Goal: Task Accomplishment & Management: Manage account settings

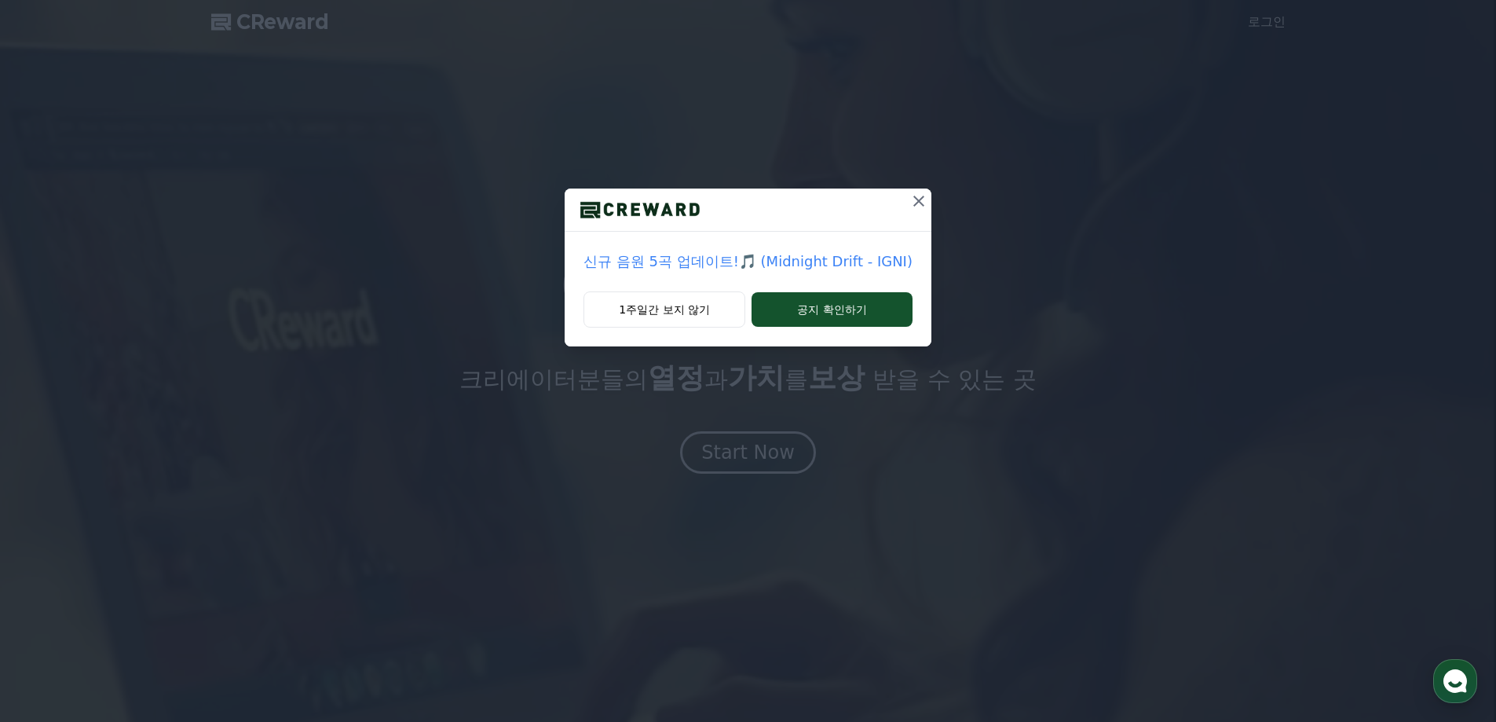
click at [822, 262] on p "신규 음원 5곡 업데이트!🎵 (Midnight Drift - IGNI)" at bounding box center [748, 262] width 329 height 22
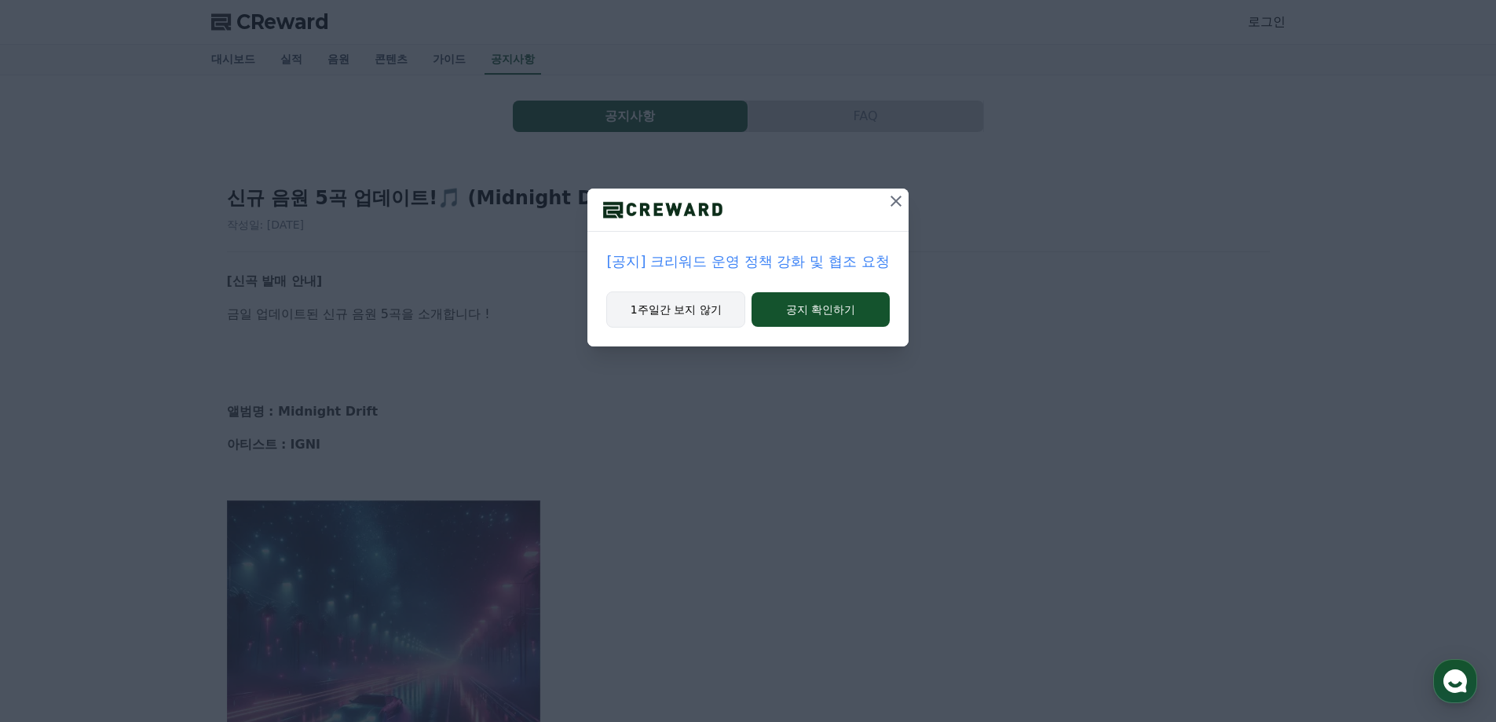
click at [699, 309] on button "1주일간 보지 않기" at bounding box center [675, 309] width 139 height 36
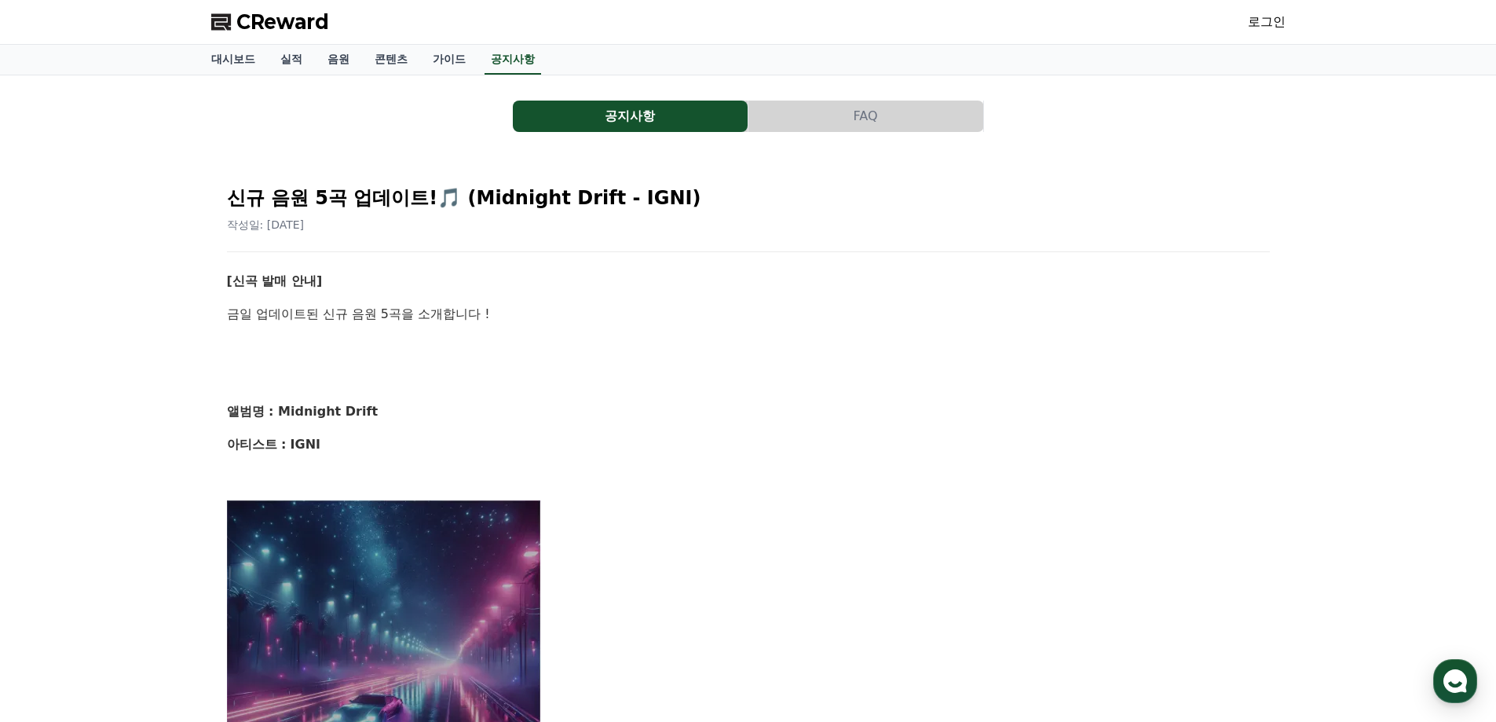
click at [1272, 21] on link "로그인" at bounding box center [1267, 22] width 38 height 19
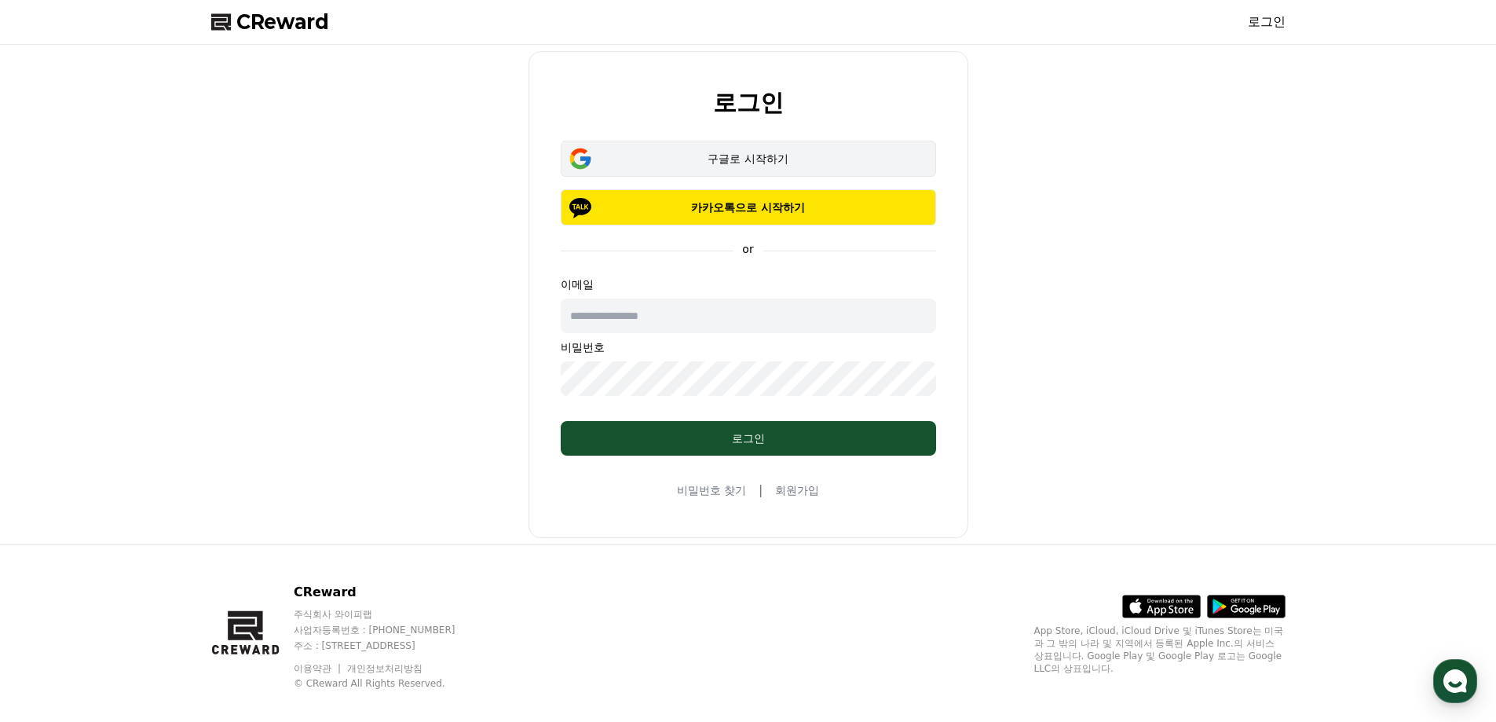
click at [765, 154] on div "구글로 시작하기" at bounding box center [749, 159] width 330 height 16
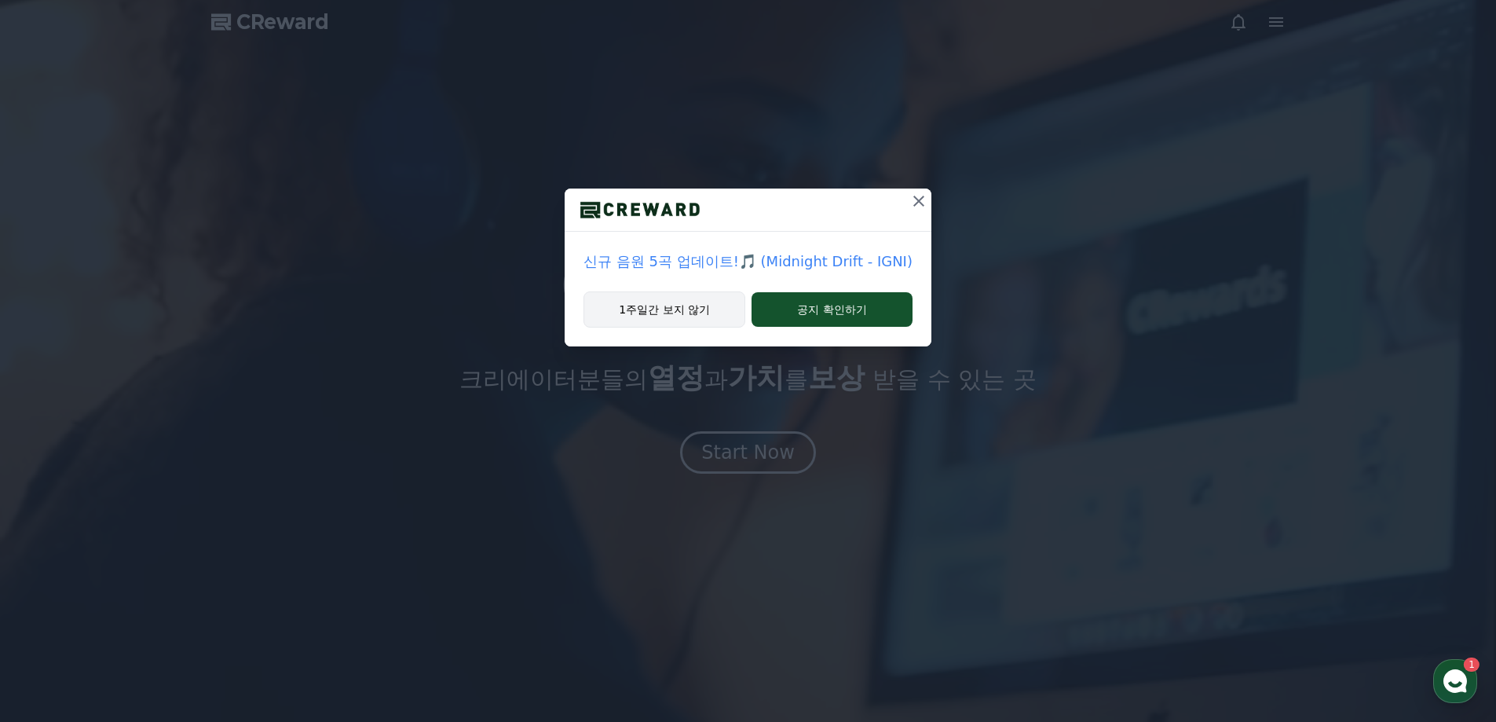
click at [676, 307] on button "1주일간 보지 않기" at bounding box center [665, 309] width 162 height 36
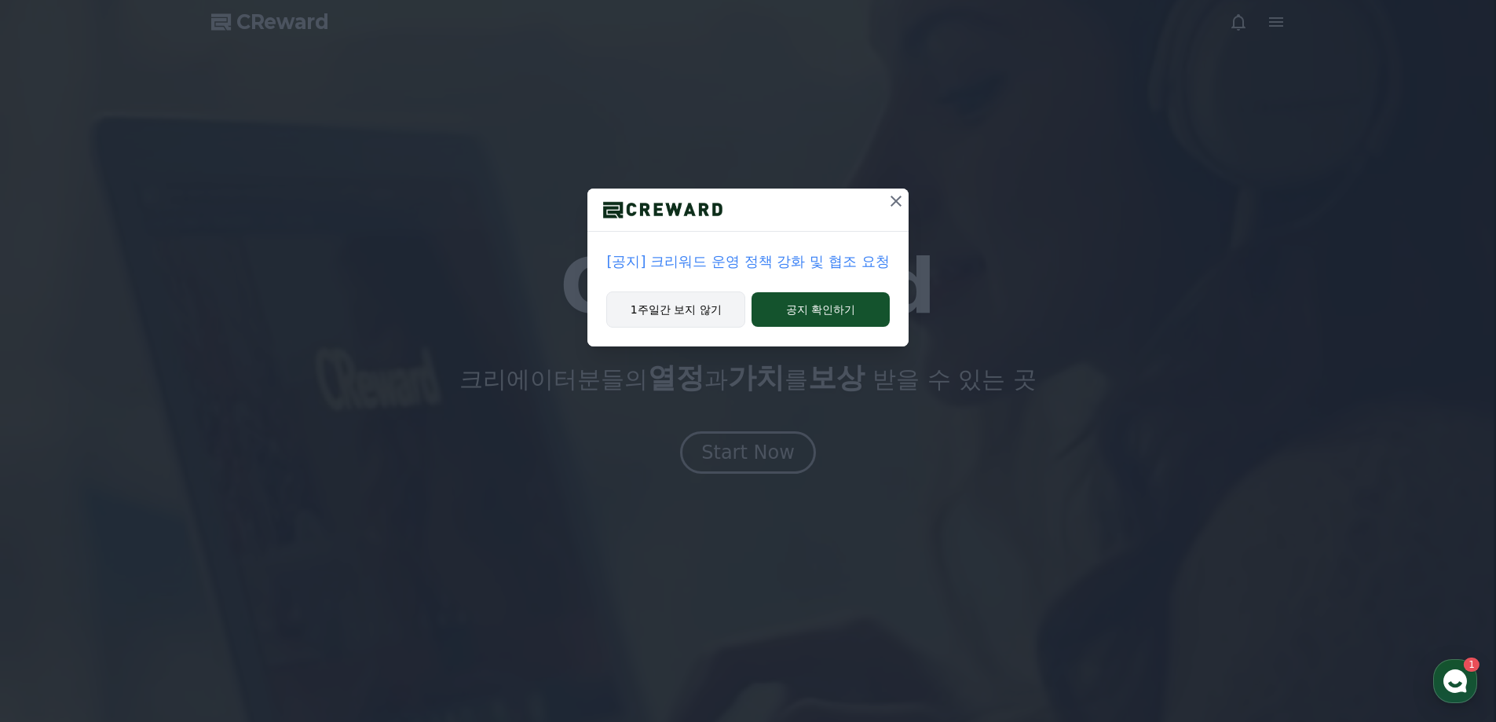
click at [647, 323] on button "1주일간 보지 않기" at bounding box center [675, 309] width 139 height 36
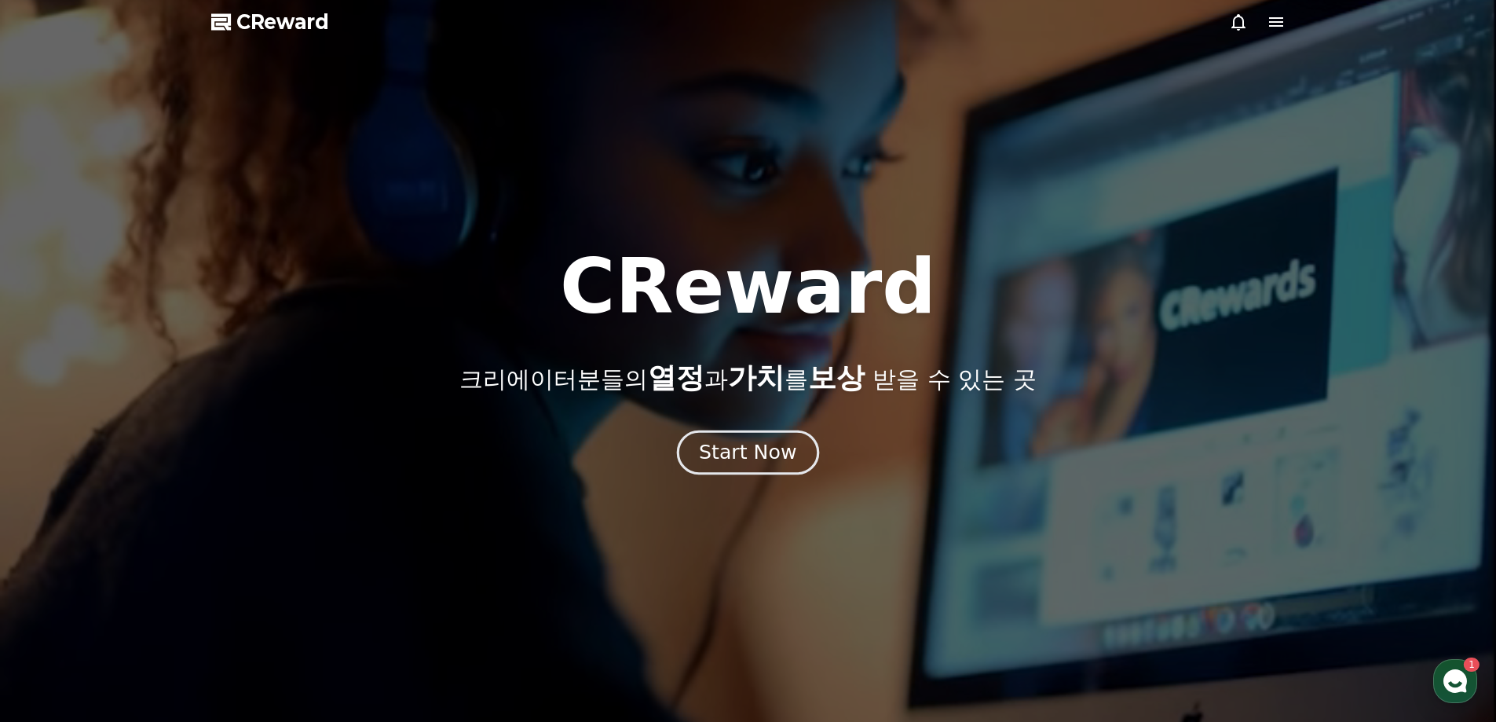
click at [786, 443] on div "Start Now" at bounding box center [747, 452] width 97 height 27
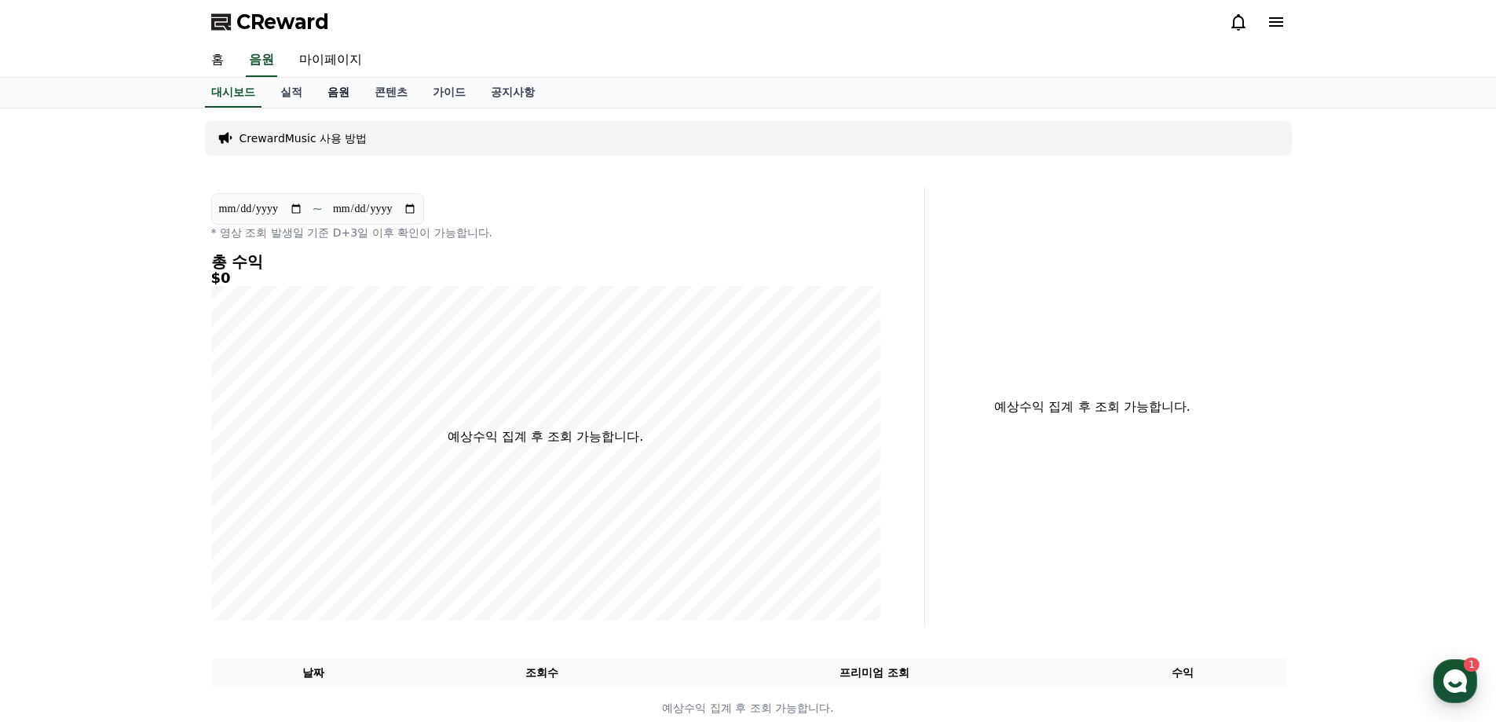
click at [334, 90] on link "음원" at bounding box center [338, 93] width 47 height 30
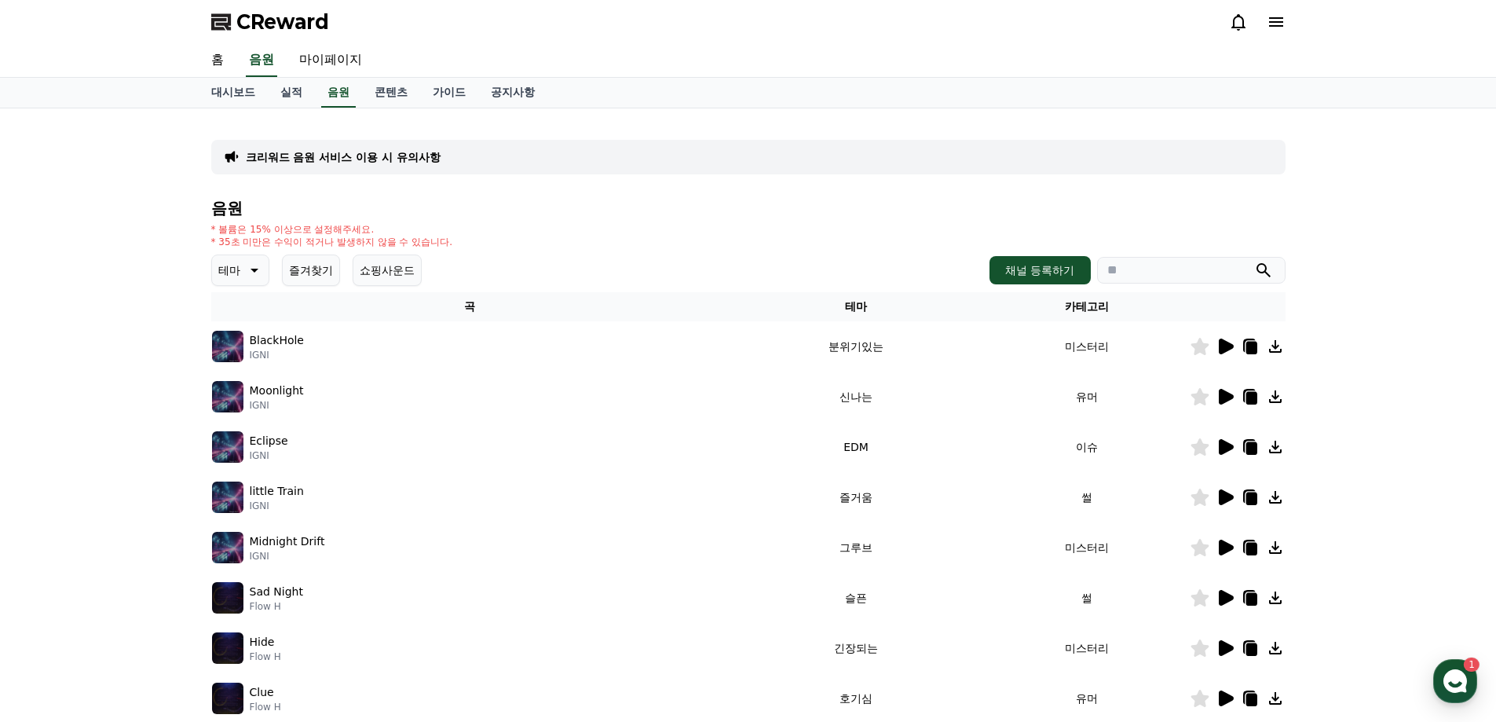
click at [1233, 348] on icon at bounding box center [1225, 346] width 19 height 19
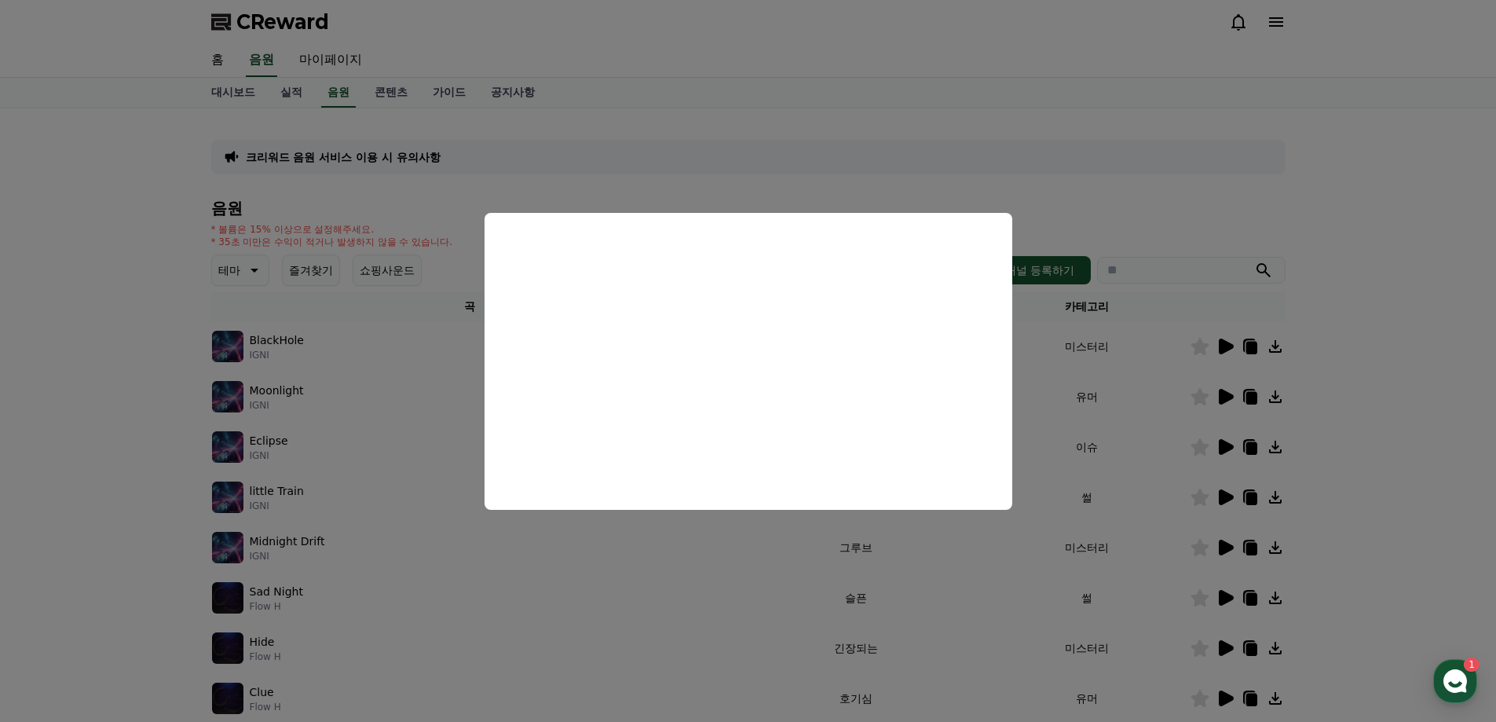
click at [1195, 176] on button "close modal" at bounding box center [748, 361] width 1496 height 722
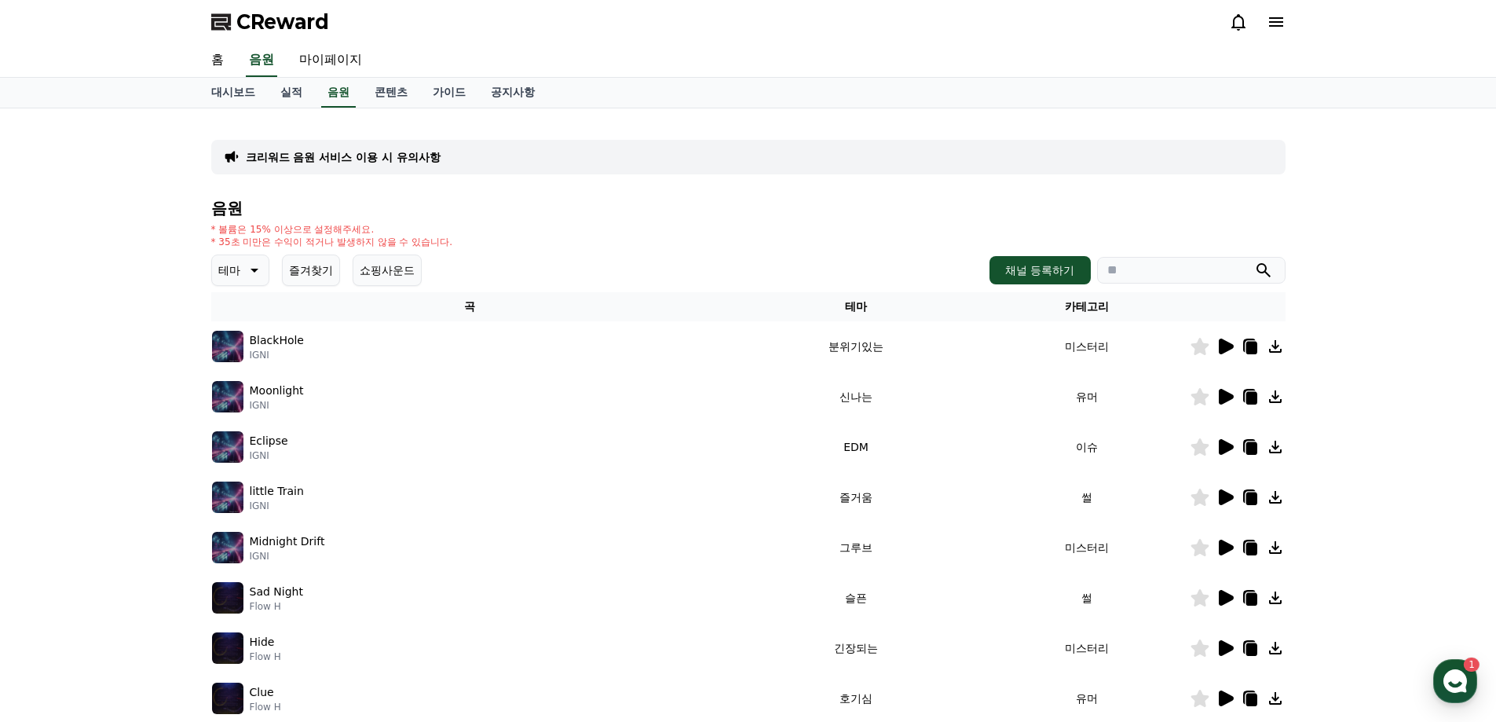
drag, startPoint x: 1156, startPoint y: 274, endPoint x: 1168, endPoint y: 273, distance: 11.9
click at [1156, 273] on input "search" at bounding box center [1191, 270] width 189 height 27
paste input "******"
type input "******"
click at [1266, 273] on icon "submit" at bounding box center [1264, 270] width 14 height 14
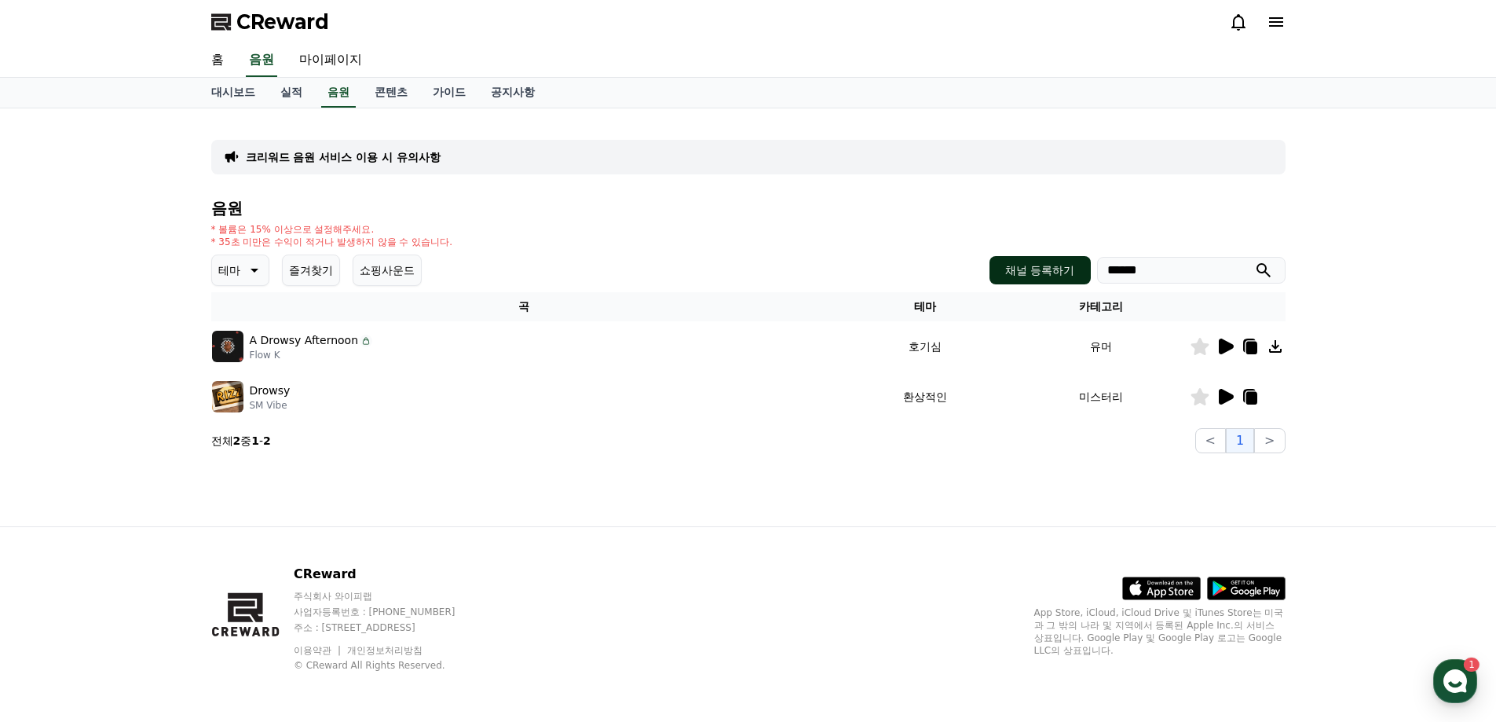
drag, startPoint x: 1181, startPoint y: 264, endPoint x: 1031, endPoint y: 266, distance: 150.1
click at [1031, 266] on div "채널 등록하기 ******" at bounding box center [1137, 270] width 295 height 28
click at [1251, 197] on div "크리워드 음원 서비스 이용 시 유의사항 음원 * 볼륨은 15% 이상으로 설정해주세요. * 35초 미만은 수익이 적거나 발생하지 않을 수 있습니…" at bounding box center [748, 287] width 1075 height 332
click at [249, 269] on icon at bounding box center [253, 270] width 19 height 19
click at [382, 200] on h4 "음원" at bounding box center [748, 208] width 1075 height 17
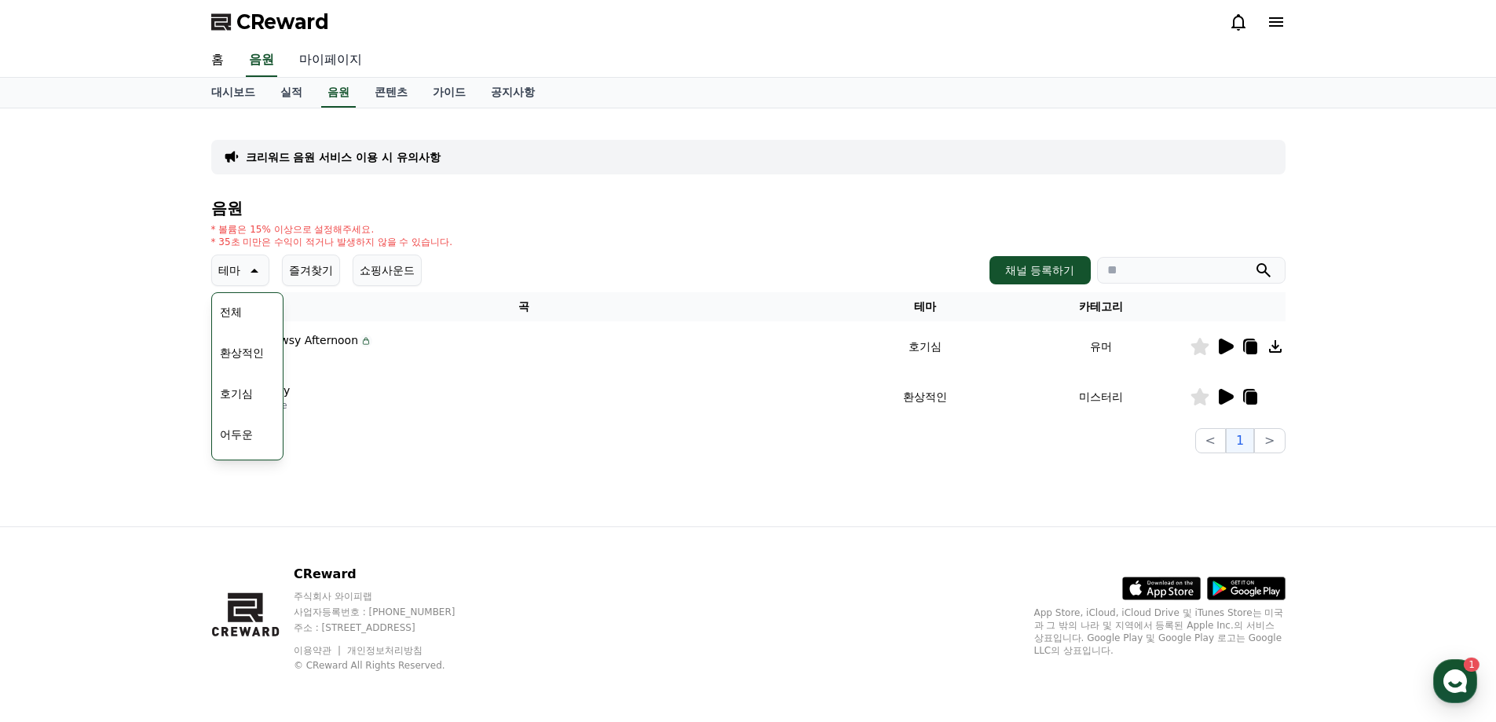
click at [335, 65] on link "마이페이지" at bounding box center [331, 60] width 88 height 33
select select "**********"
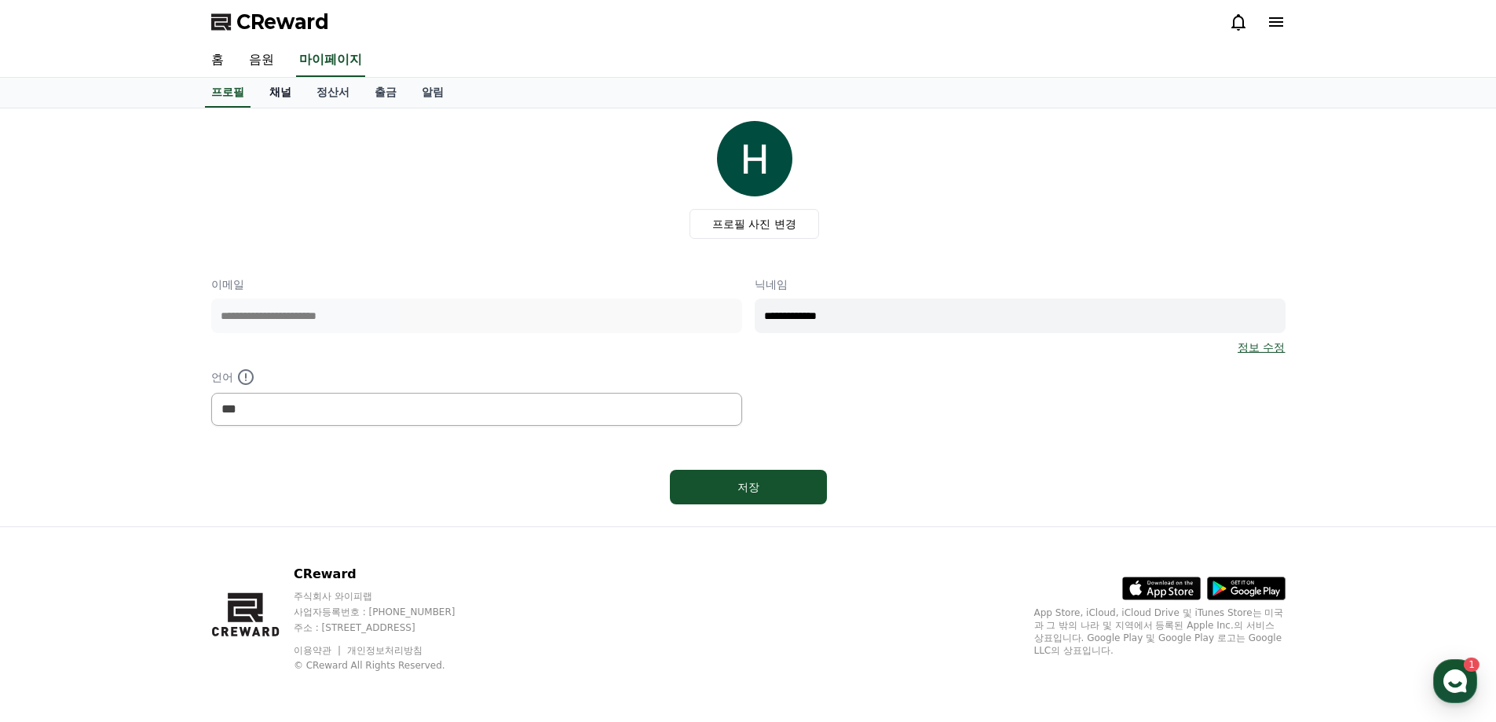
click at [277, 91] on link "채널" at bounding box center [280, 93] width 47 height 30
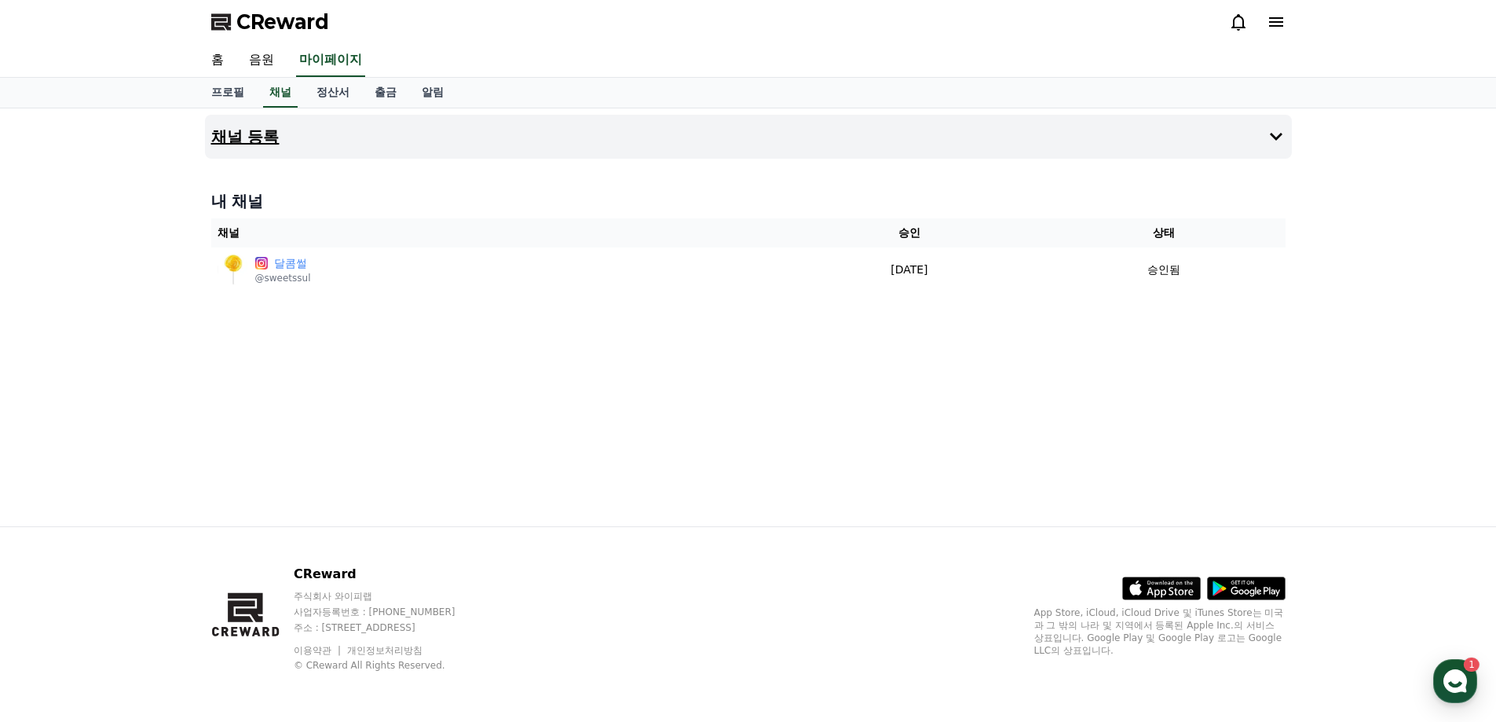
click at [252, 140] on h4 "채널 등록" at bounding box center [245, 136] width 68 height 17
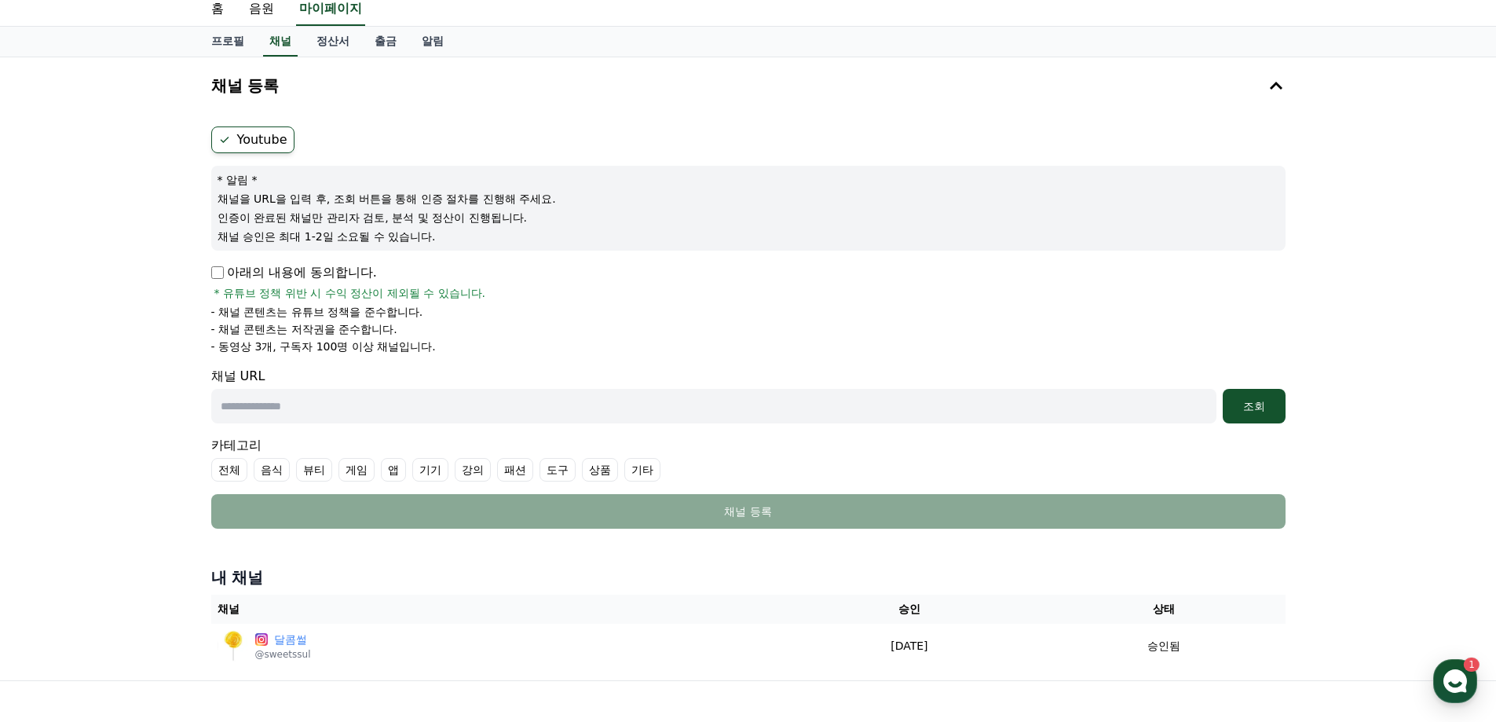
scroll to position [79, 0]
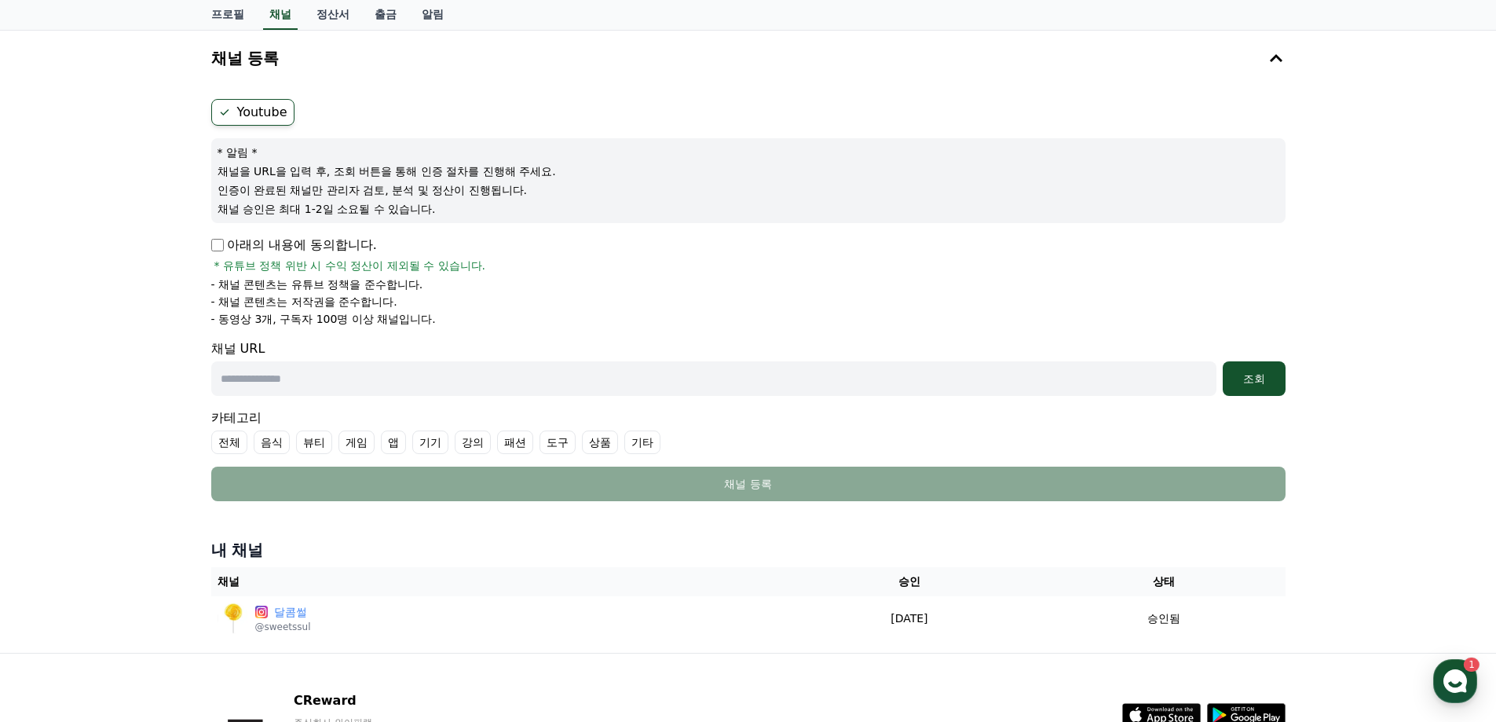
click at [304, 382] on input "text" at bounding box center [713, 378] width 1005 height 35
paste input "**********"
type input "**********"
click at [1245, 385] on div "조회" at bounding box center [1254, 379] width 50 height 16
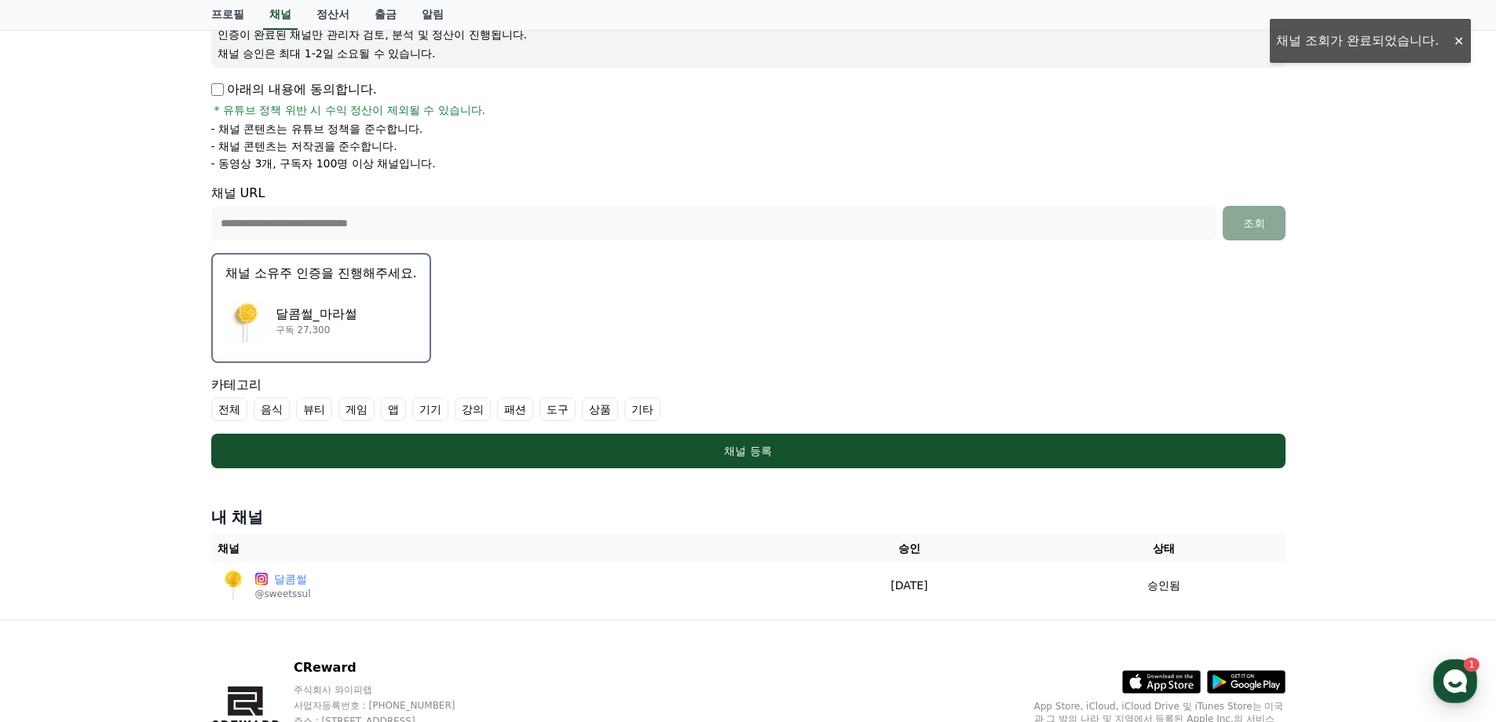
scroll to position [236, 0]
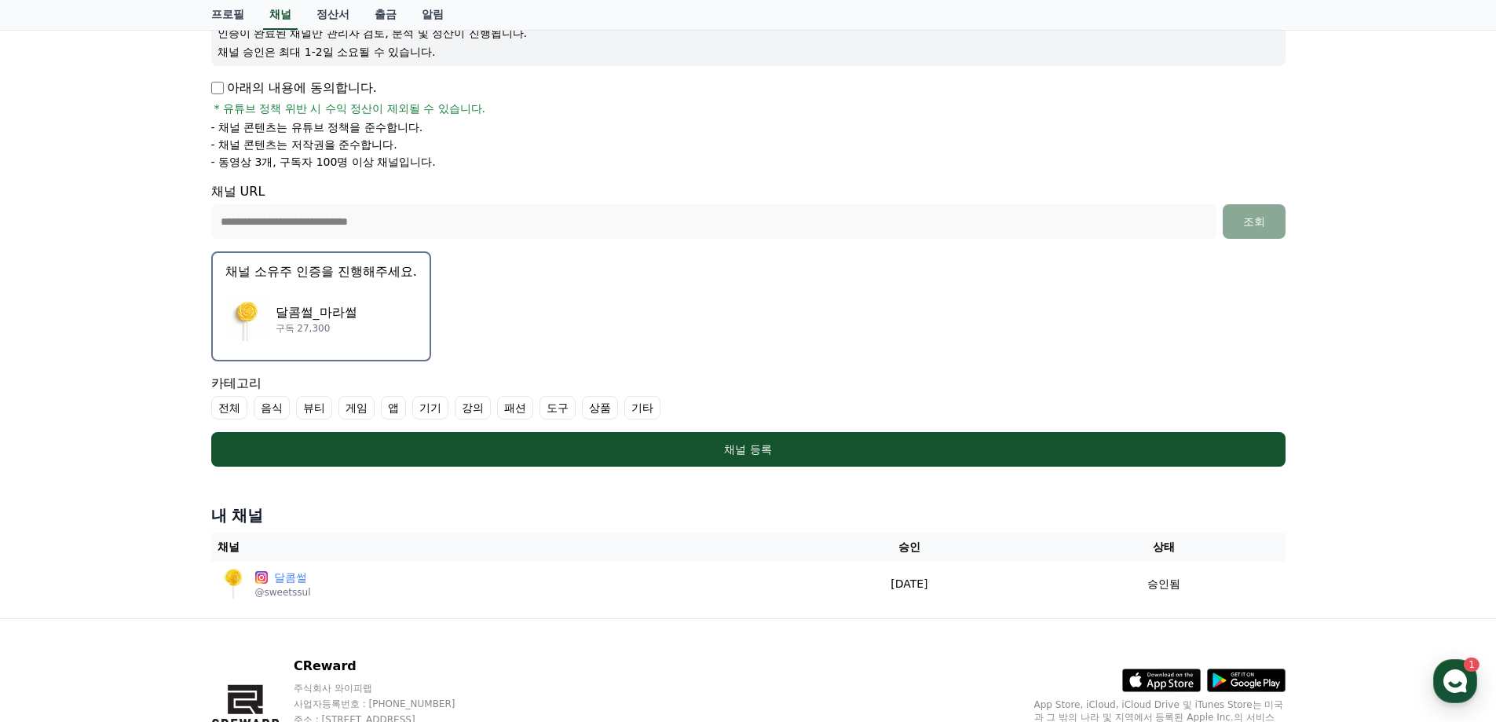
click at [350, 290] on div "달콤썰_마라썰 구독 27,300" at bounding box center [321, 319] width 192 height 63
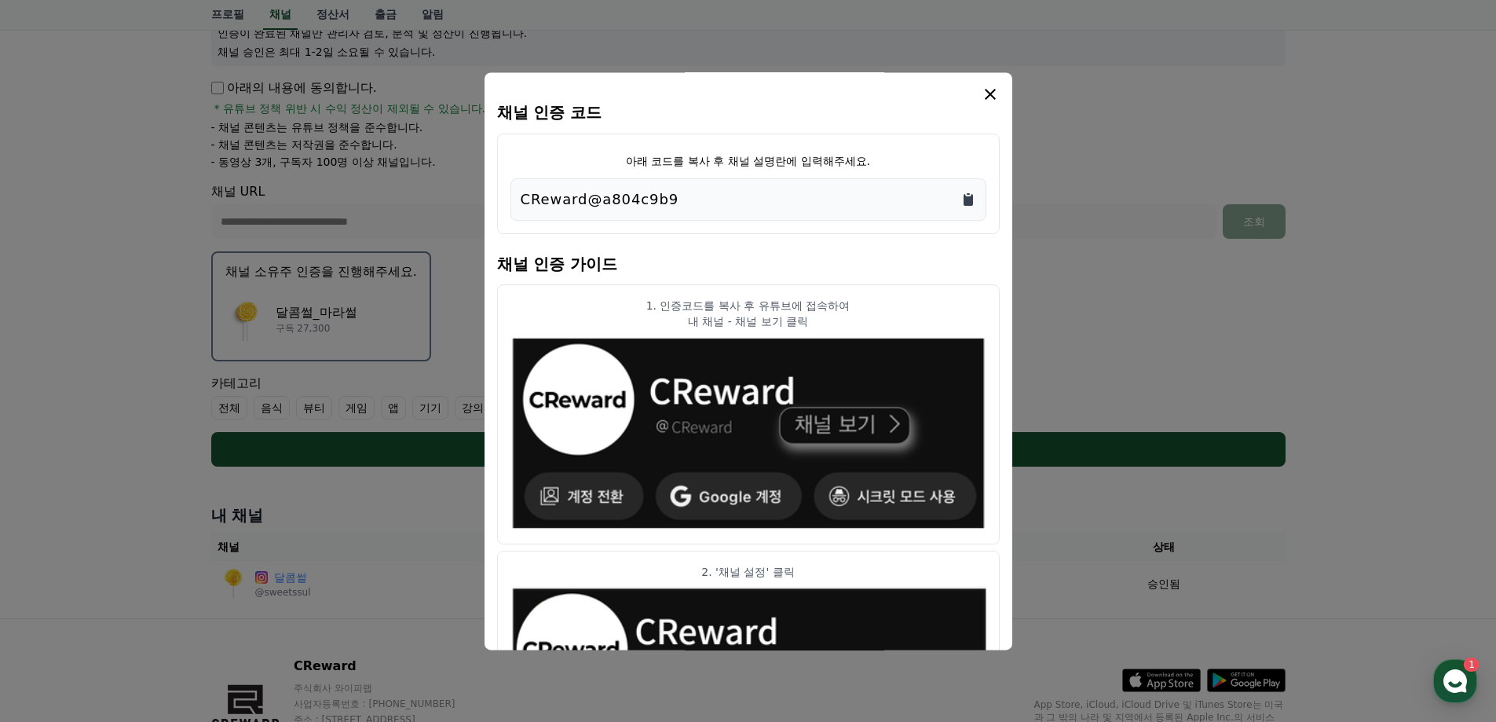
click at [972, 197] on icon "Copy to clipboard" at bounding box center [968, 200] width 9 height 12
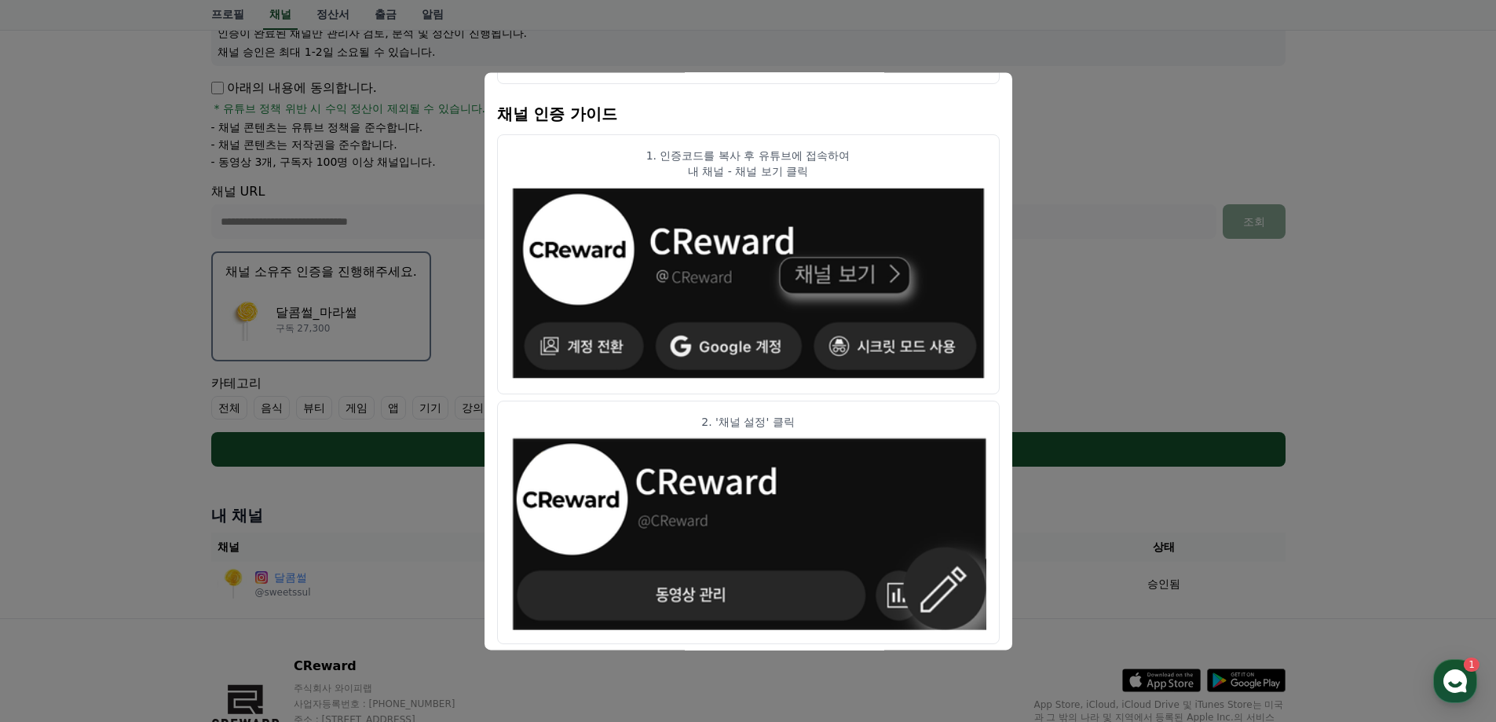
scroll to position [0, 0]
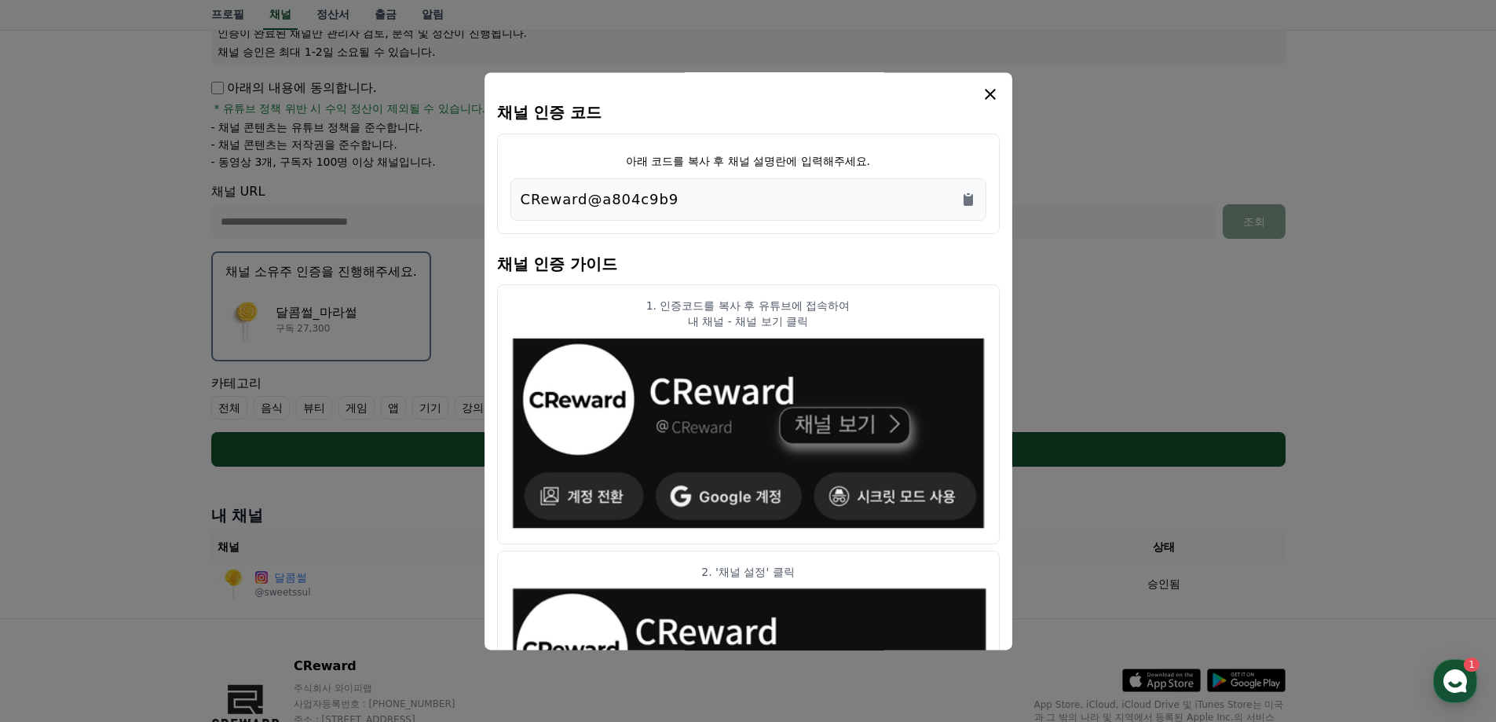
click at [989, 93] on icon "modal" at bounding box center [990, 94] width 11 height 11
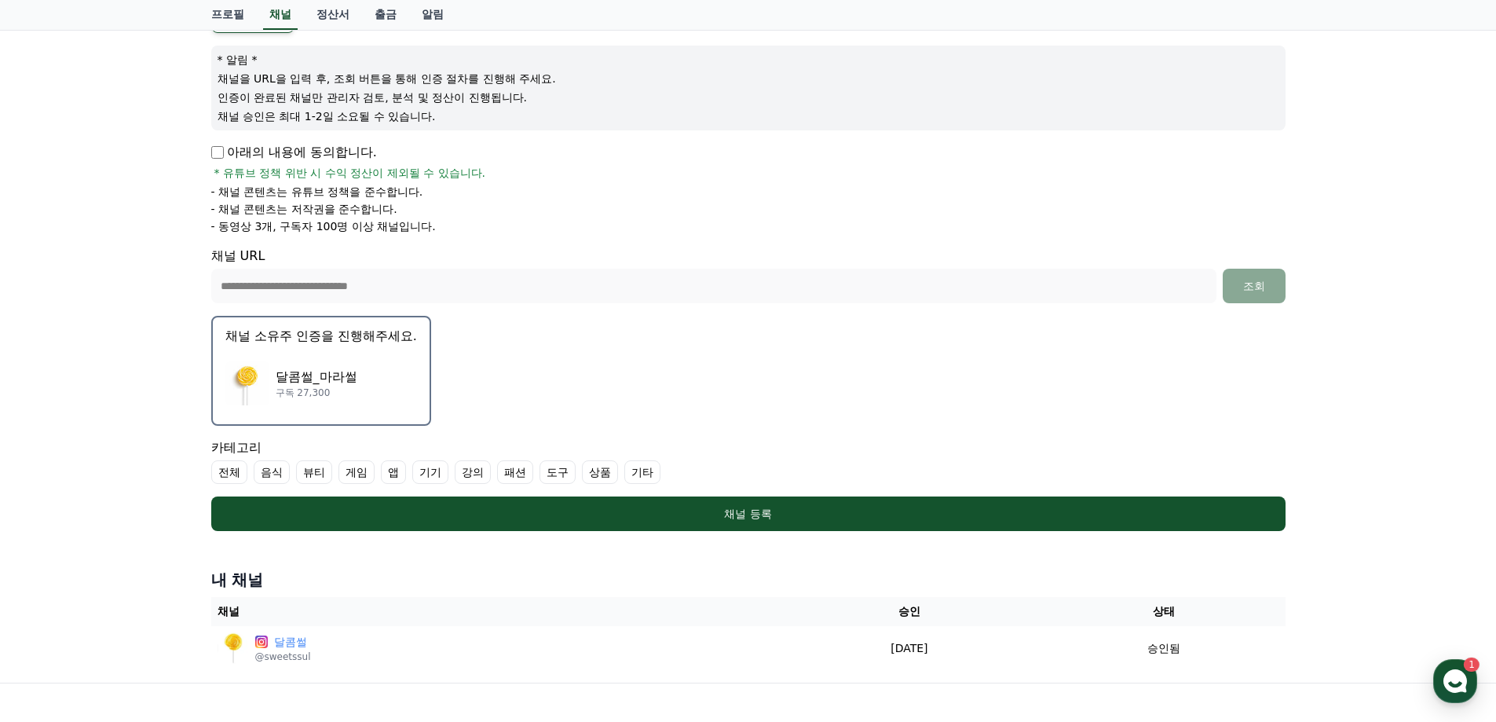
scroll to position [170, 0]
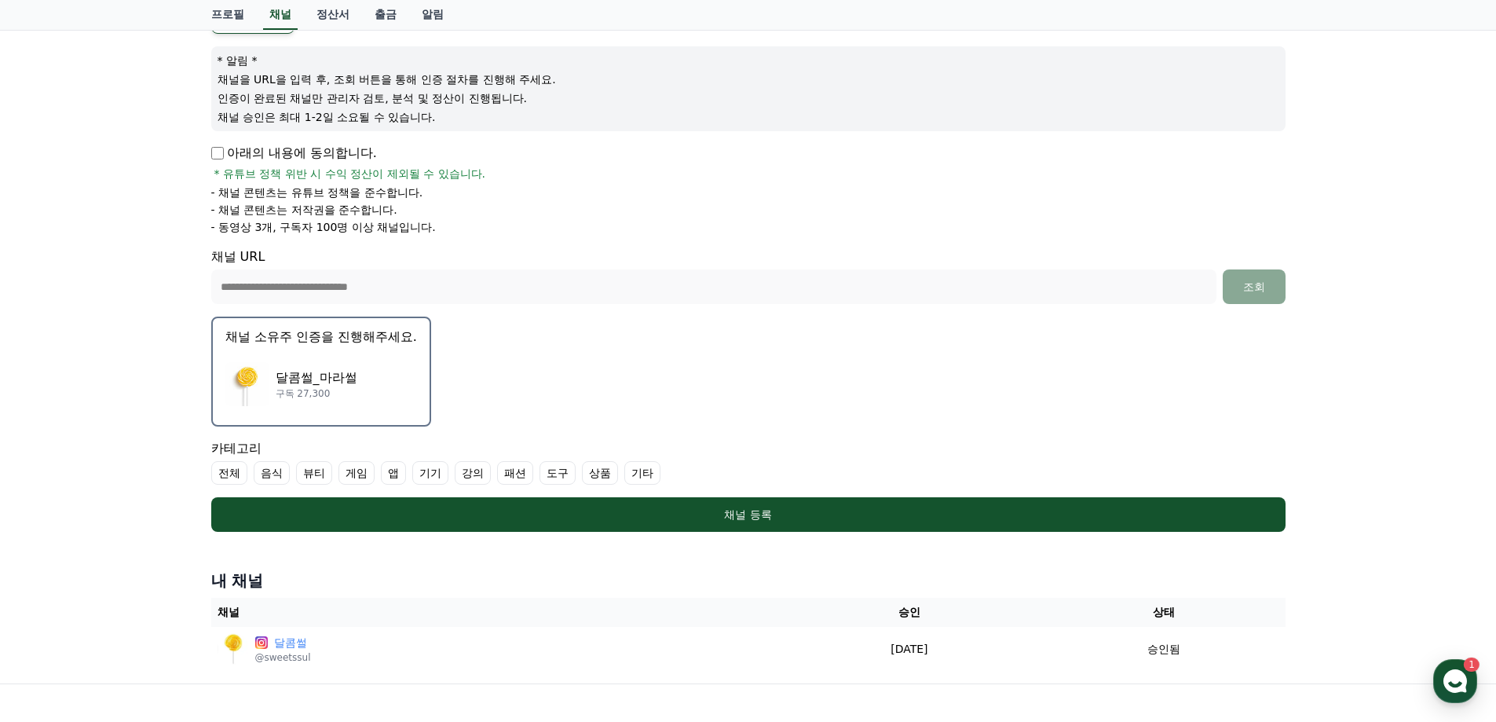
click at [698, 339] on form "**********" at bounding box center [748, 269] width 1075 height 525
click at [330, 361] on div "달콤썰_마라썰 구독 27,300" at bounding box center [321, 384] width 192 height 63
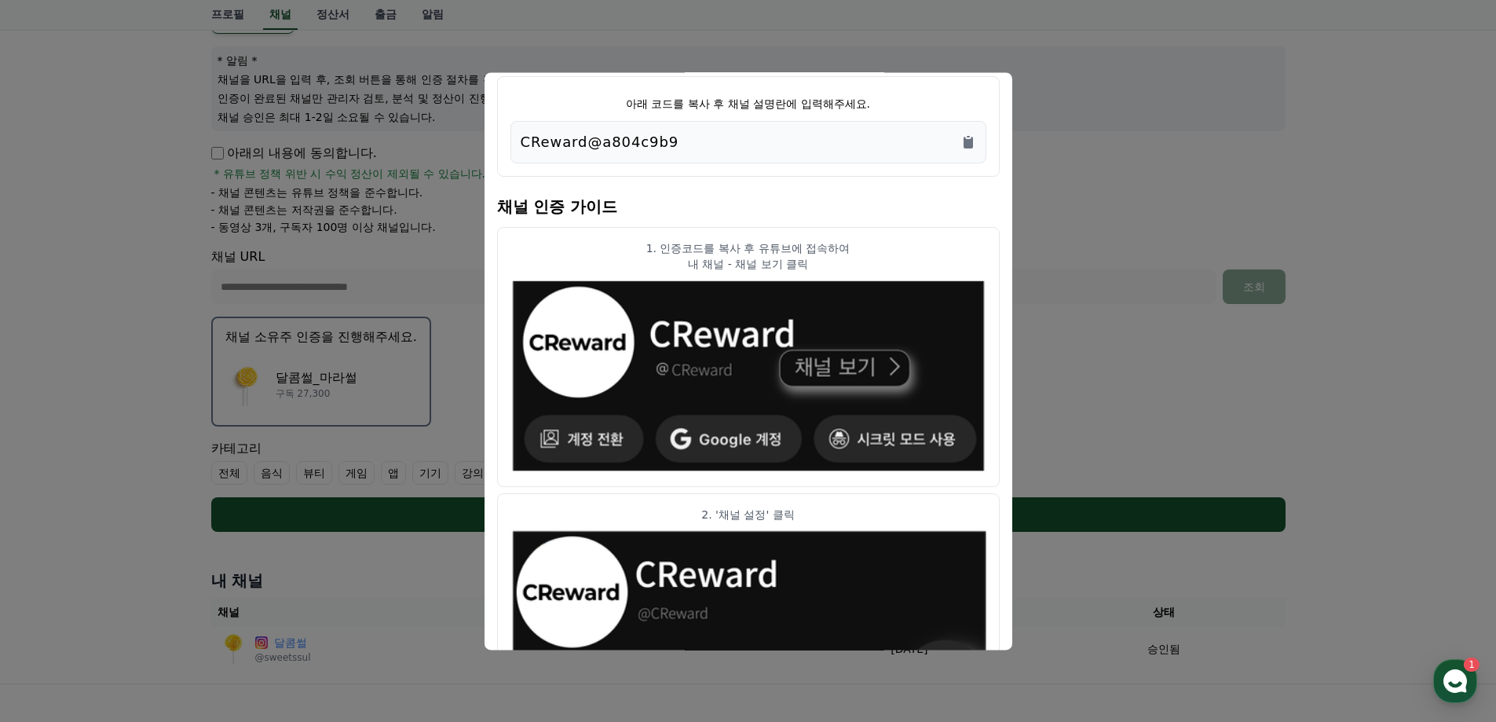
scroll to position [0, 0]
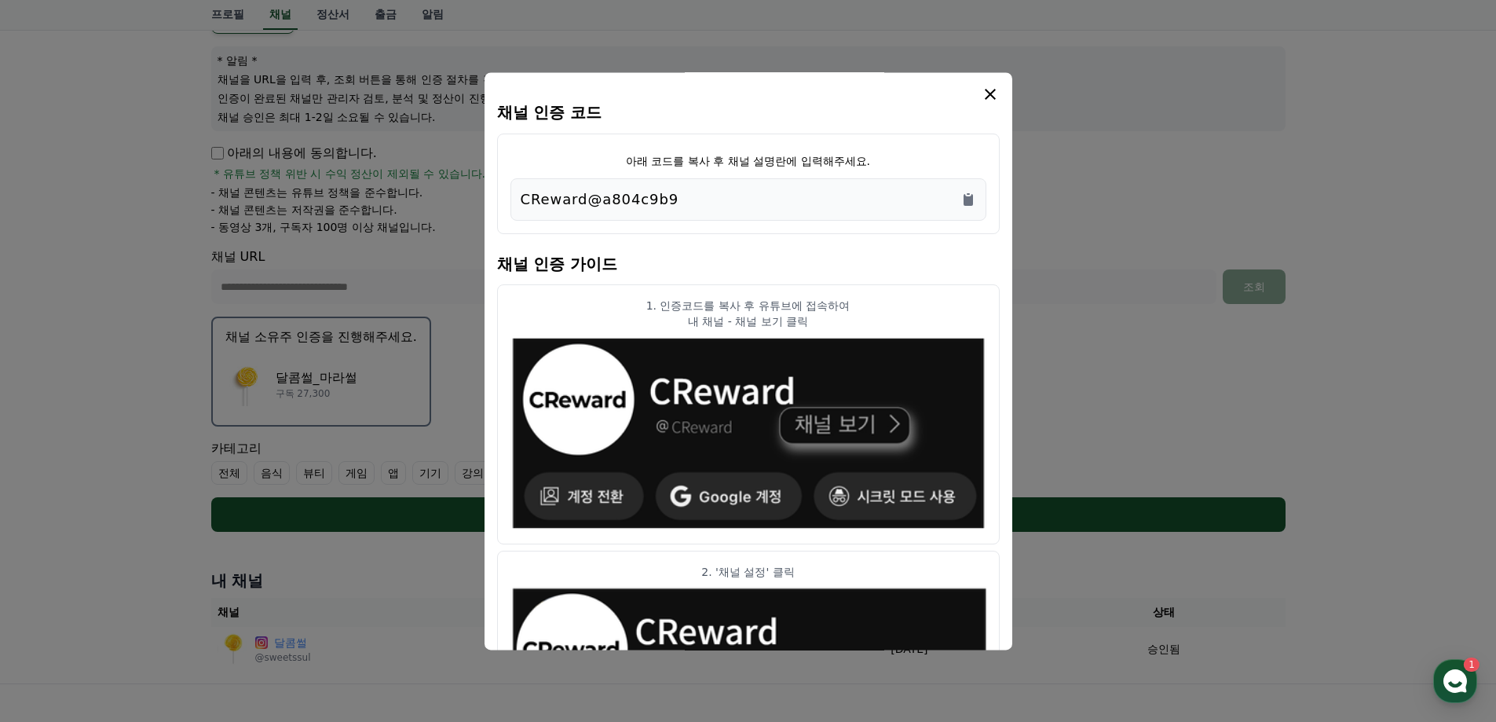
click at [985, 90] on icon "modal" at bounding box center [990, 94] width 19 height 19
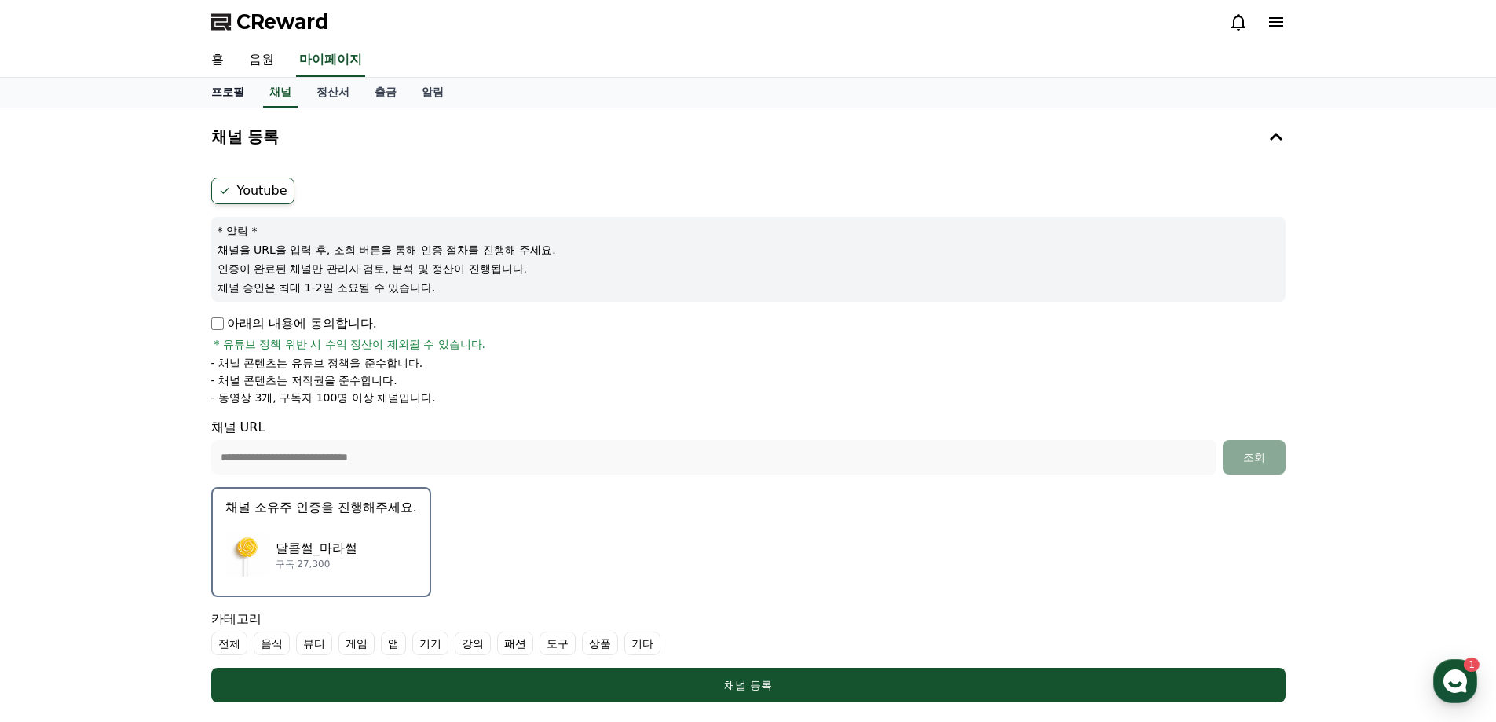
click at [218, 92] on link "프로필" at bounding box center [228, 93] width 58 height 30
select select "**********"
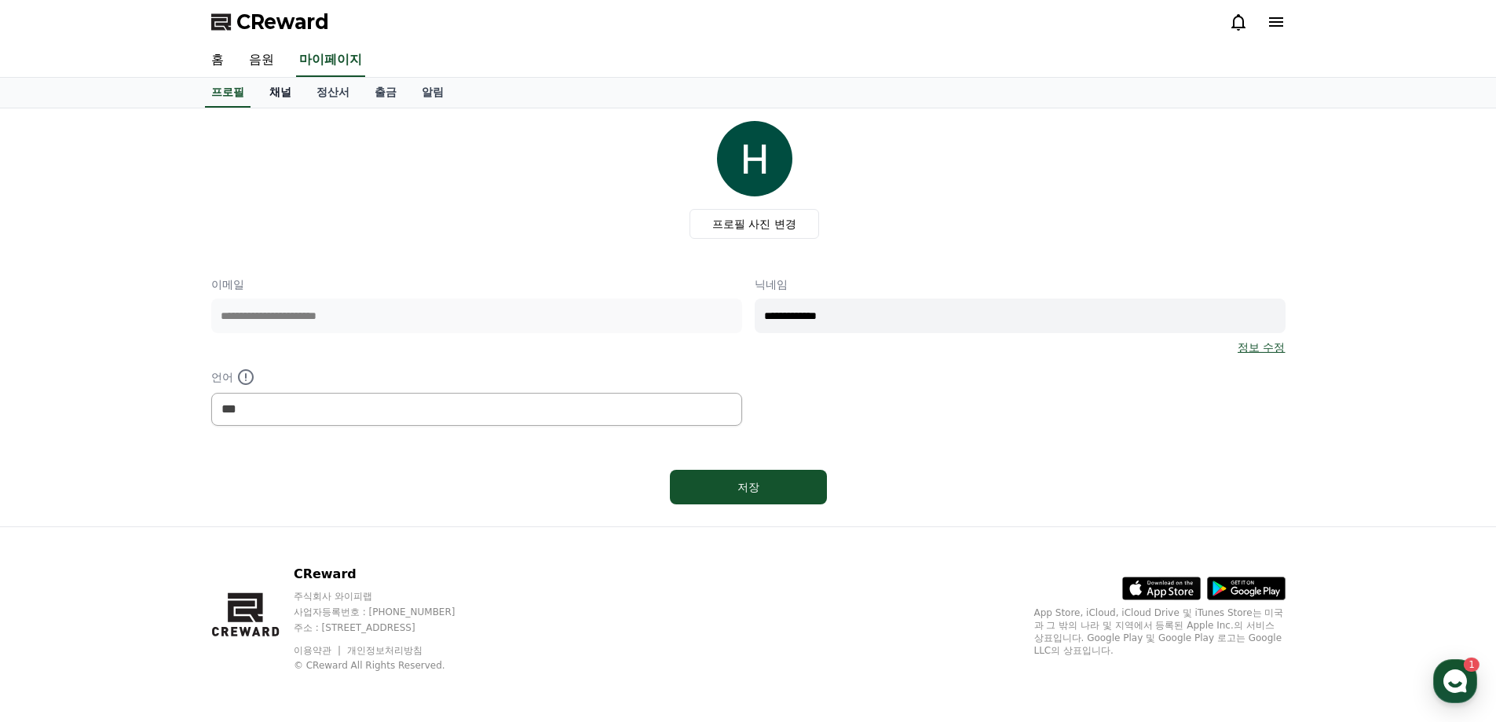
click at [283, 97] on link "채널" at bounding box center [280, 93] width 47 height 30
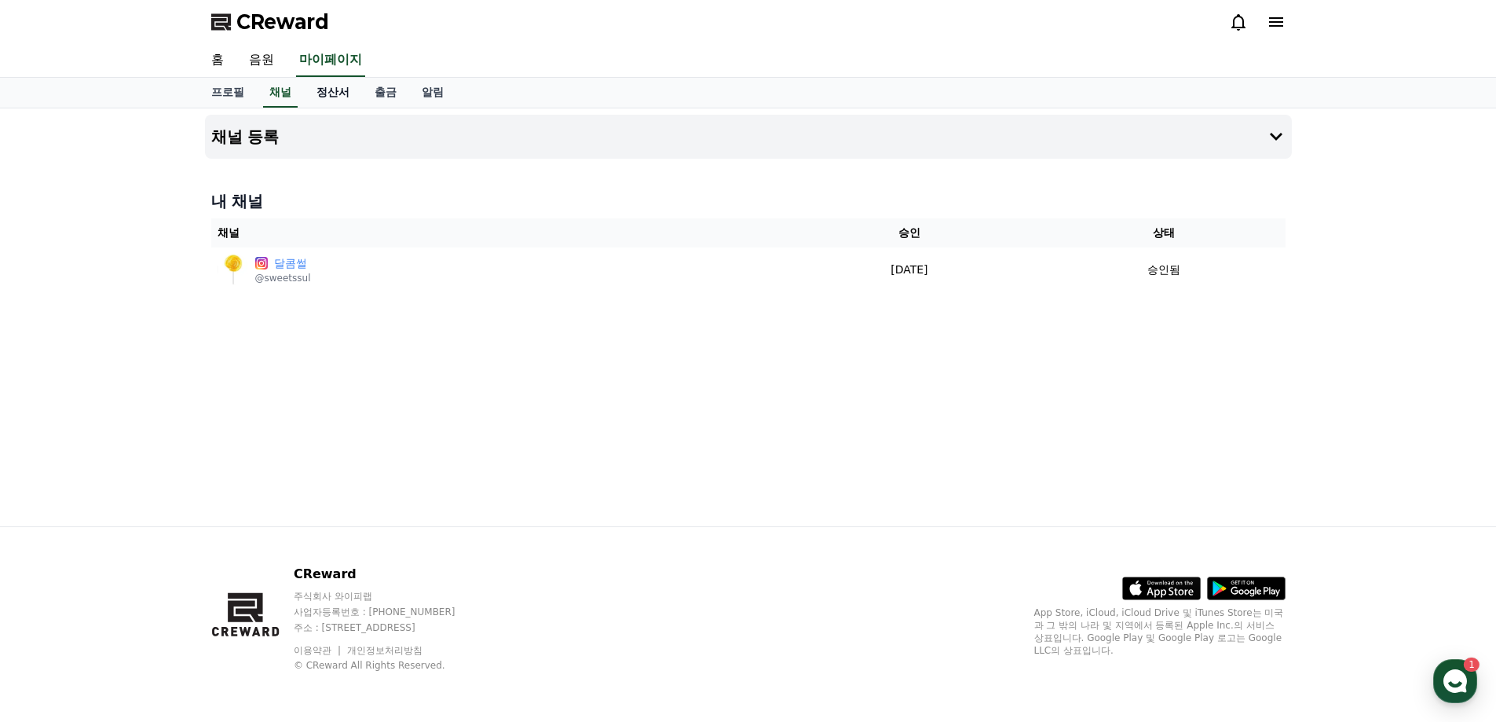
click at [331, 96] on link "정산서" at bounding box center [333, 93] width 58 height 30
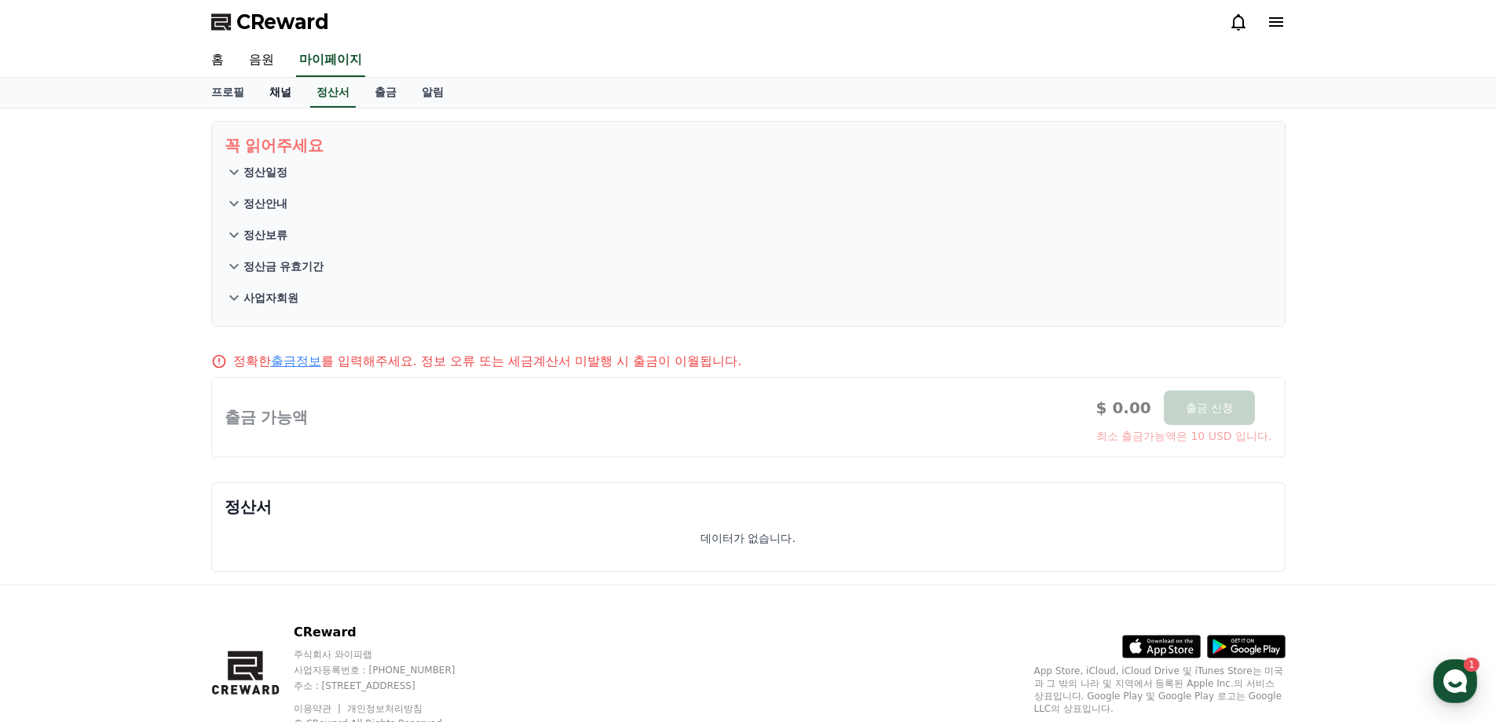
click at [277, 95] on link "채널" at bounding box center [280, 93] width 47 height 30
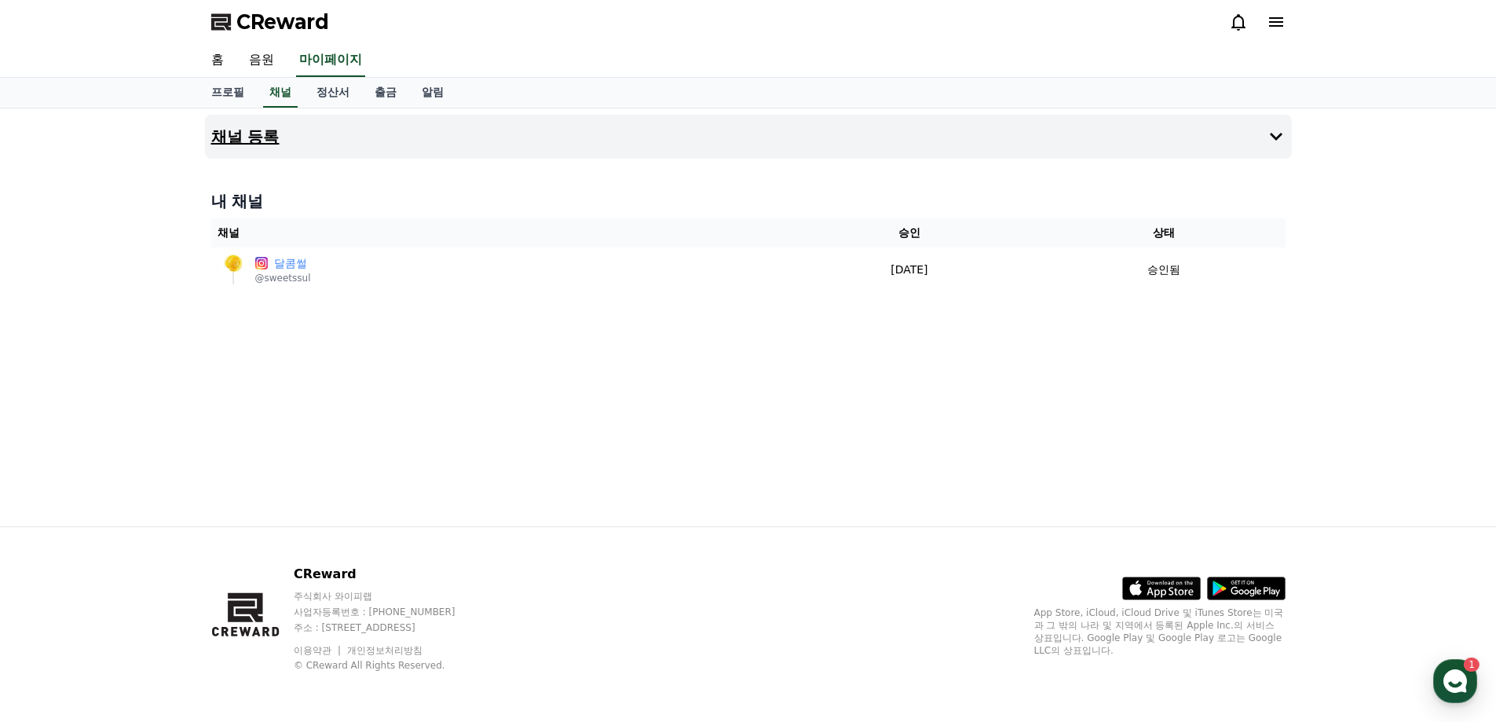
click at [1276, 137] on icon at bounding box center [1276, 136] width 19 height 19
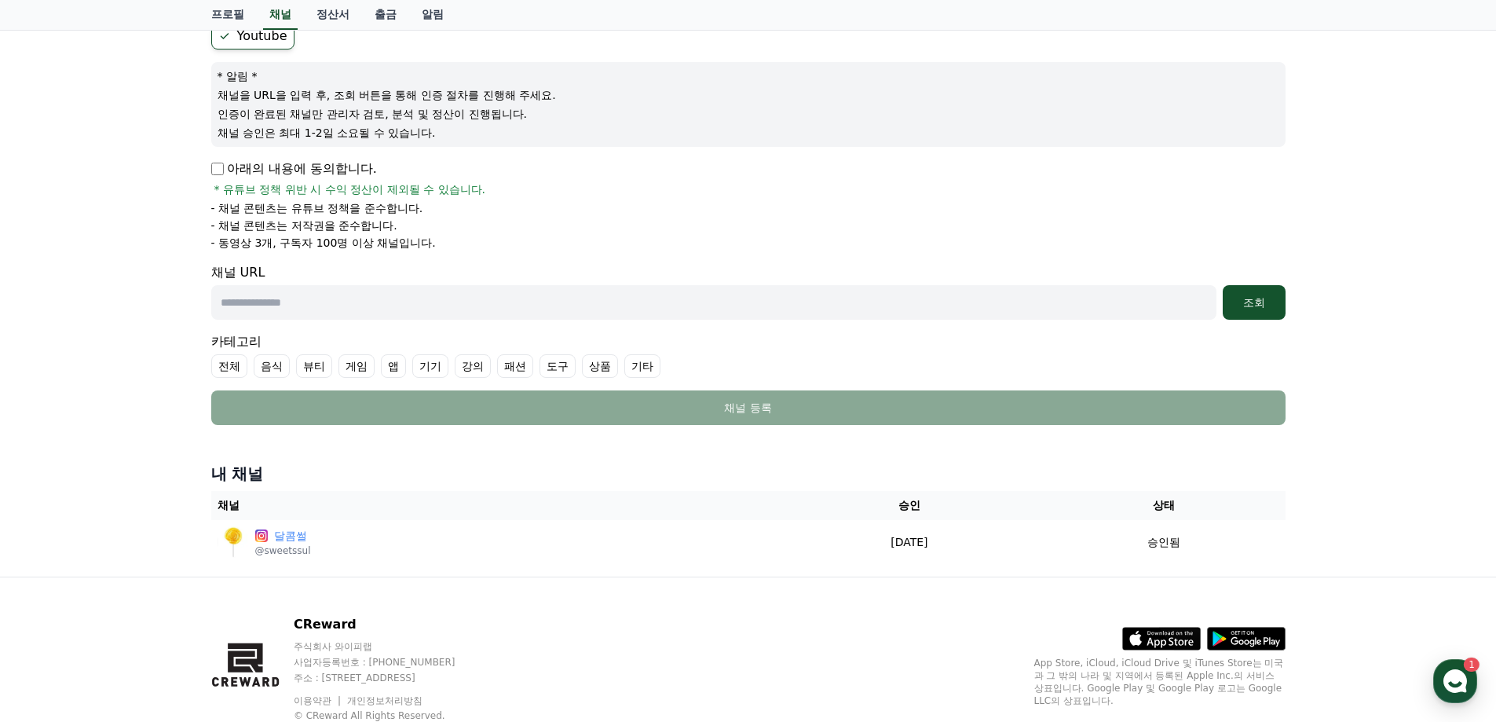
scroll to position [126, 0]
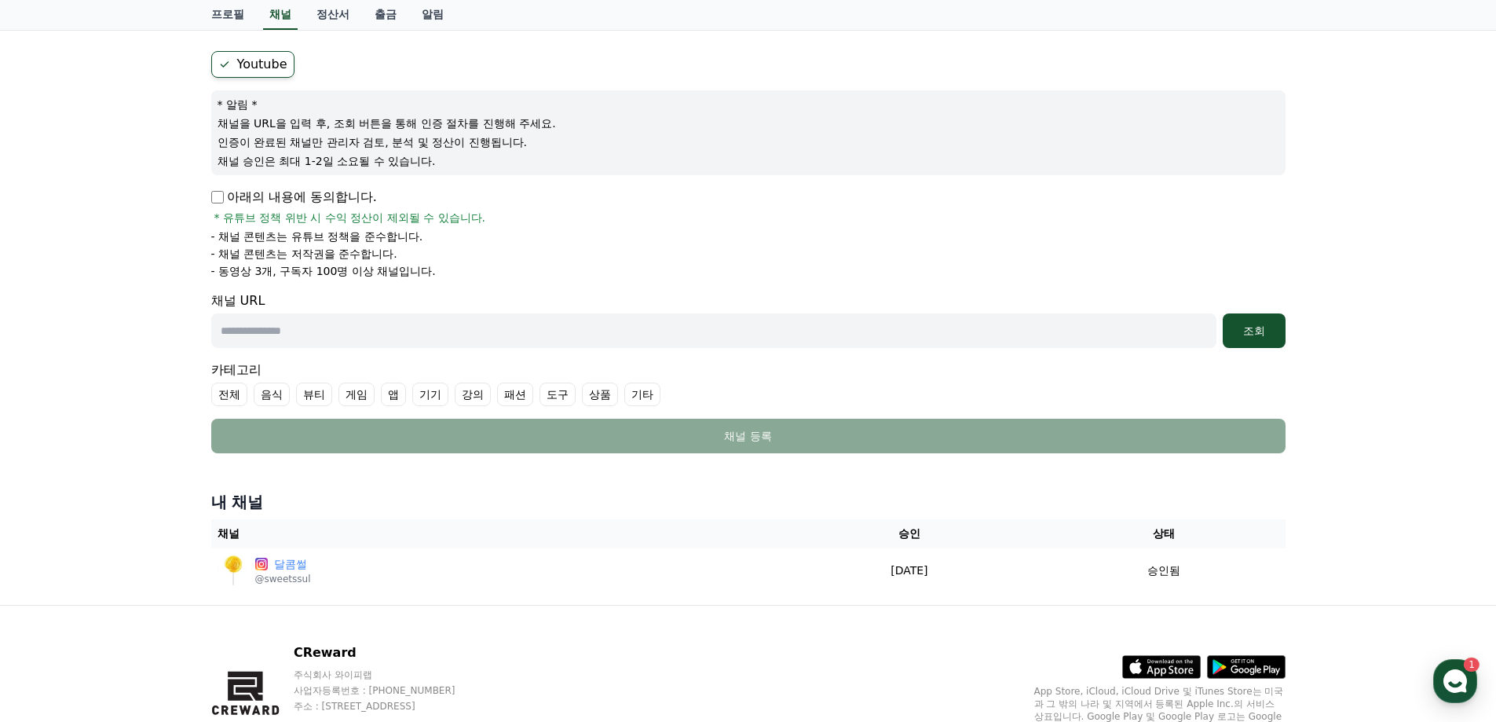
click at [286, 329] on input "text" at bounding box center [713, 330] width 1005 height 35
type input "**********"
click at [1265, 323] on div "조회" at bounding box center [1254, 331] width 50 height 16
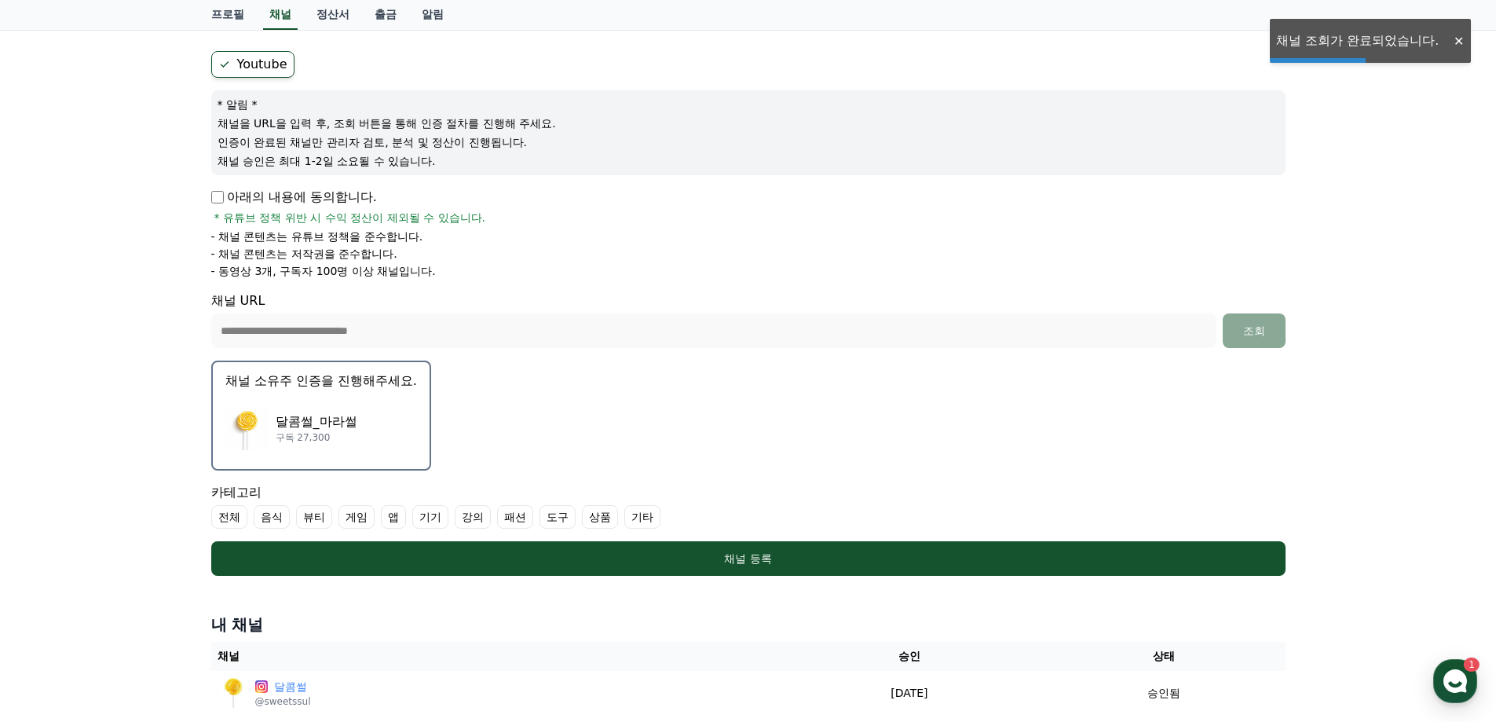
click at [346, 414] on p "달콤썰_마라썰" at bounding box center [317, 421] width 82 height 19
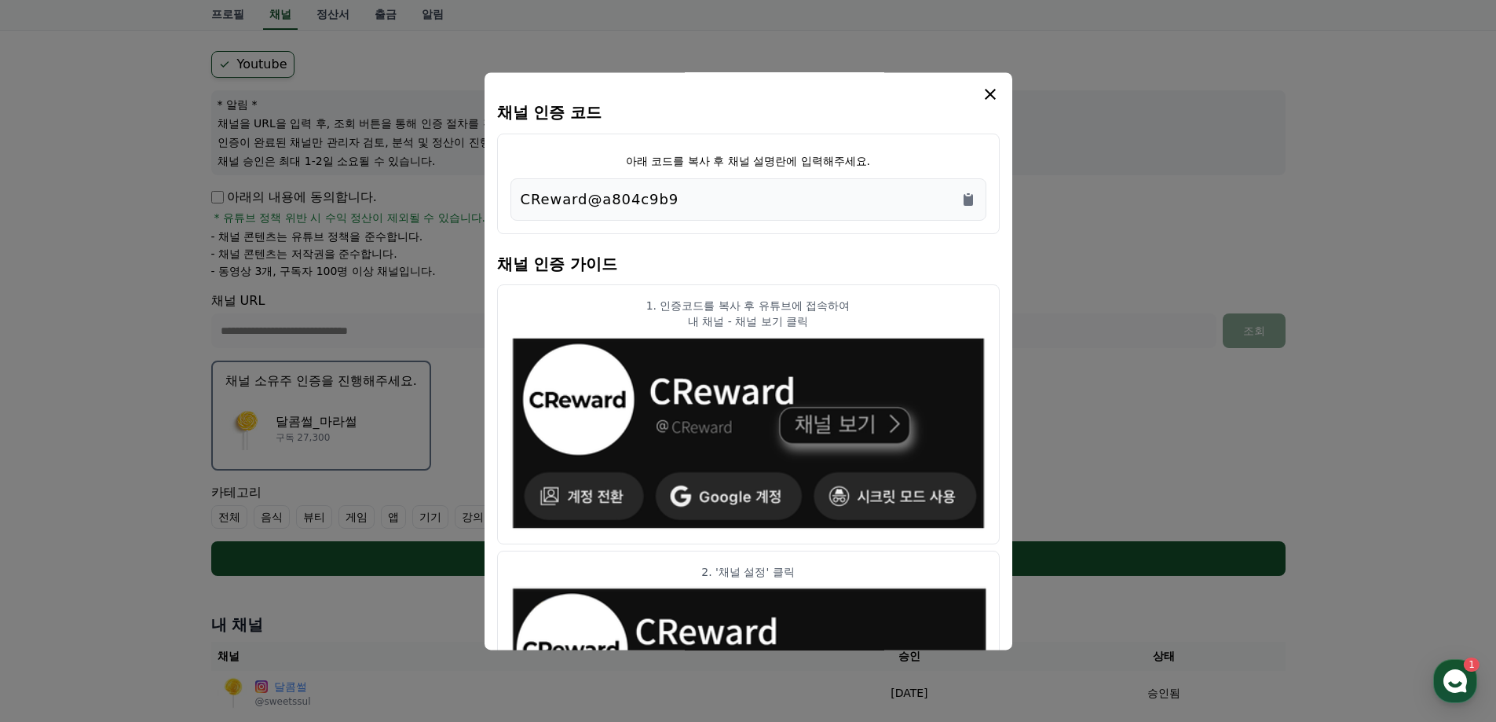
click at [988, 93] on icon "modal" at bounding box center [990, 94] width 11 height 11
click at [969, 201] on icon "Copy to clipboard" at bounding box center [968, 200] width 9 height 12
click at [990, 98] on icon "modal" at bounding box center [990, 94] width 19 height 19
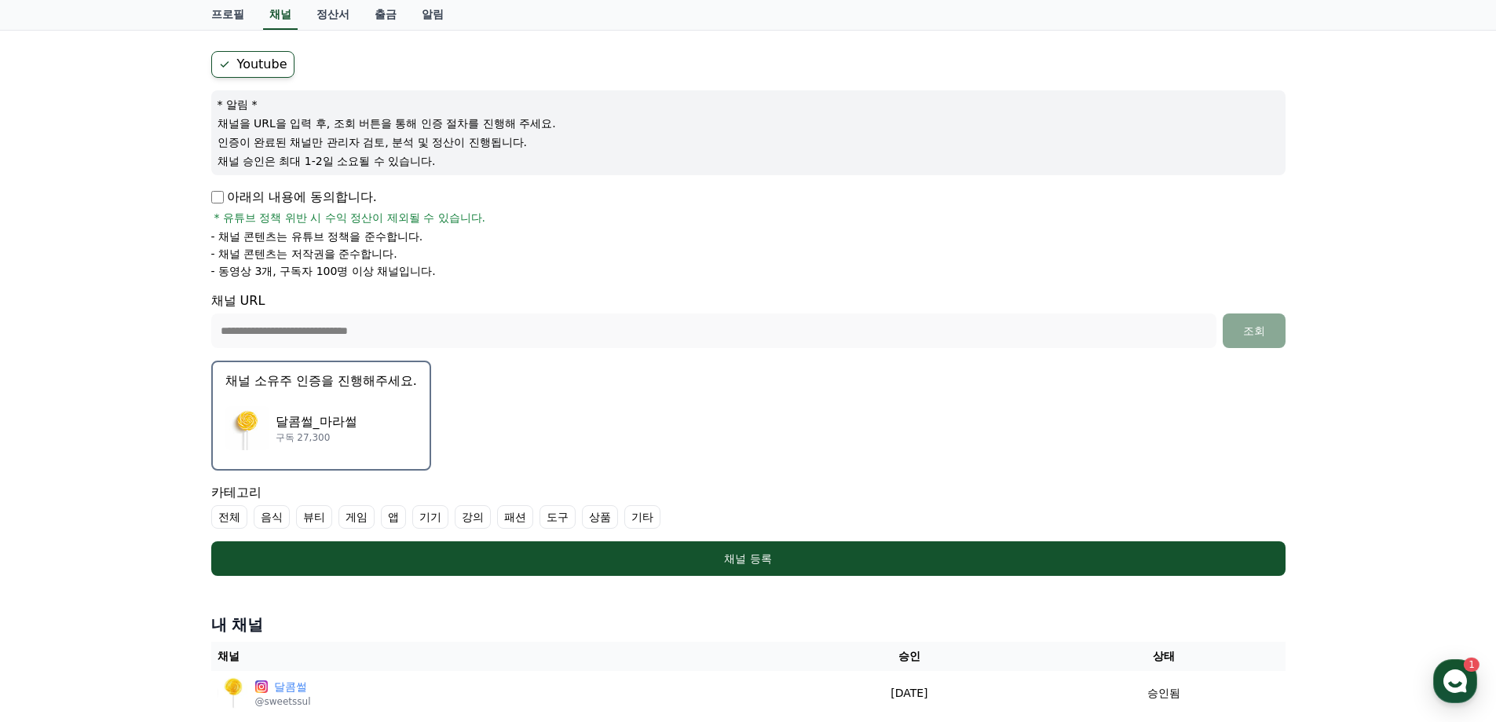
click at [639, 516] on label "기타" at bounding box center [642, 517] width 36 height 24
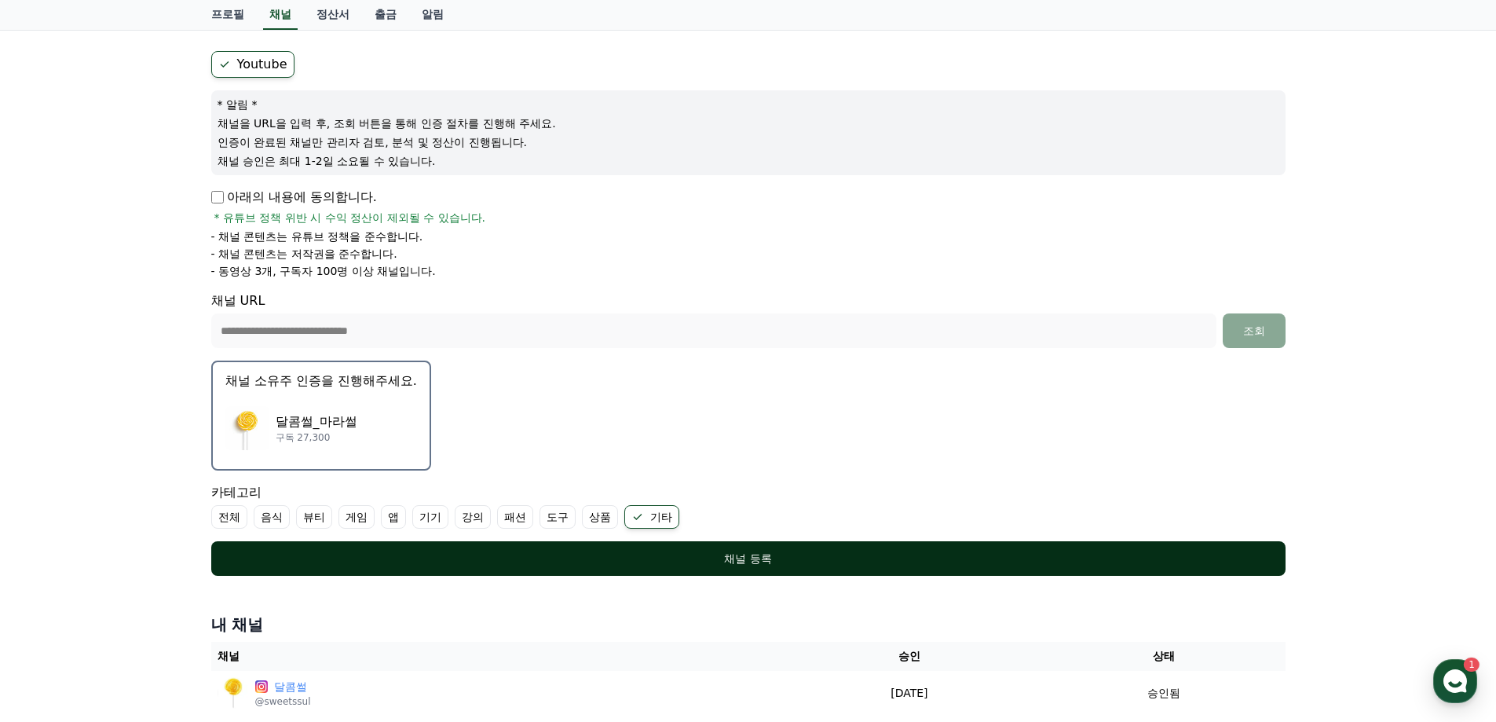
click at [730, 561] on div "채널 등록" at bounding box center [749, 559] width 1012 height 16
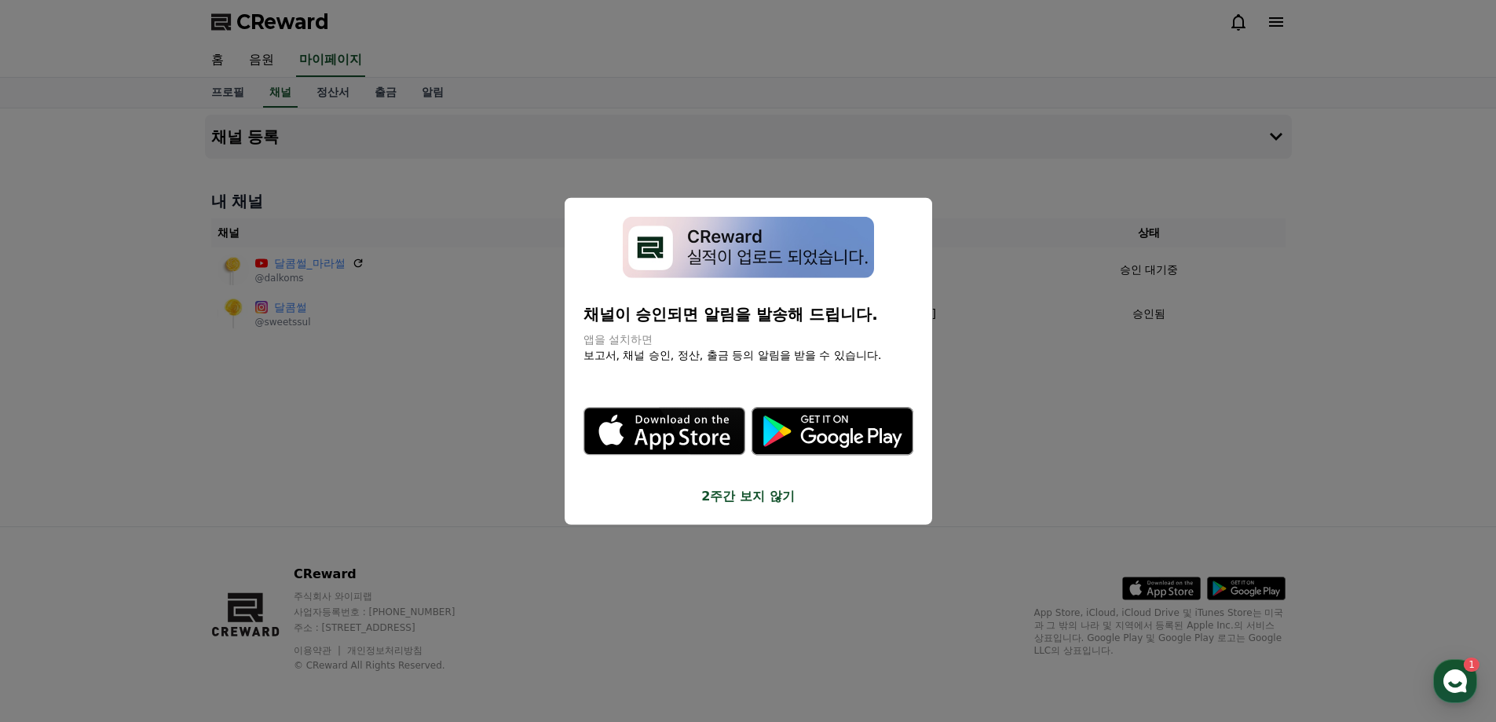
click at [760, 500] on button "2주간 보지 않기" at bounding box center [749, 496] width 330 height 19
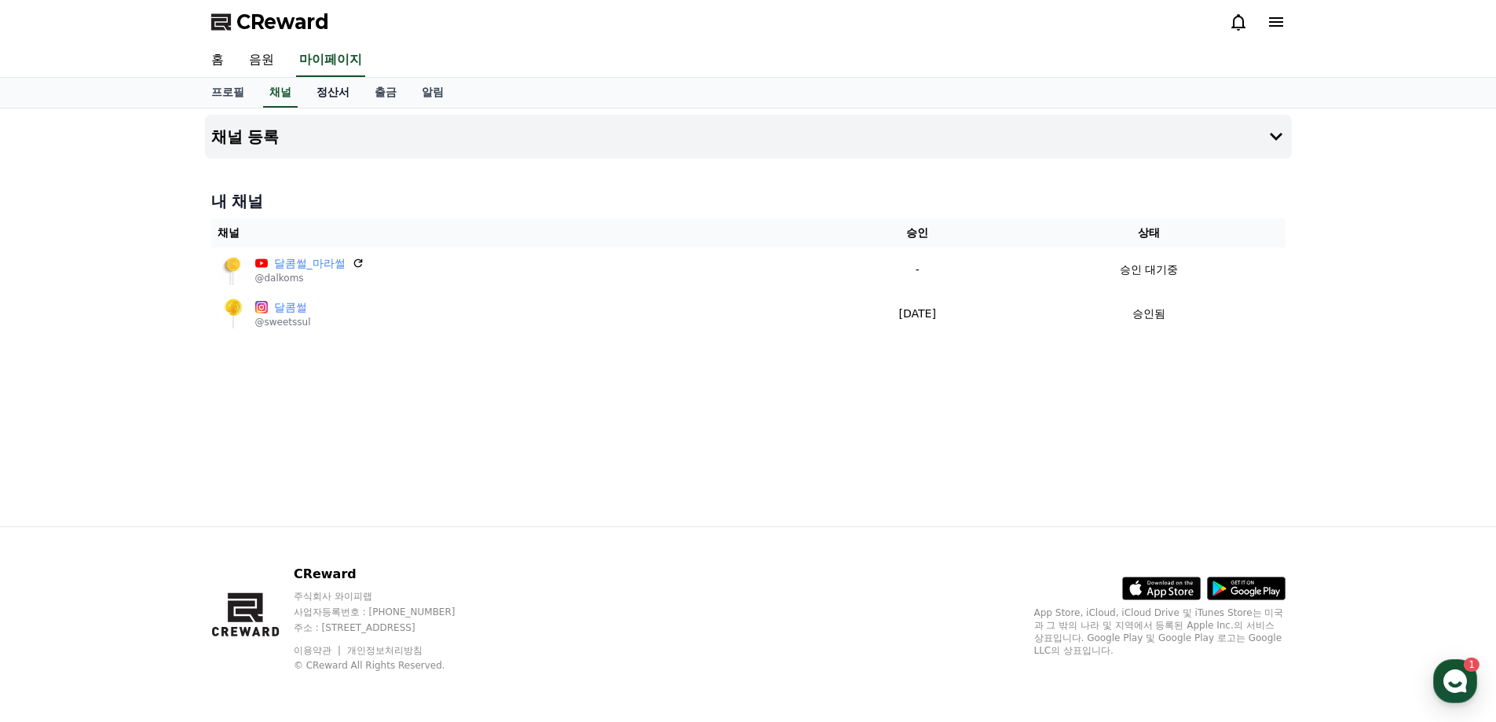
click at [340, 90] on link "정산서" at bounding box center [333, 93] width 58 height 30
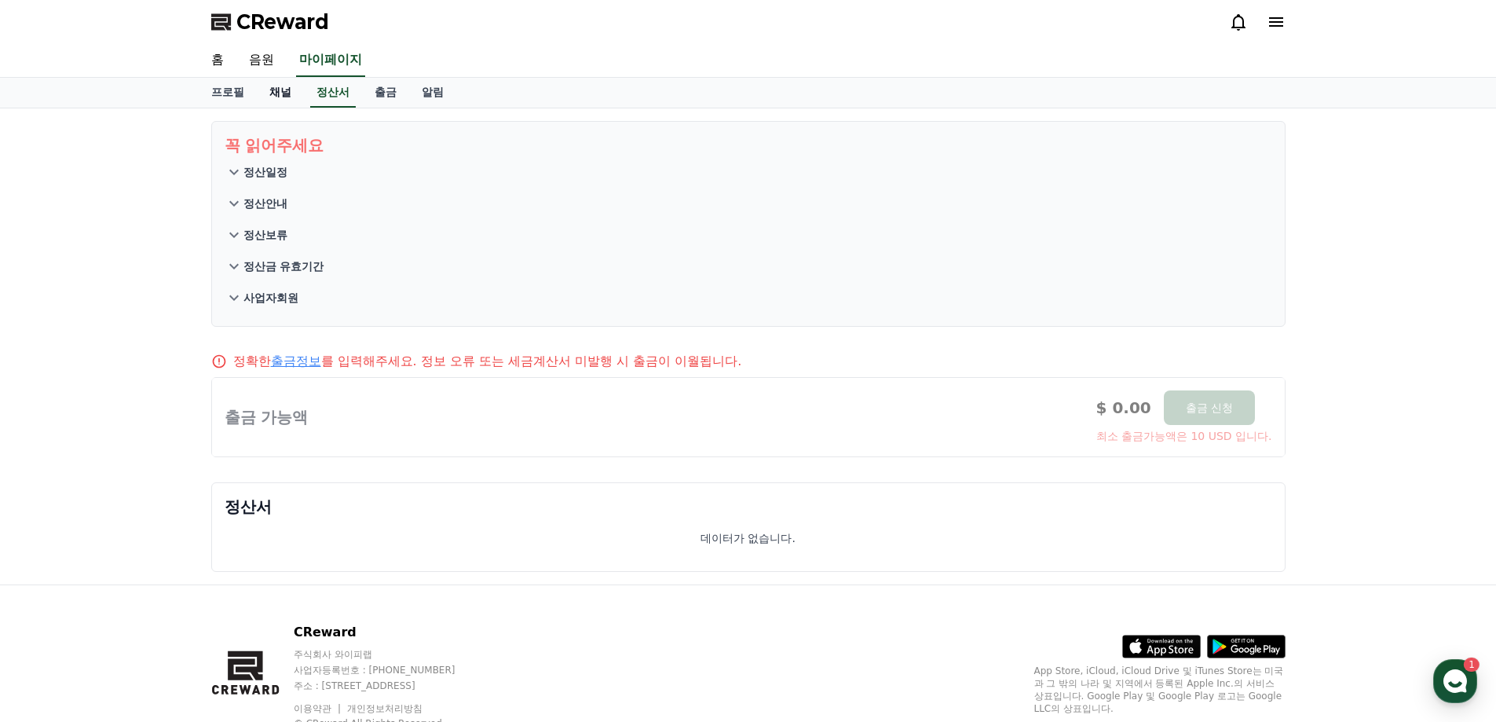
click at [273, 90] on link "채널" at bounding box center [280, 93] width 47 height 30
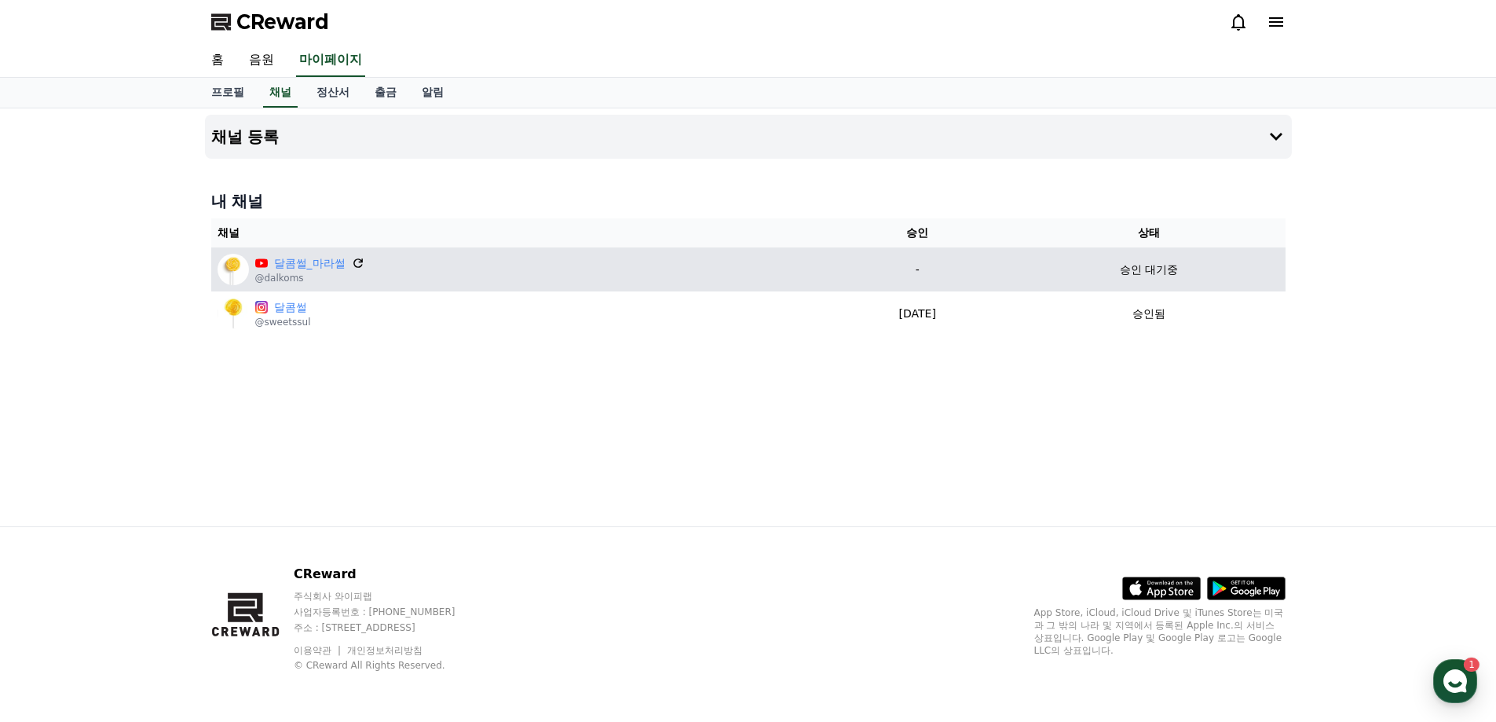
click at [356, 260] on icon at bounding box center [358, 263] width 14 height 14
click at [355, 261] on icon at bounding box center [358, 263] width 14 height 14
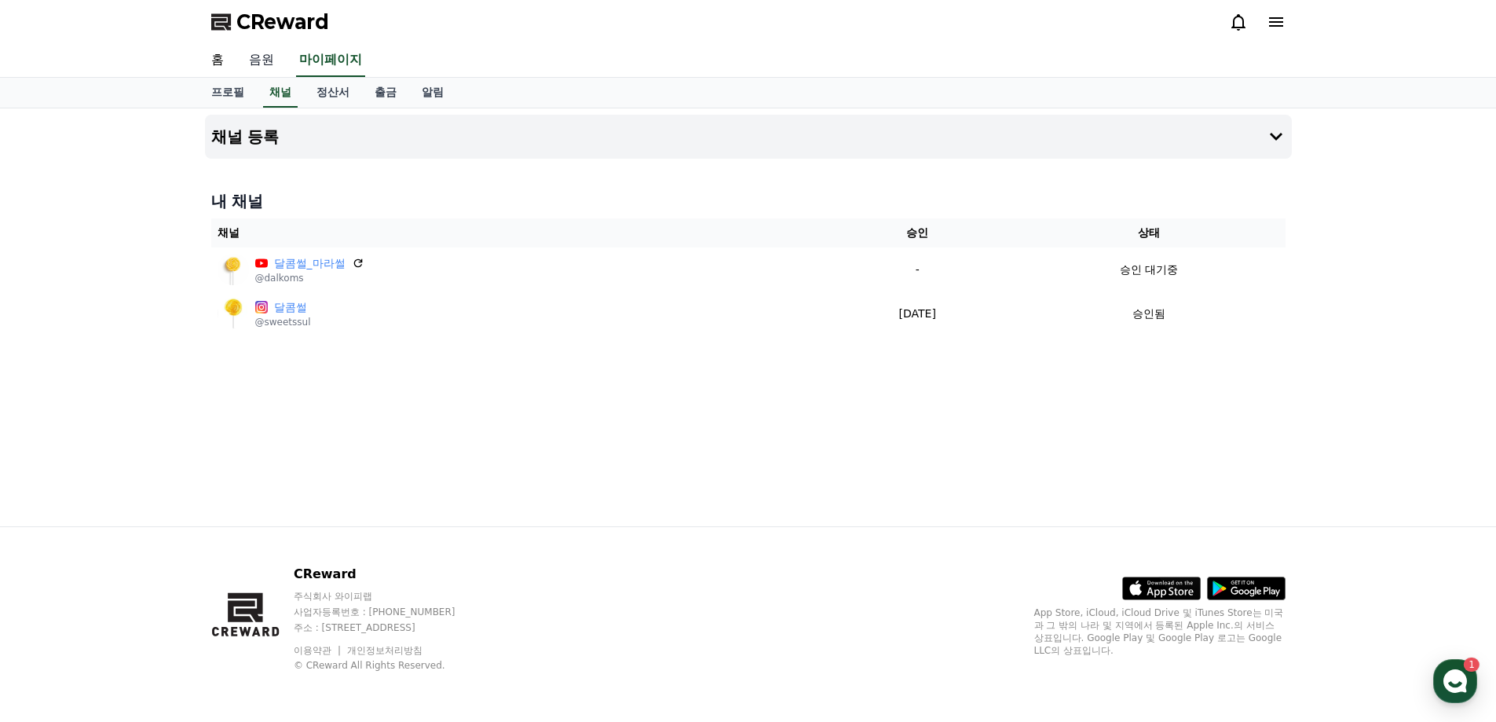
click at [262, 68] on link "음원" at bounding box center [261, 60] width 50 height 33
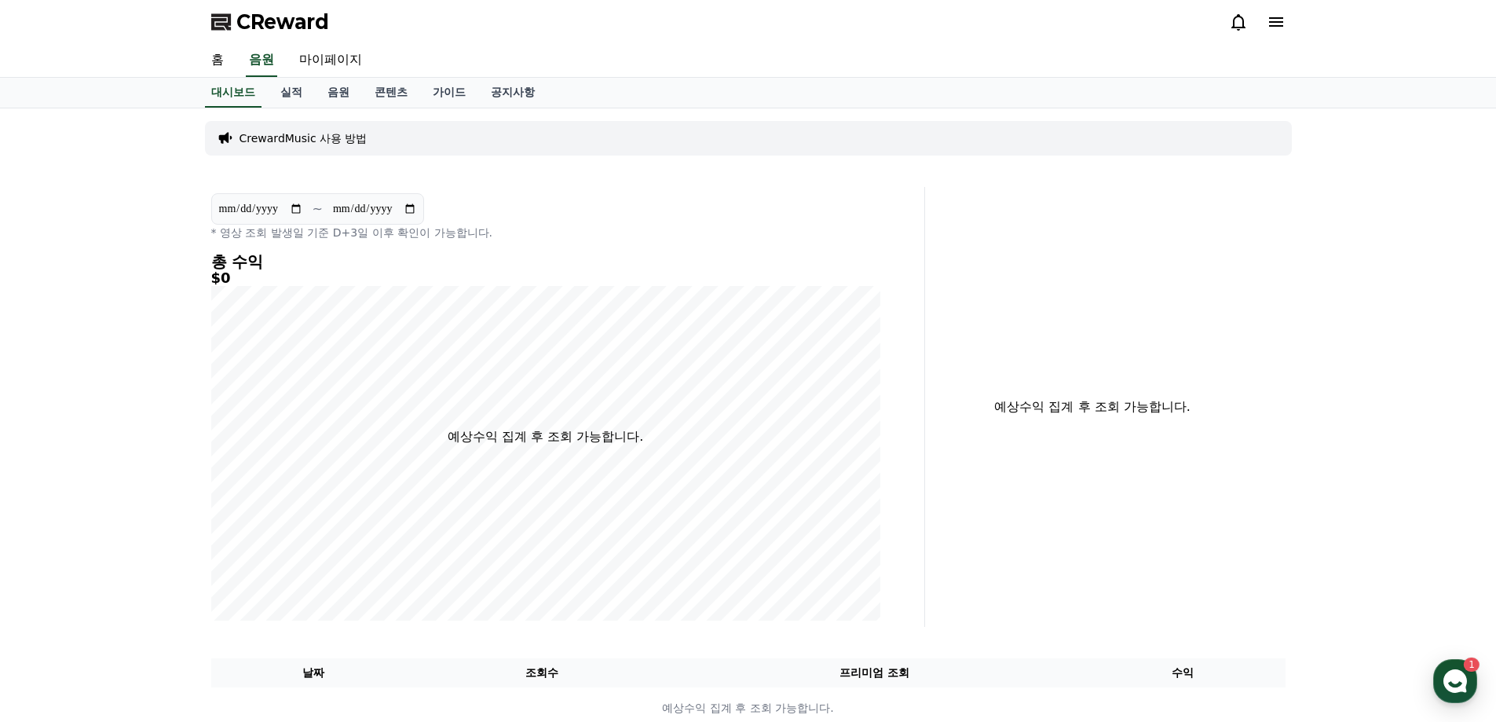
click at [280, 16] on span "CReward" at bounding box center [282, 21] width 93 height 25
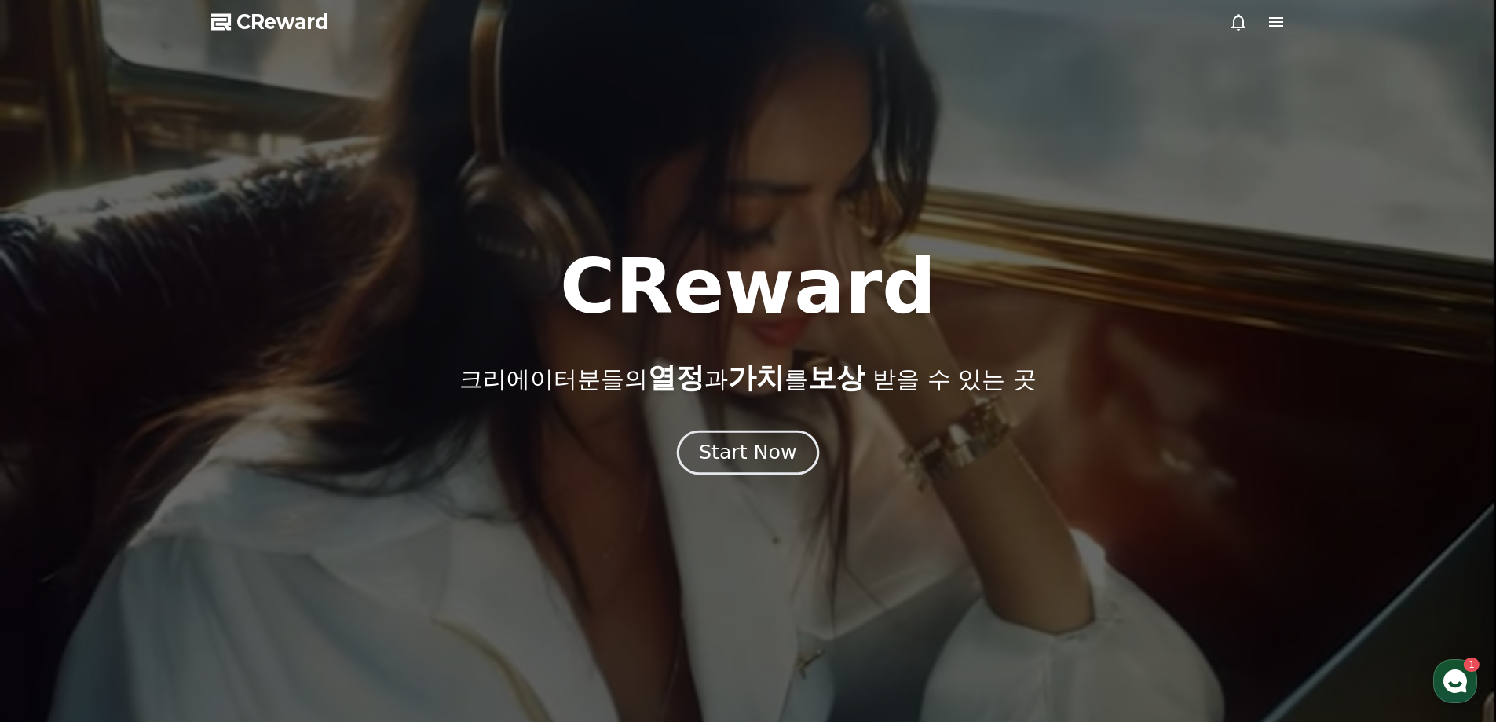
click at [767, 467] on button "Start Now" at bounding box center [748, 452] width 142 height 45
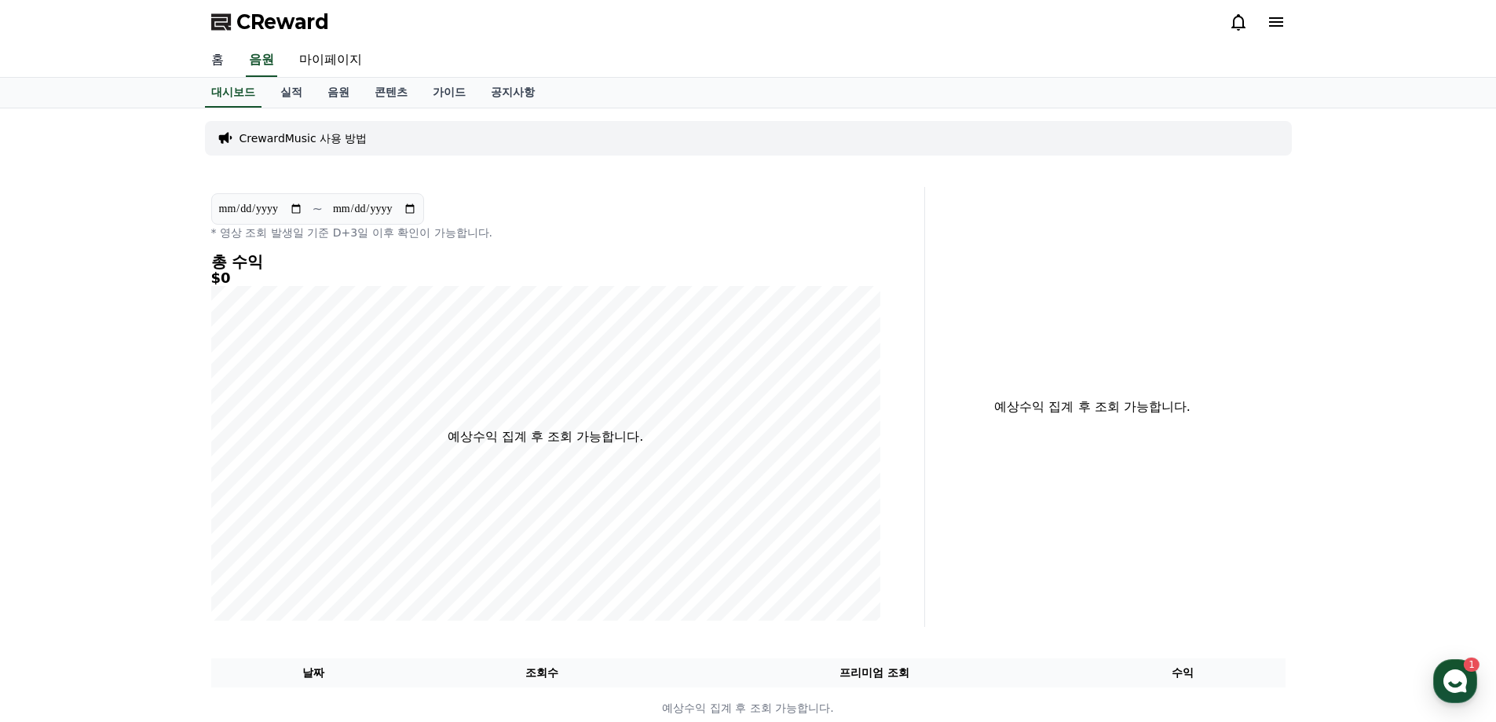
click at [214, 61] on link "홈" at bounding box center [218, 60] width 38 height 33
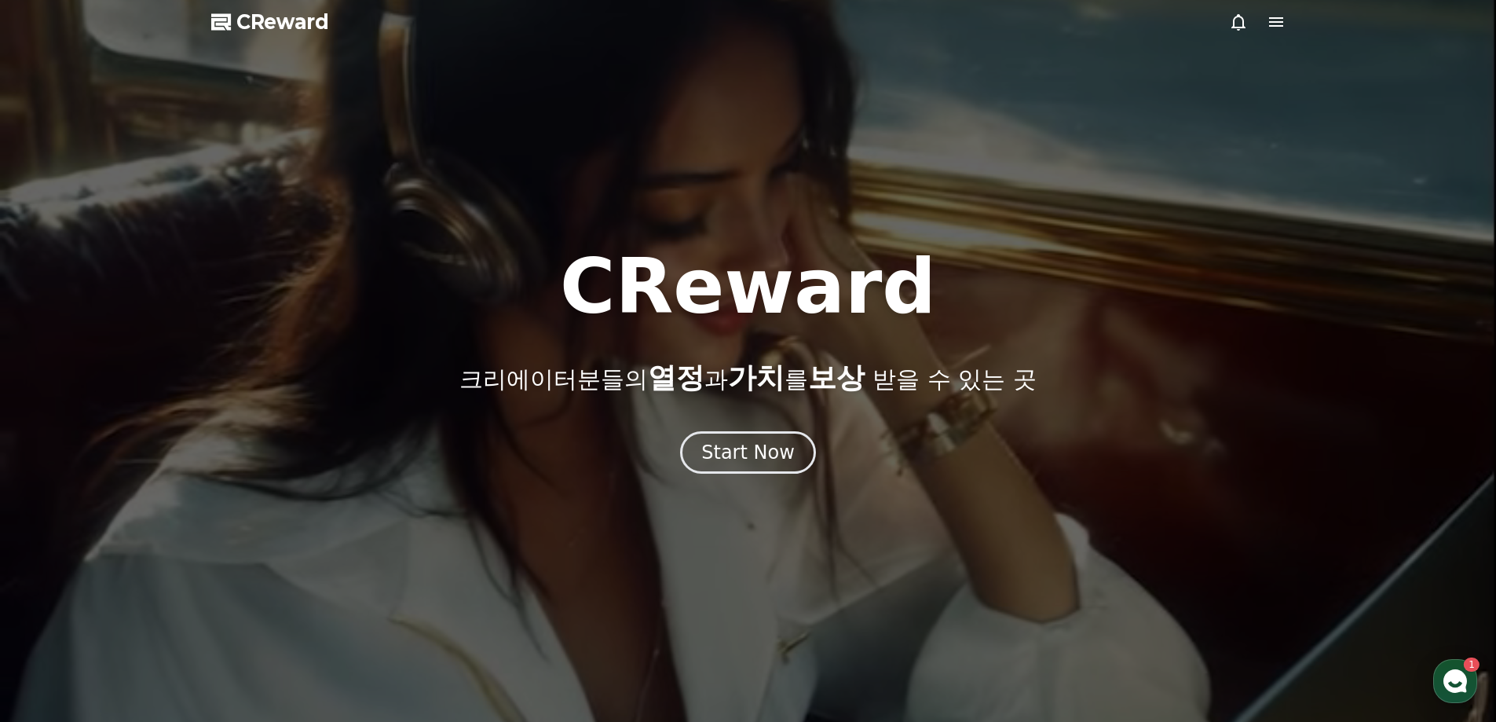
click at [1279, 23] on icon at bounding box center [1276, 22] width 19 height 19
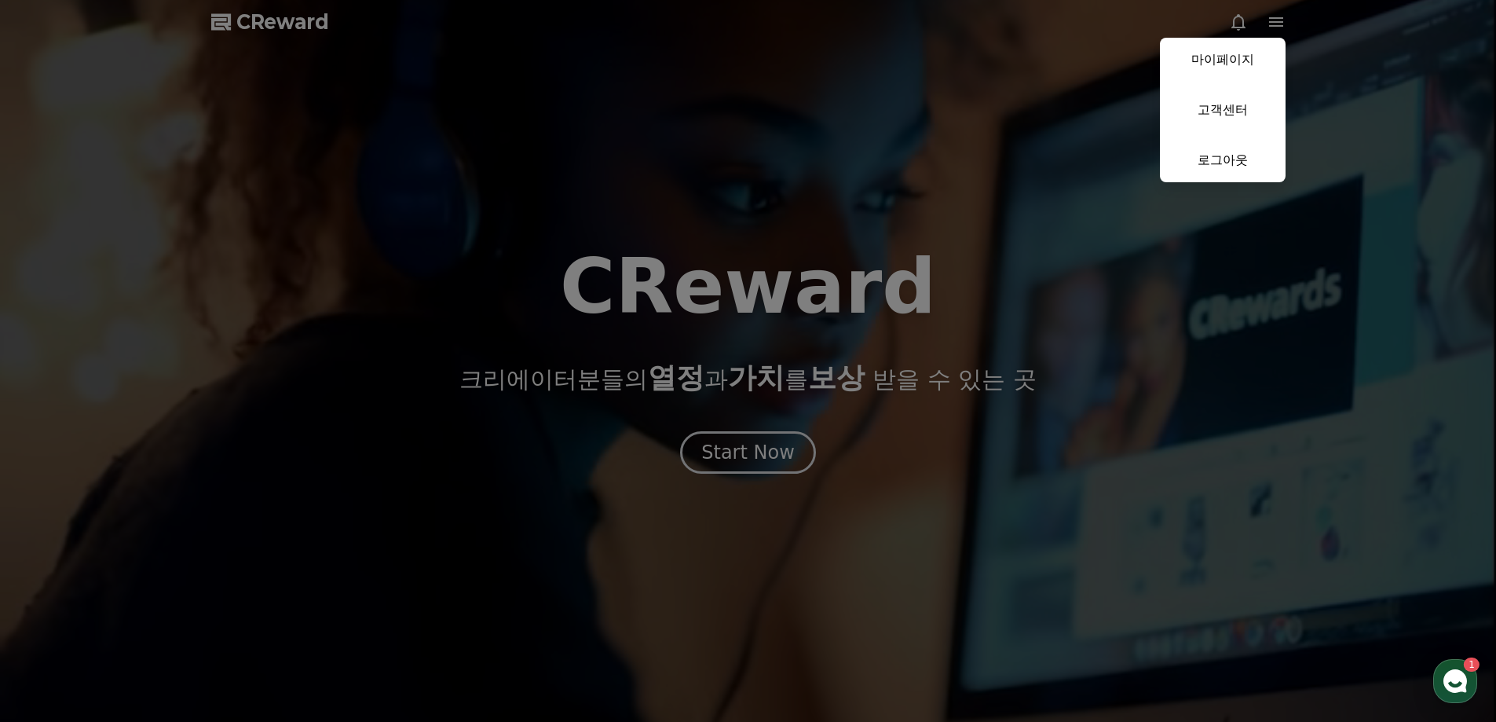
click at [782, 443] on button "close" at bounding box center [748, 361] width 1496 height 722
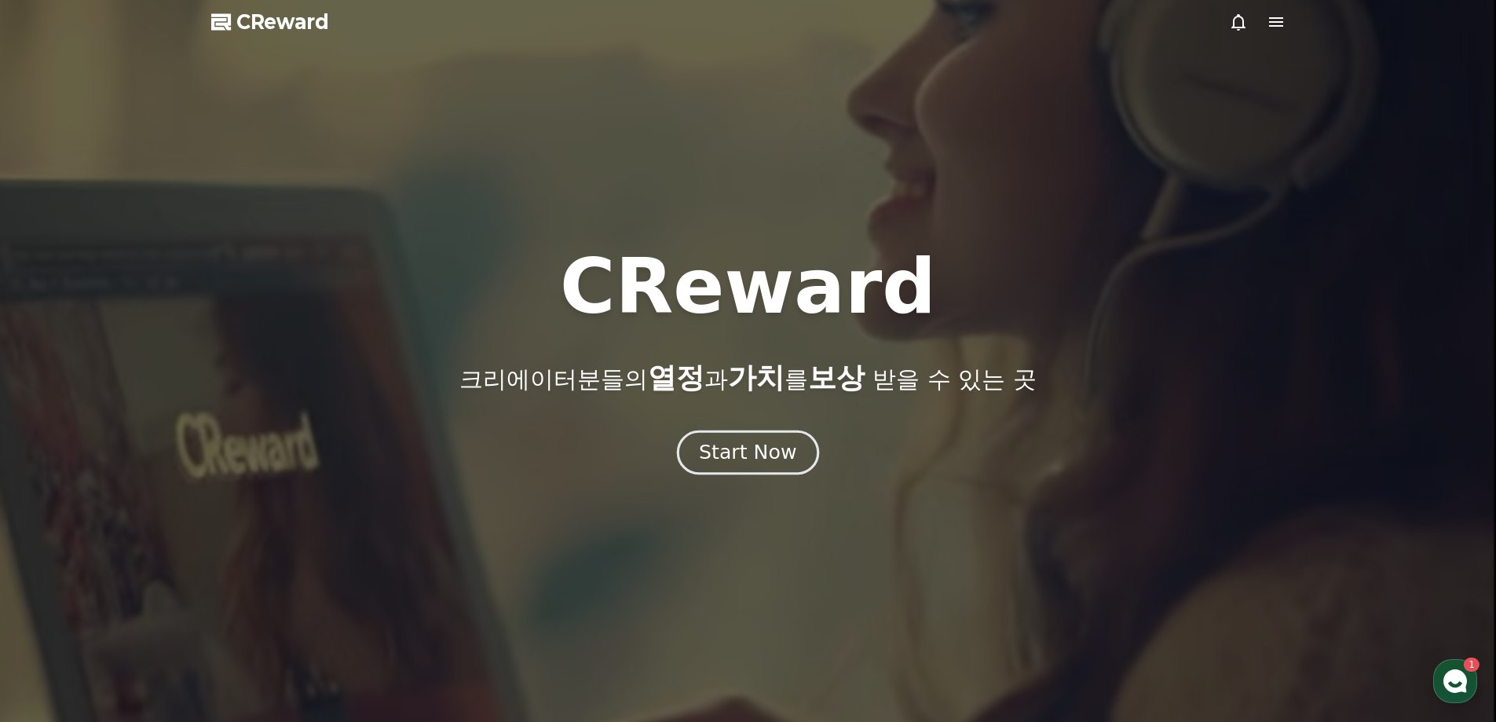
click at [768, 455] on div "Start Now" at bounding box center [747, 452] width 97 height 27
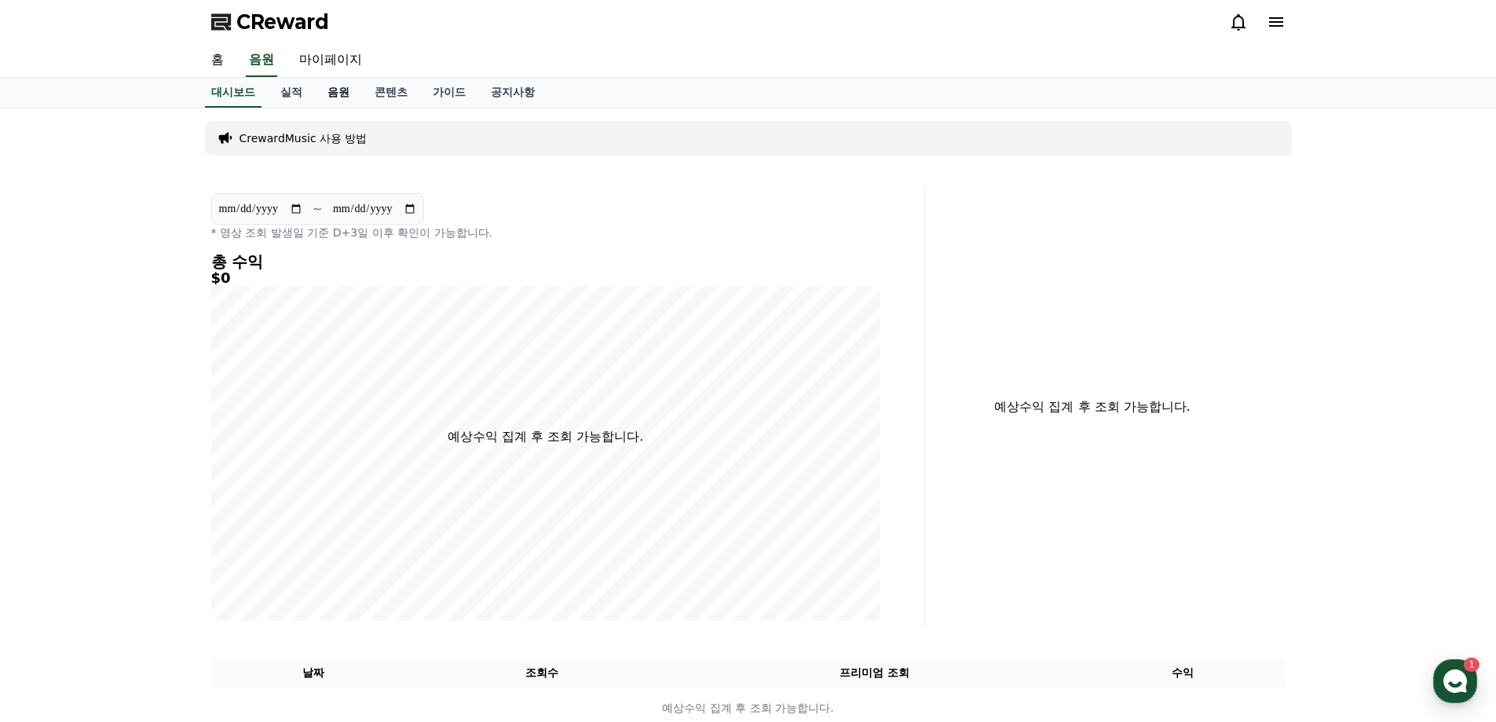
click at [338, 96] on link "음원" at bounding box center [338, 93] width 47 height 30
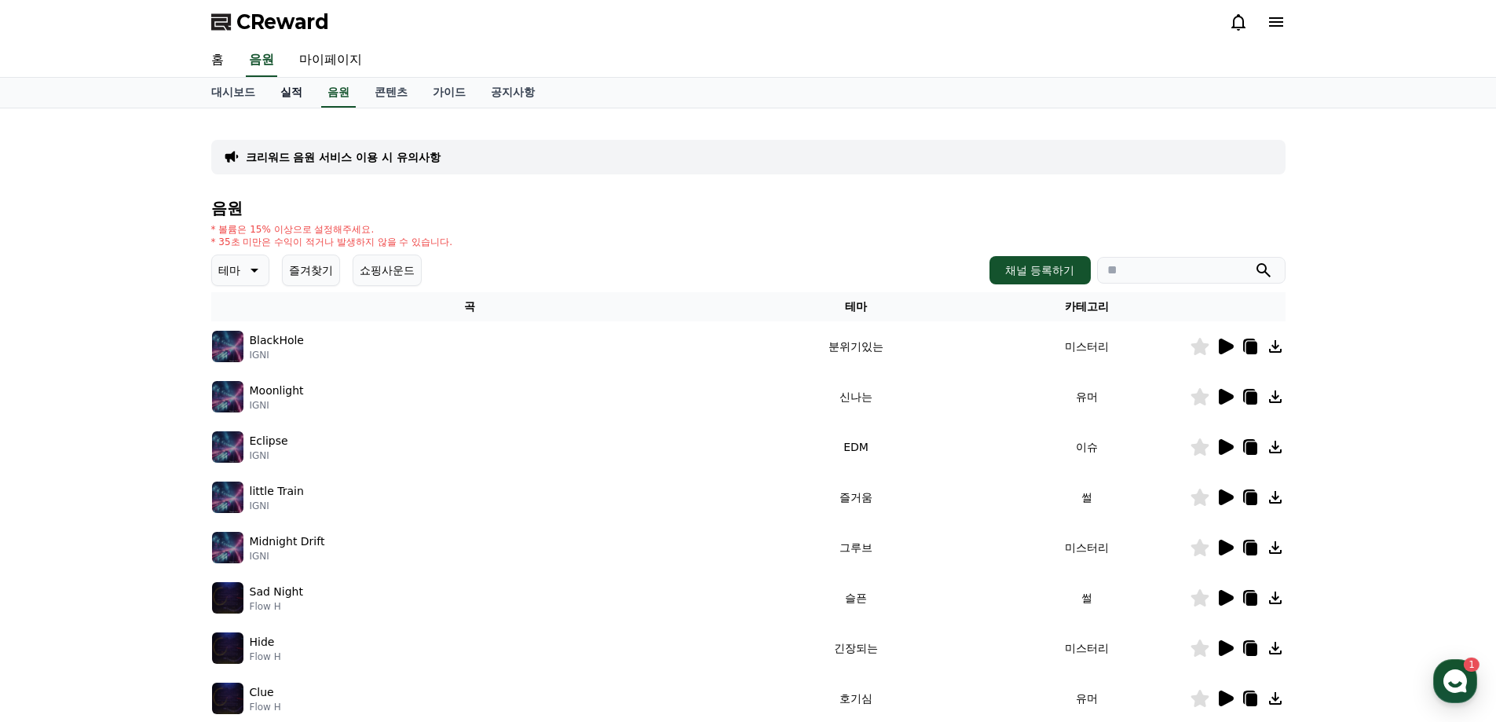
click at [288, 96] on link "실적" at bounding box center [291, 93] width 47 height 30
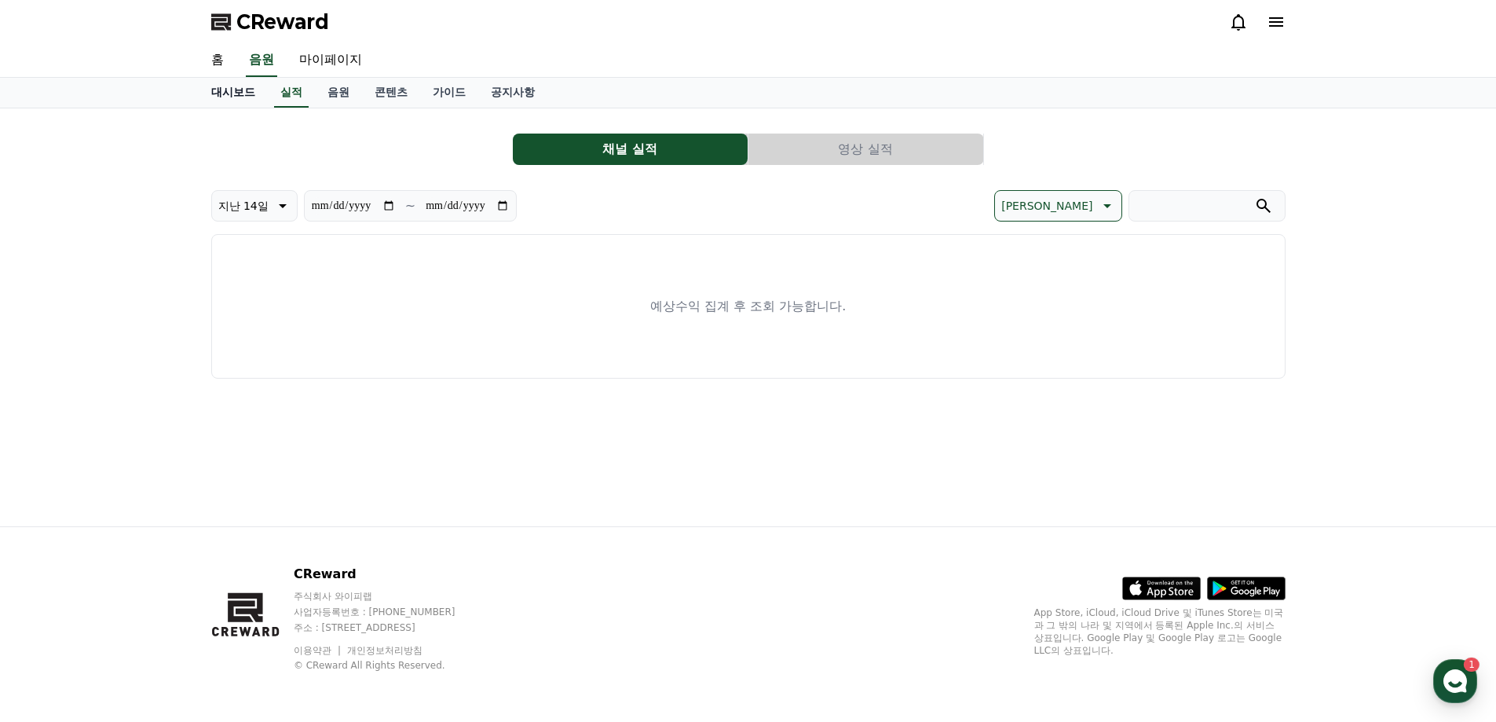
click at [209, 93] on link "대시보드" at bounding box center [233, 93] width 69 height 30
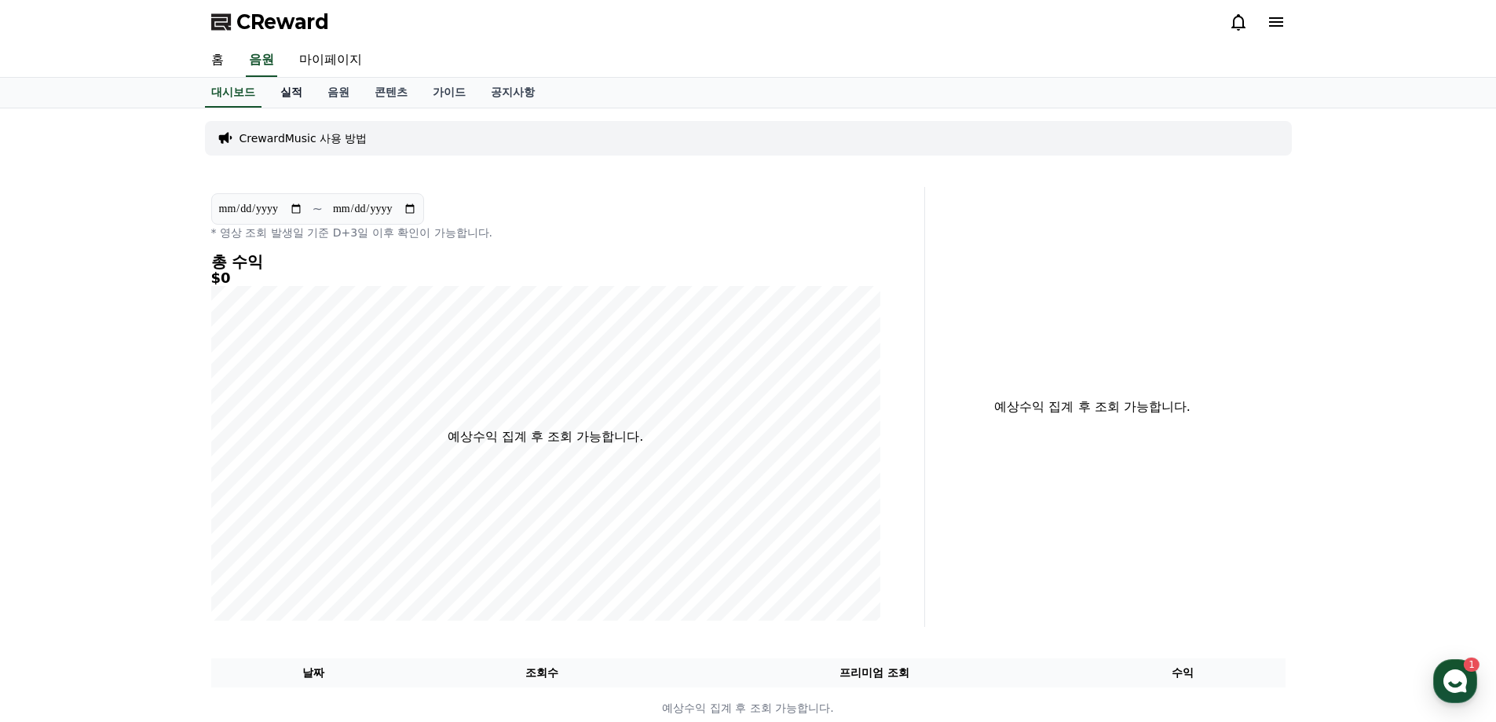
click at [298, 95] on link "실적" at bounding box center [291, 93] width 47 height 30
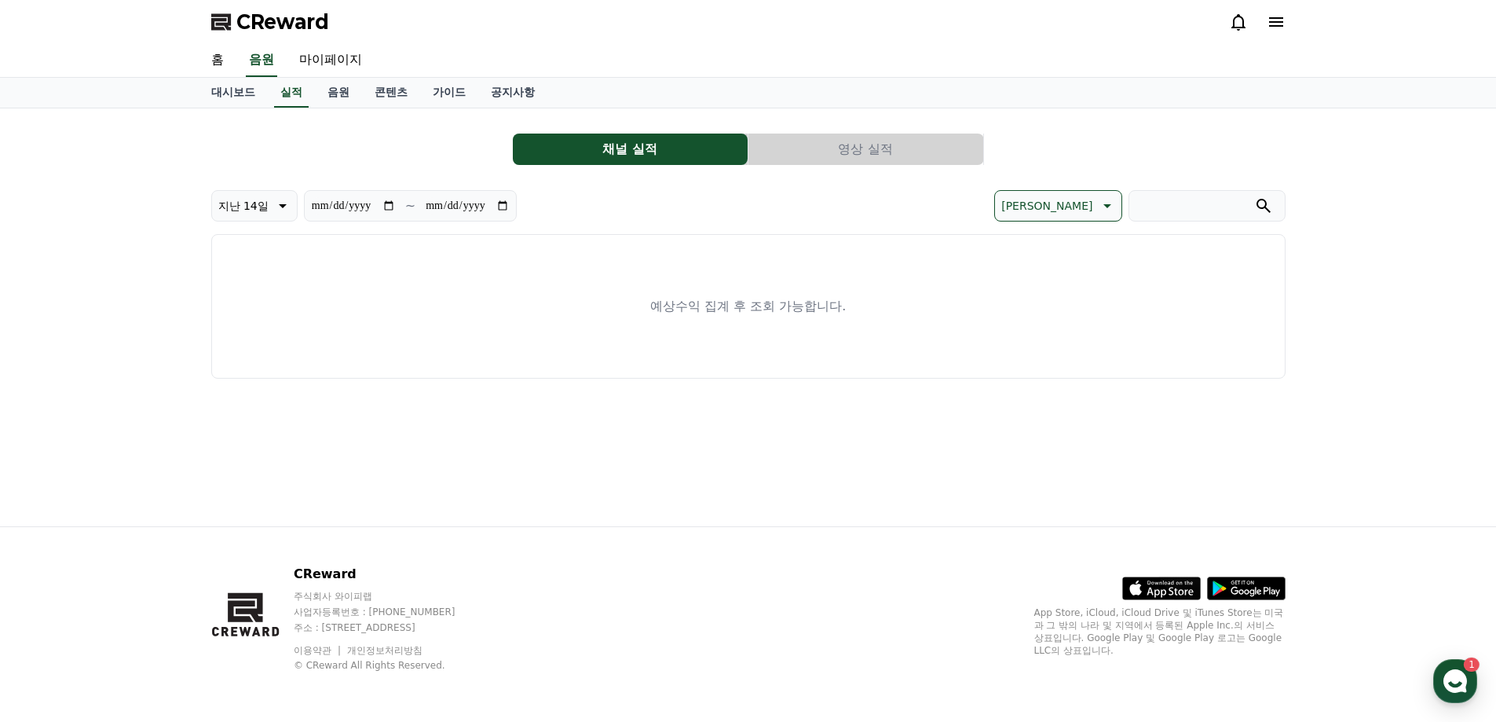
click at [276, 203] on icon at bounding box center [281, 205] width 19 height 19
click at [268, 405] on button "지난 90일" at bounding box center [243, 409] width 63 height 35
type input "**********"
click at [121, 364] on div "**********" at bounding box center [748, 317] width 1496 height 418
click at [343, 95] on link "음원" at bounding box center [338, 93] width 47 height 30
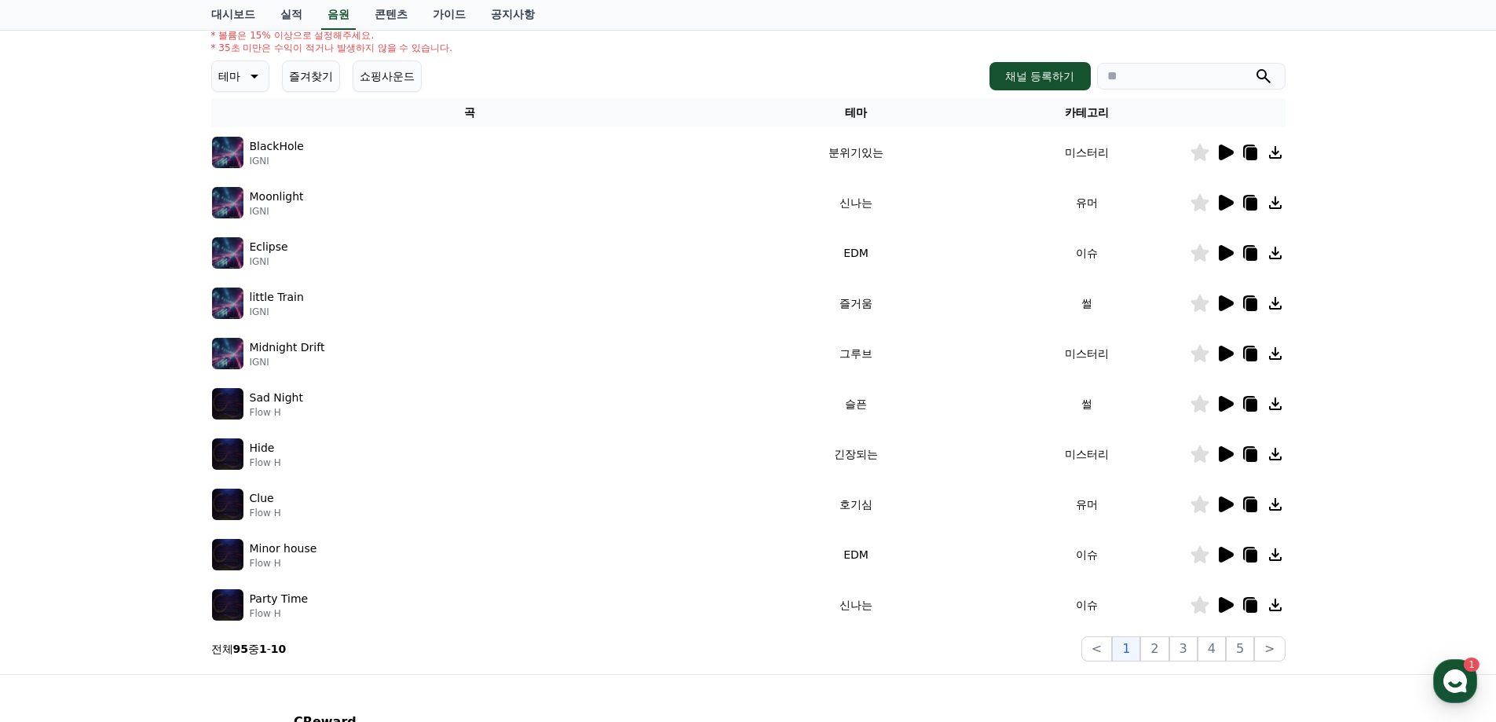
scroll to position [157, 0]
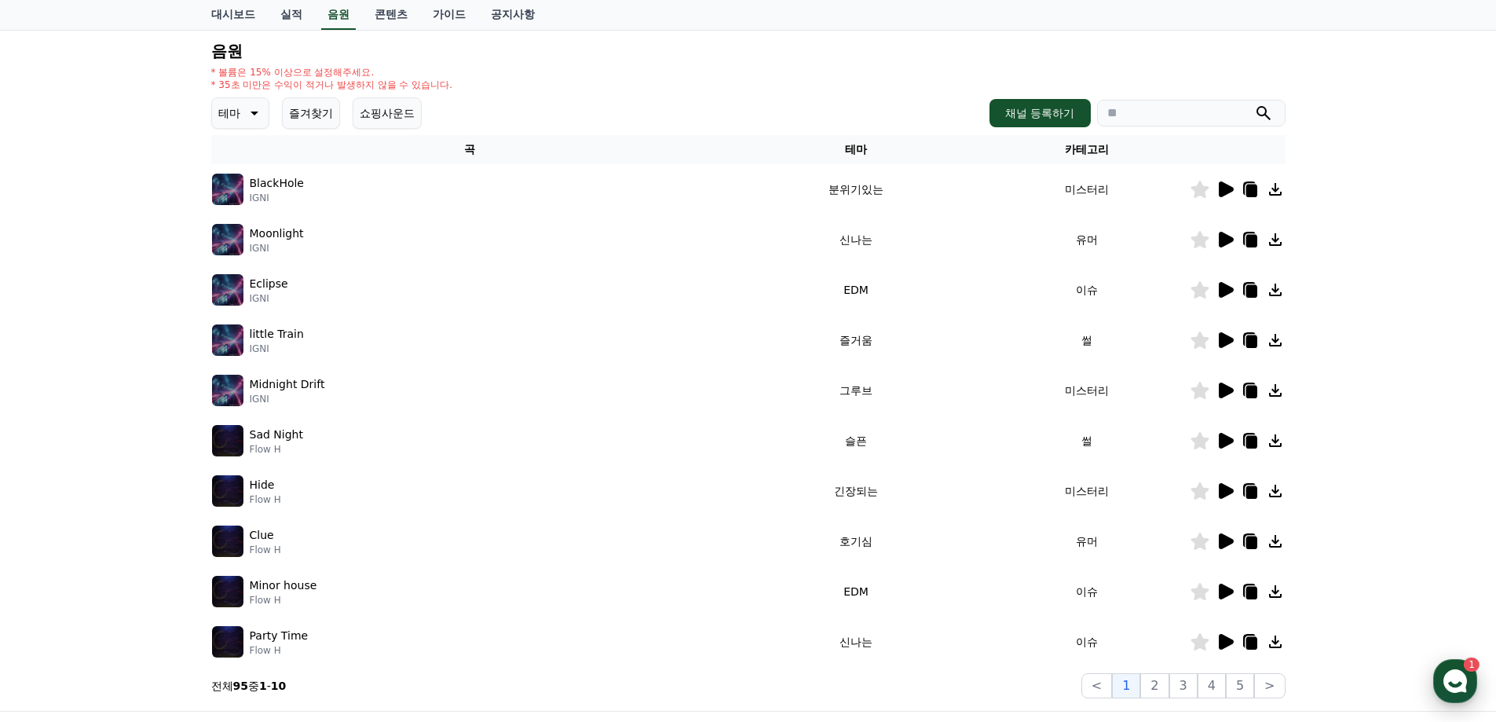
click at [1459, 683] on icon "button" at bounding box center [1455, 681] width 28 height 28
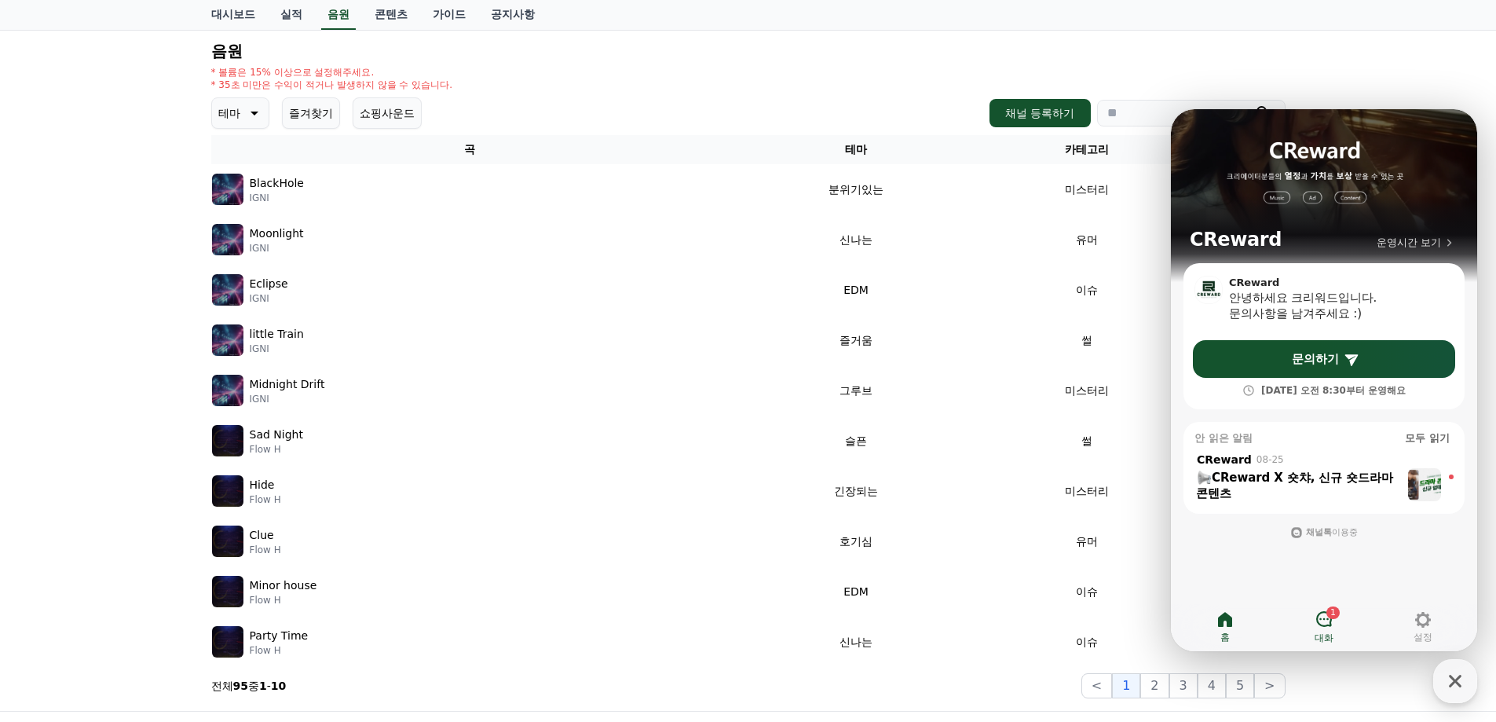
click at [1328, 628] on icon at bounding box center [1324, 619] width 19 height 19
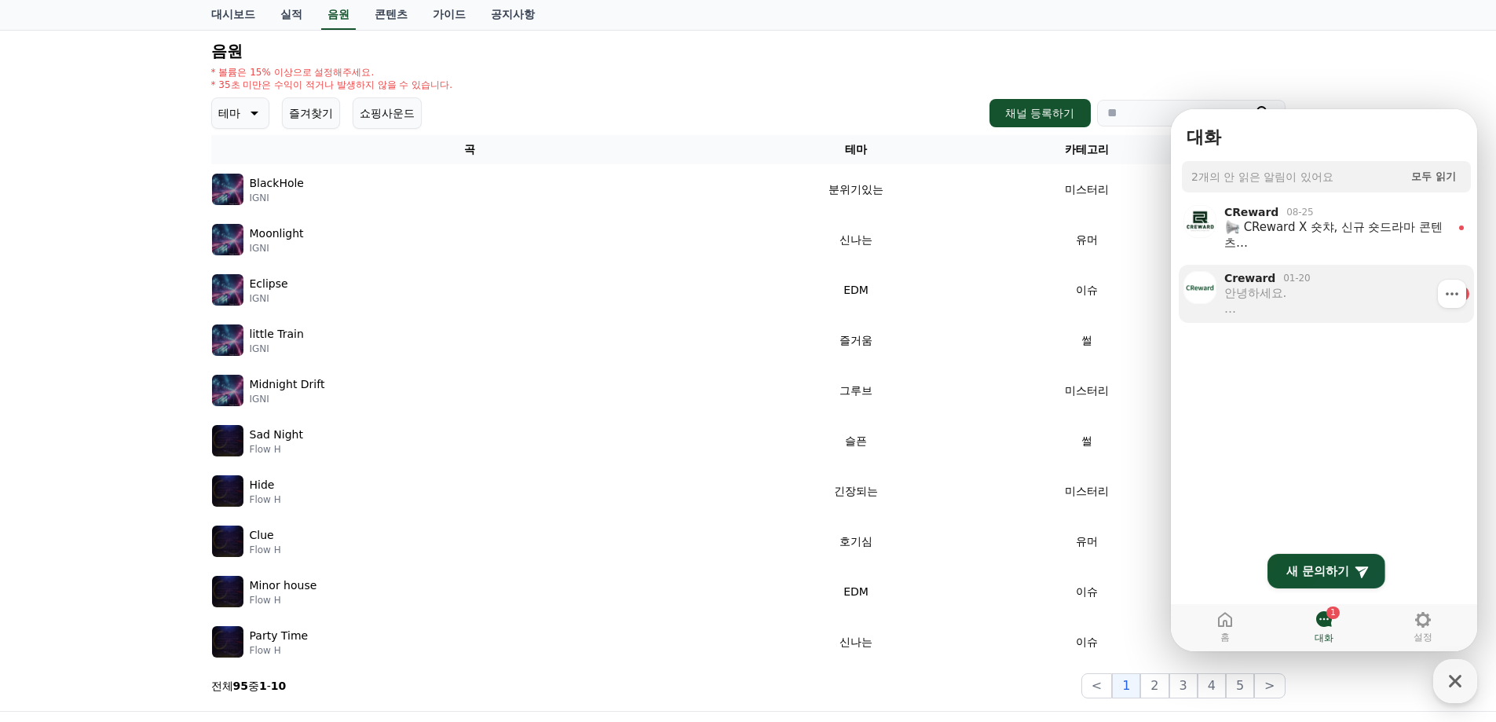
click at [1313, 291] on div "안녕하세요. 메타 플랫폼의 경우, 저희가 현재까지 서비스해본 결과 메타는 유튜브와 같이 유료 서비스가 없고, 노출 당 단가로 진행되기 때문에 …" at bounding box center [1336, 300] width 223 height 31
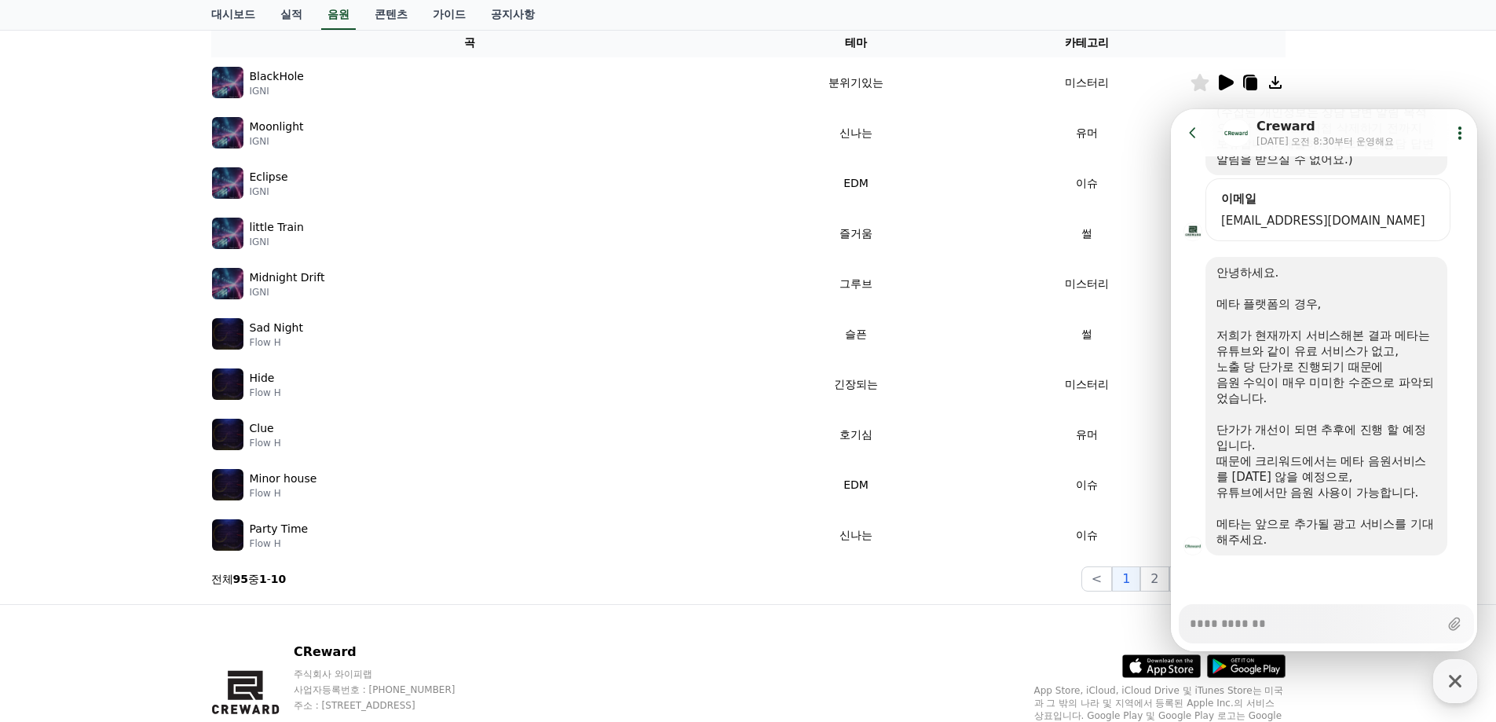
scroll to position [236, 0]
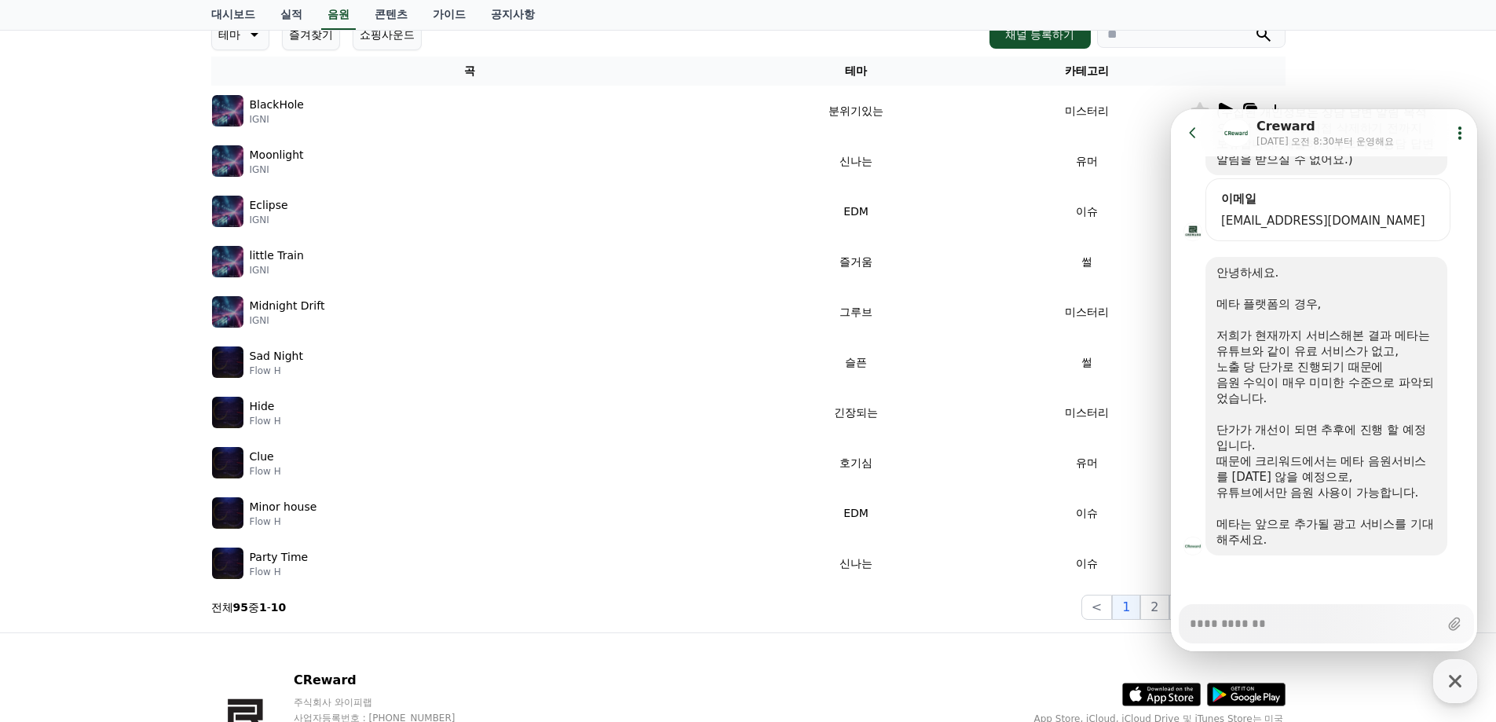
type textarea "*"
click at [1193, 134] on icon at bounding box center [1193, 133] width 16 height 16
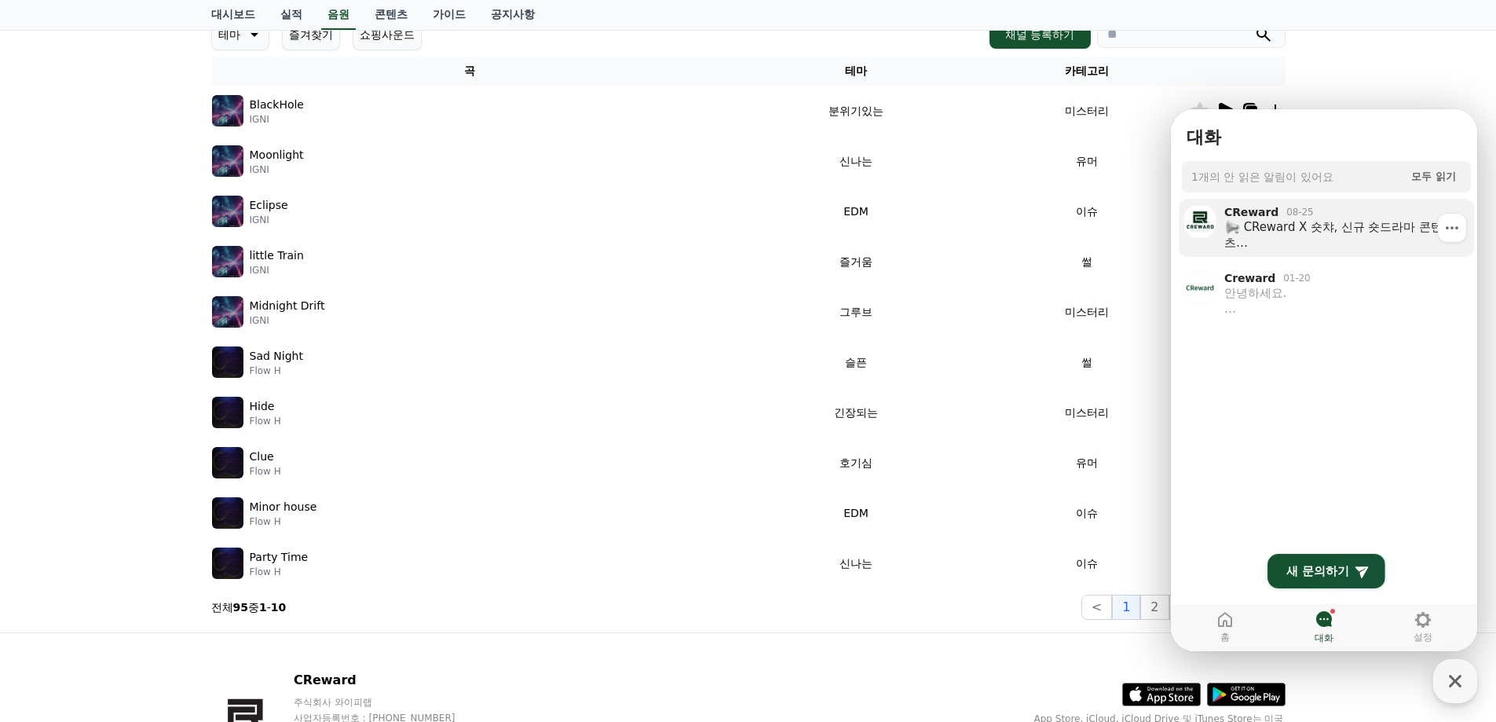
click at [1366, 233] on div "CReward X 숏챠, 신규 숏드라마 콘텐츠 크리워드에서 새롭게 추가된 숏드라마를 저작권 걱정 없이 만나보세요! ⚠ 중요: 해당 콘텐츠는 채…" at bounding box center [1336, 234] width 223 height 31
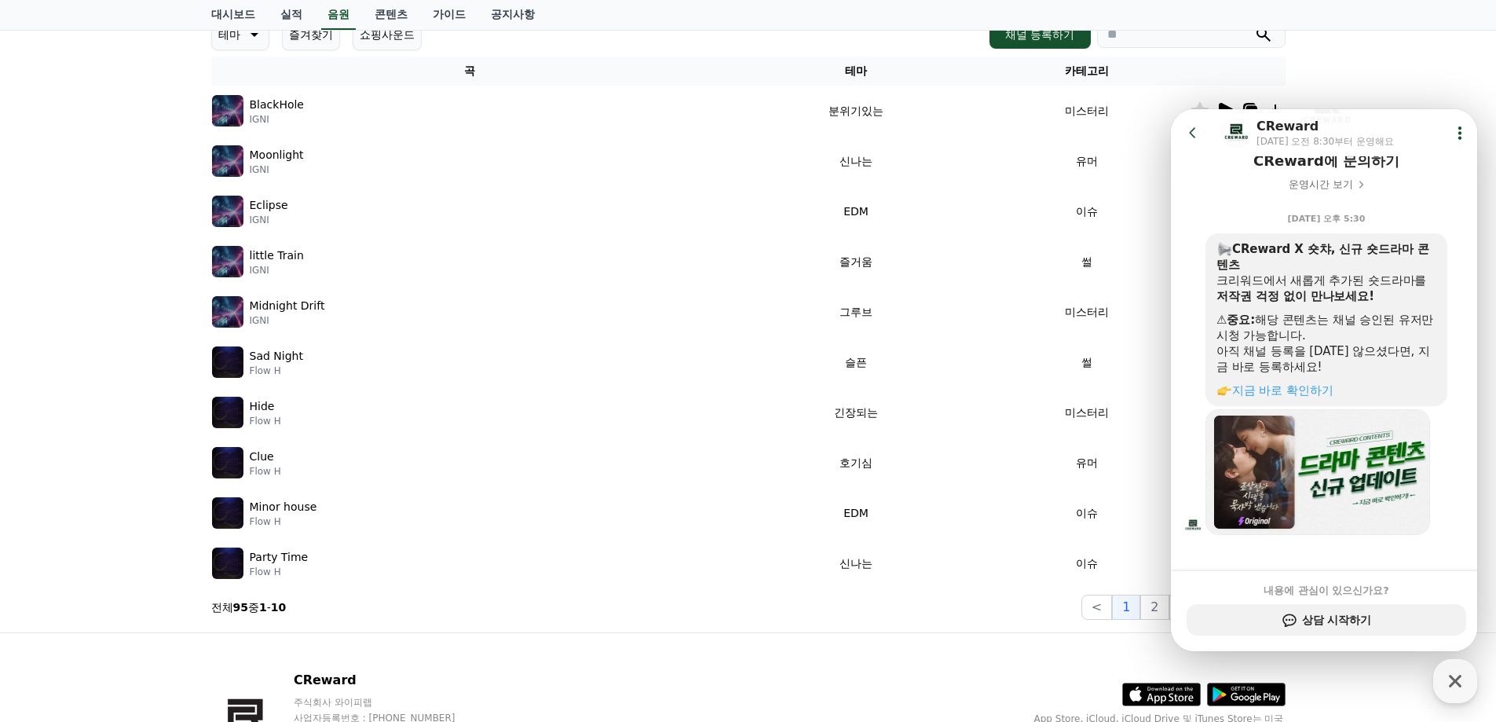
scroll to position [148, 0]
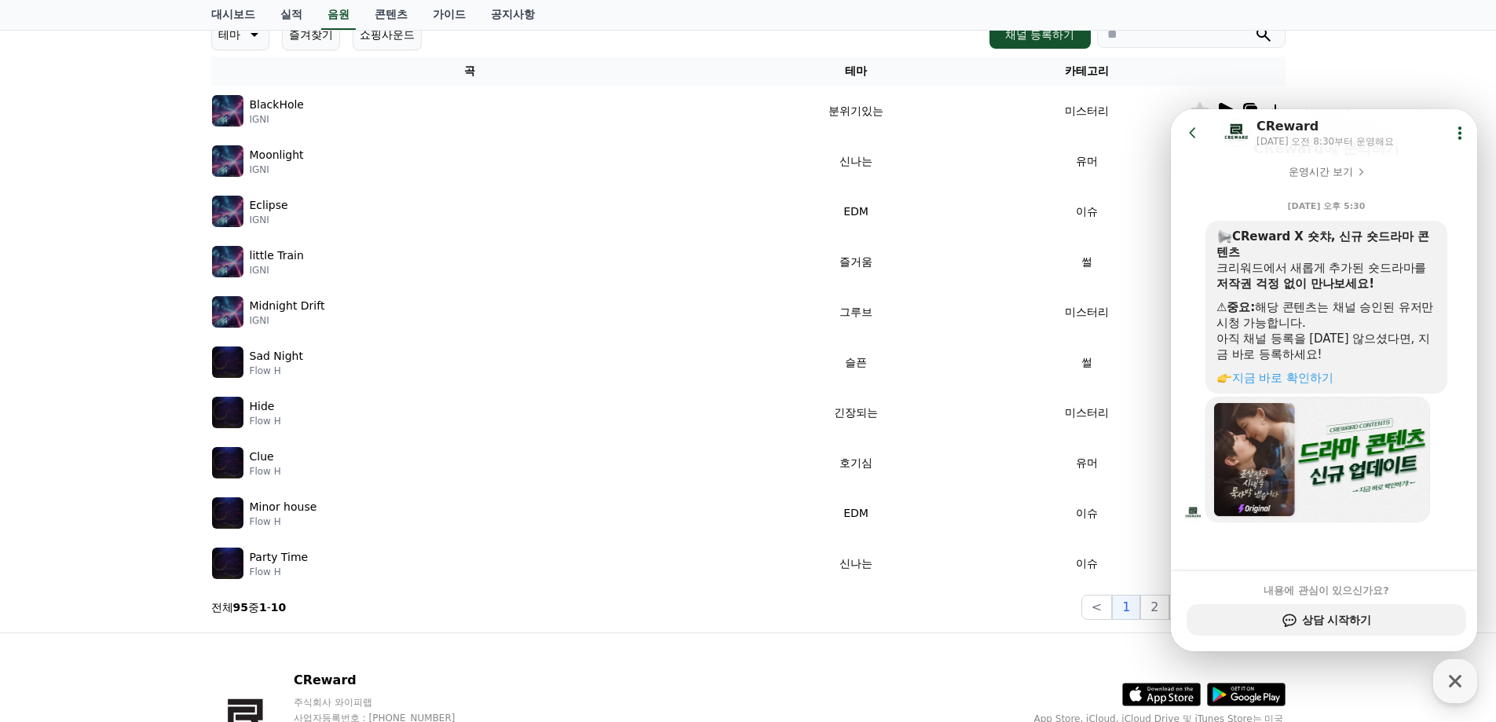
click at [1195, 133] on icon at bounding box center [1193, 133] width 16 height 16
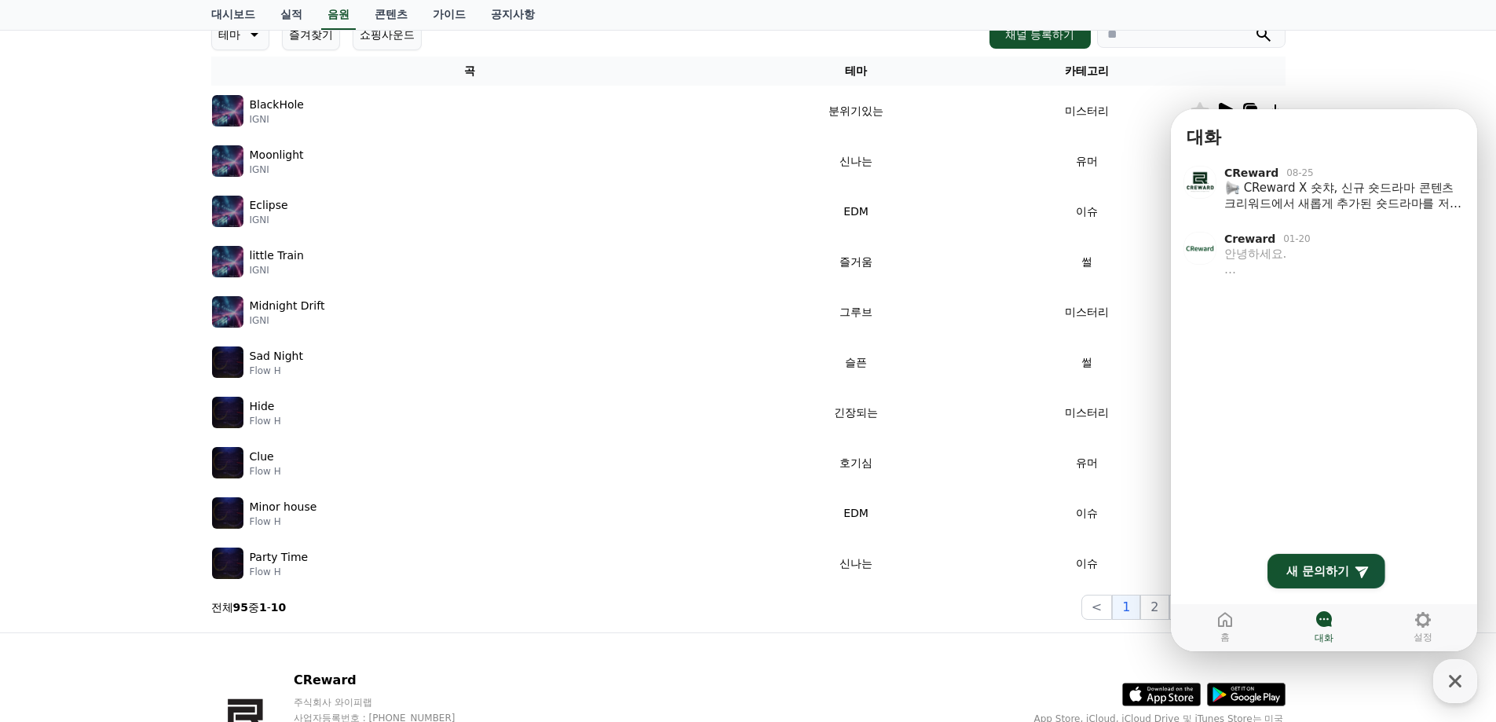
click at [1359, 78] on div "크리워드 음원 서비스 이용 시 유의사항 음원 * 볼륨은 15% 이상으로 설정해주세요. * 35초 미만은 수익이 적거나 발생하지 않을 수 있습니…" at bounding box center [748, 253] width 1496 height 760
click at [1479, 99] on div "크리워드 음원 서비스 이용 시 유의사항 음원 * 볼륨은 15% 이상으로 설정해주세요. * 35초 미만은 수익이 적거나 발생하지 않을 수 있습니…" at bounding box center [748, 253] width 1496 height 760
click at [1449, 76] on div "크리워드 음원 서비스 이용 시 유의사항 음원 * 볼륨은 15% 이상으로 설정해주세요. * 35초 미만은 수익이 적거나 발생하지 않을 수 있습니…" at bounding box center [748, 253] width 1496 height 760
click at [1457, 683] on icon "button" at bounding box center [1455, 681] width 13 height 13
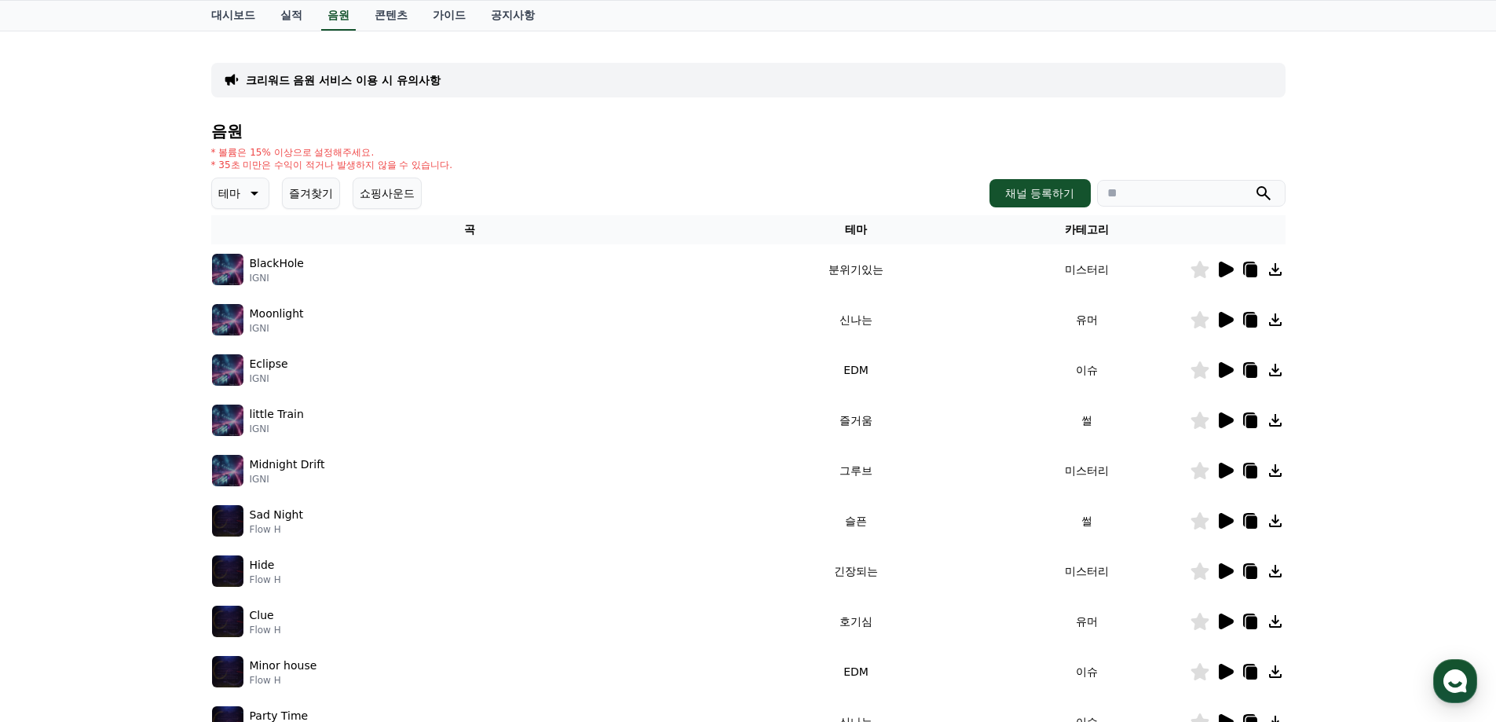
scroll to position [0, 0]
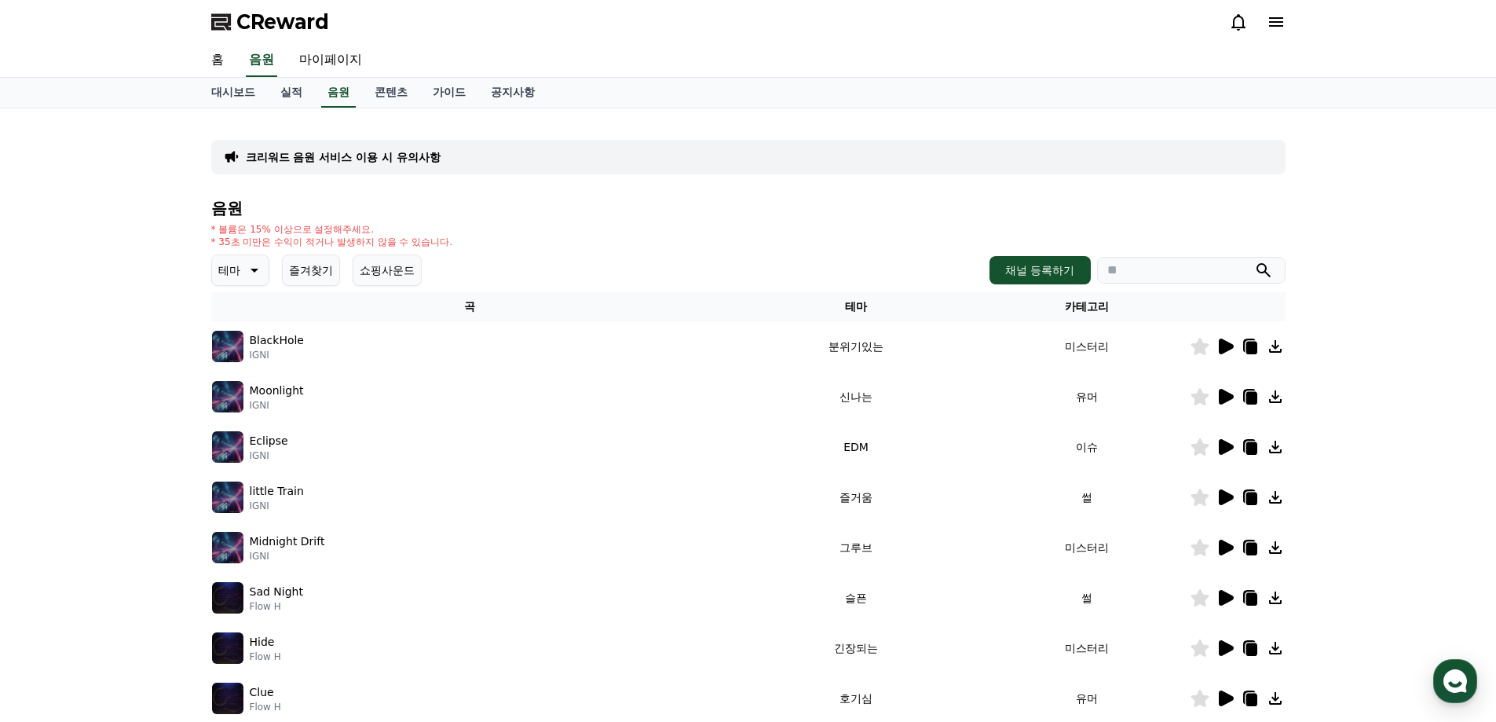
click at [404, 273] on button "쇼핑사운드" at bounding box center [387, 270] width 69 height 31
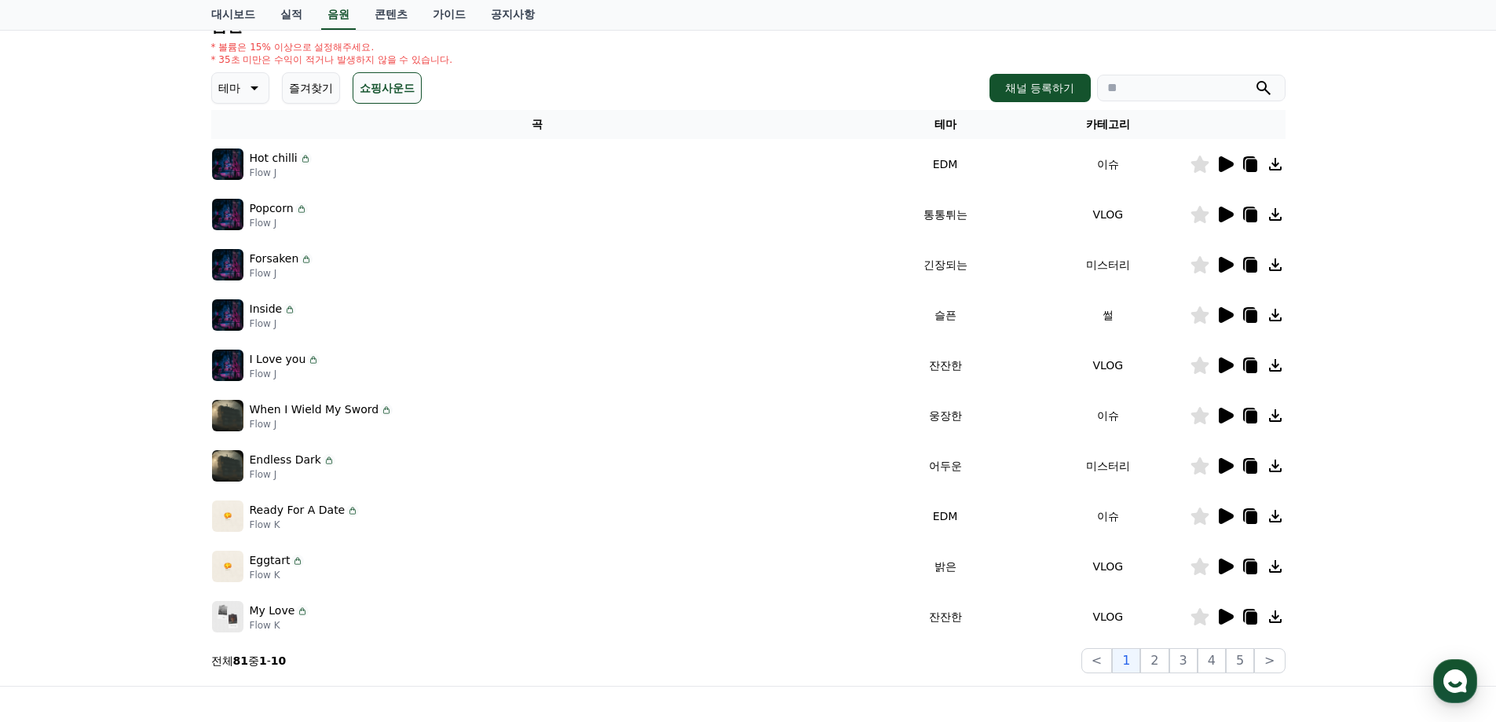
scroll to position [157, 0]
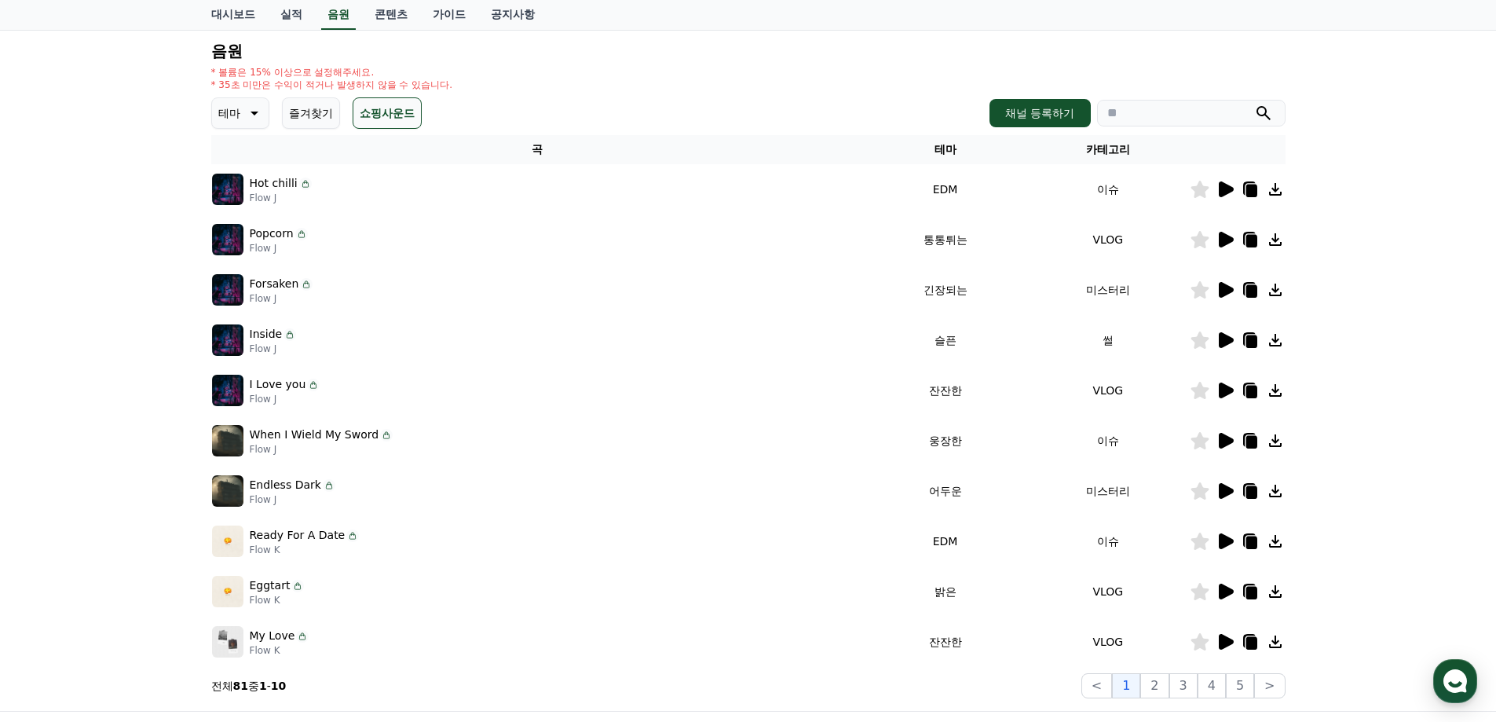
click at [255, 116] on icon at bounding box center [253, 113] width 19 height 19
click at [613, 74] on div "* 볼륨은 15% 이상으로 설정해주세요. * 35초 미만은 수익이 적거나 발생하지 않을 수 있습니다." at bounding box center [748, 78] width 1075 height 25
click at [221, 108] on p "테마" at bounding box center [229, 113] width 22 height 22
click at [139, 200] on div "크리워드 음원 서비스 이용 시 유의사항 음원 * 볼륨은 15% 이상으로 설정해주세요. * 35초 미만은 수익이 적거나 발생하지 않을 수 있습니…" at bounding box center [748, 331] width 1496 height 760
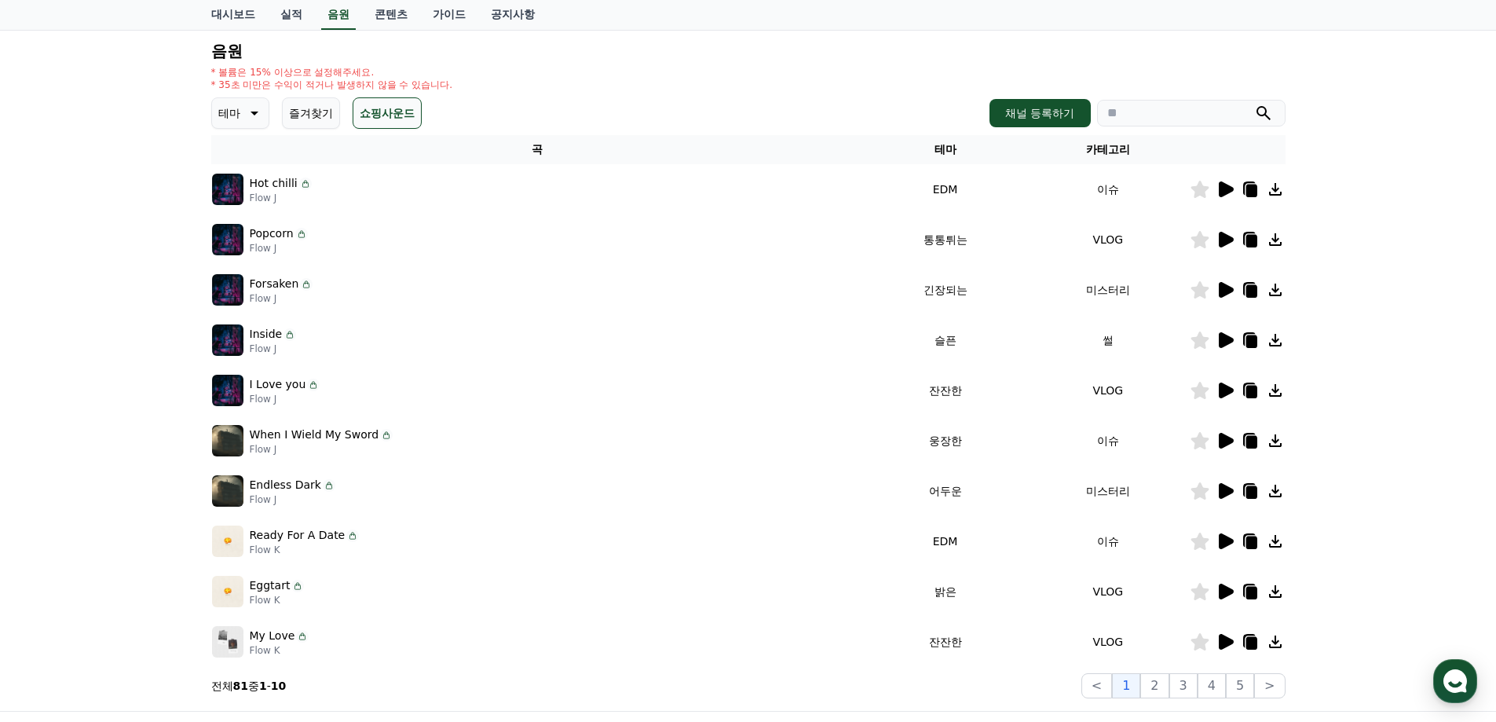
click at [1221, 341] on icon at bounding box center [1226, 340] width 15 height 16
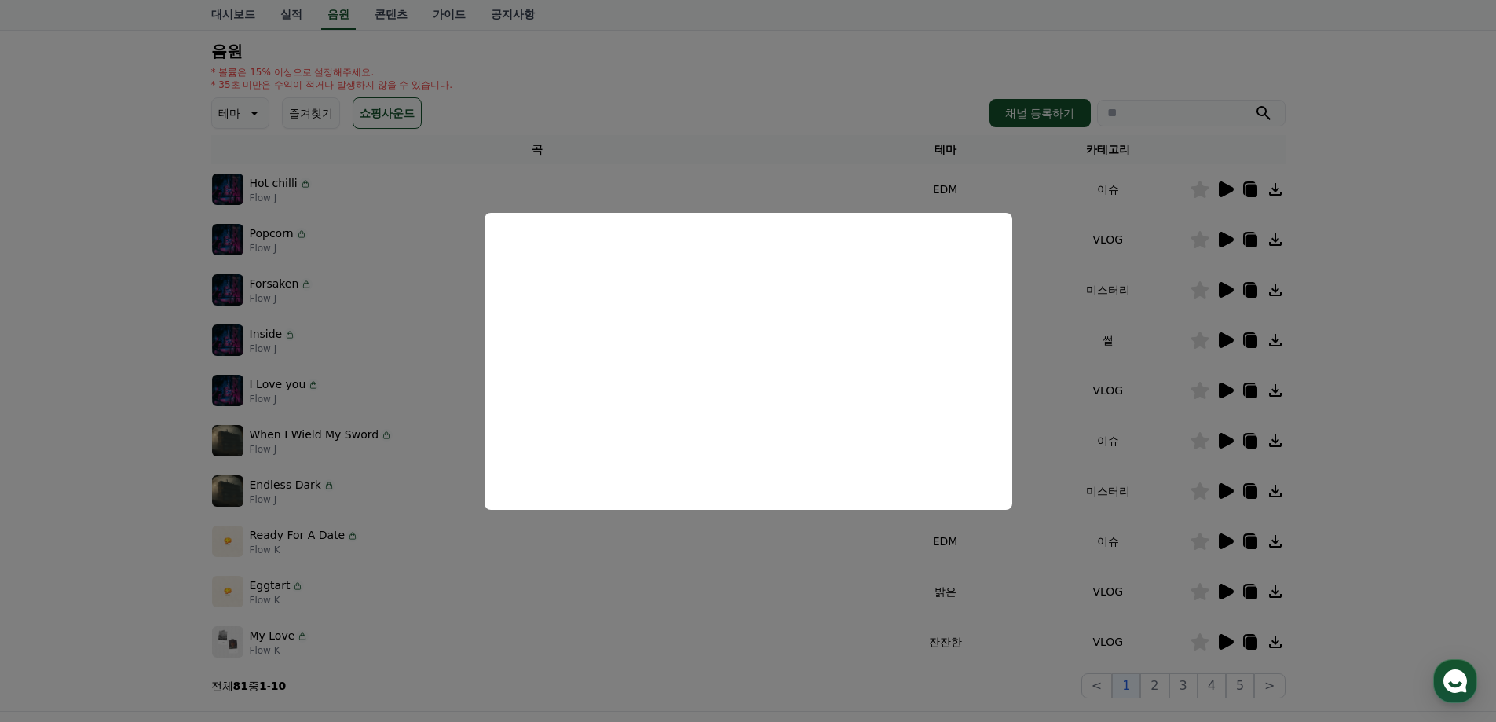
click at [101, 446] on button "close modal" at bounding box center [748, 361] width 1496 height 722
